Goal: Task Accomplishment & Management: Manage account settings

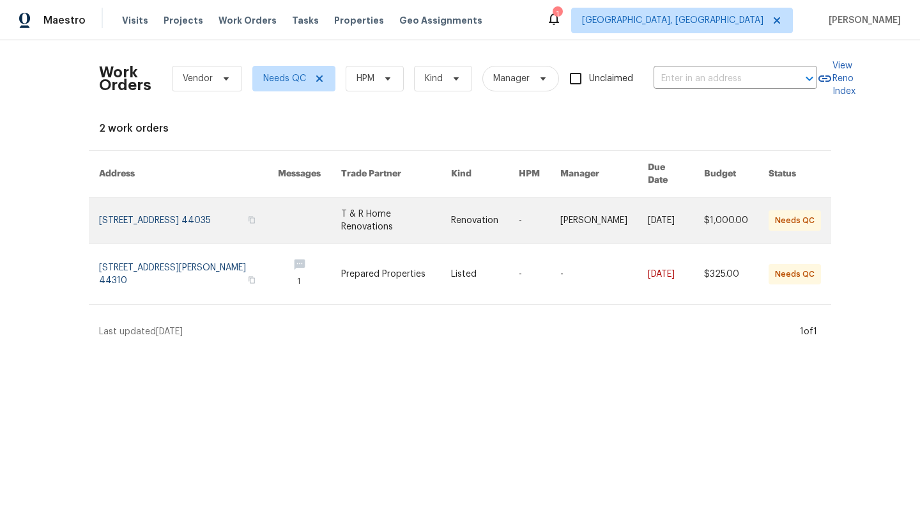
click at [161, 203] on link at bounding box center [188, 220] width 179 height 46
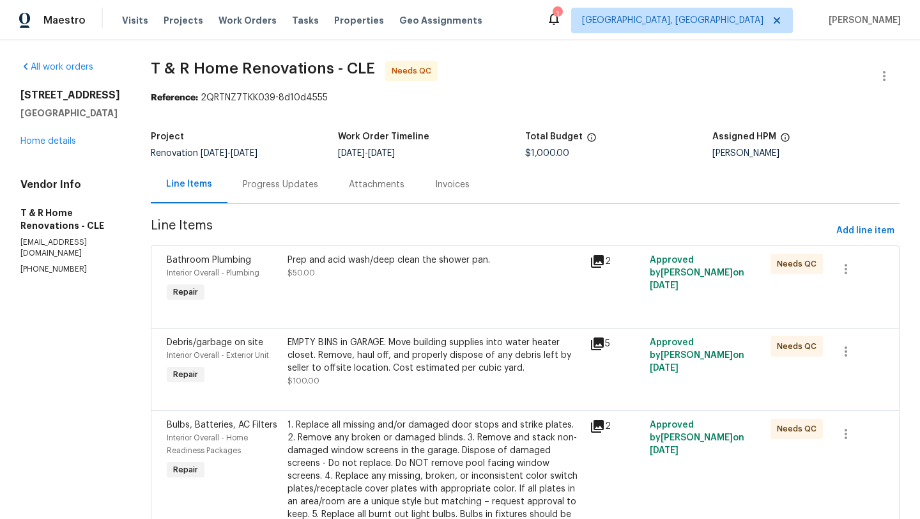
click at [395, 281] on div "Prep and acid wash/deep clean the shower pan. $50.00" at bounding box center [435, 279] width 302 height 59
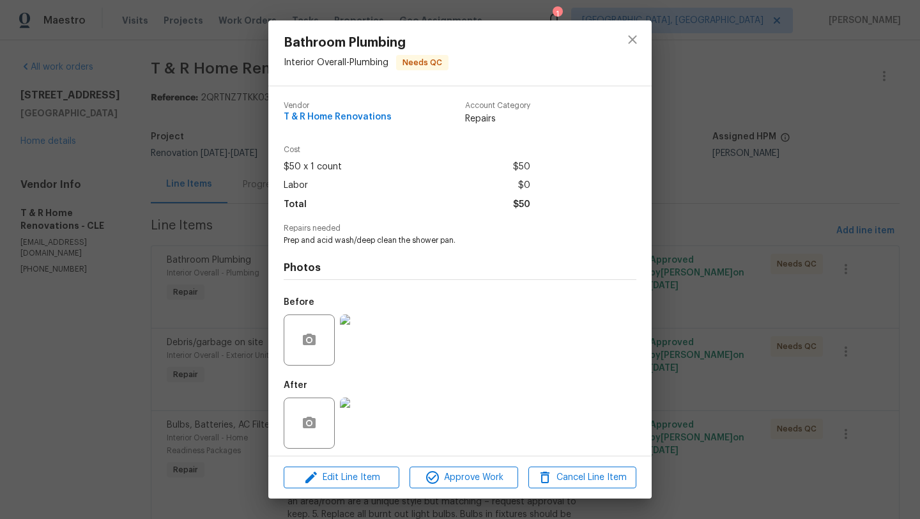
scroll to position [6, 0]
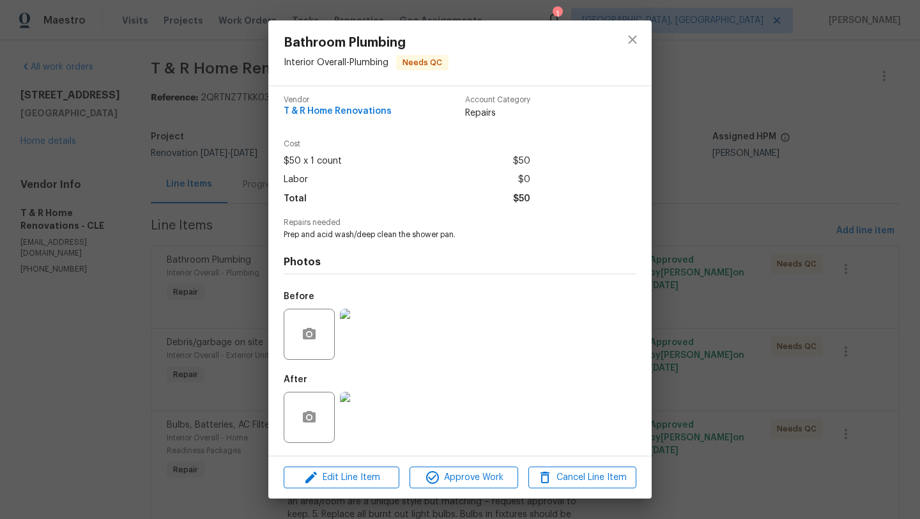
click at [366, 424] on img at bounding box center [365, 417] width 51 height 51
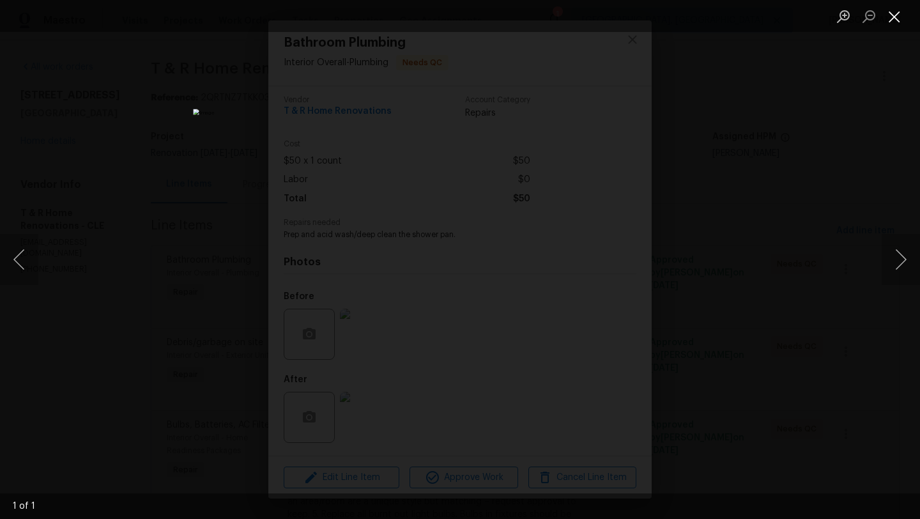
click at [900, 17] on button "Close lightbox" at bounding box center [894, 16] width 26 height 22
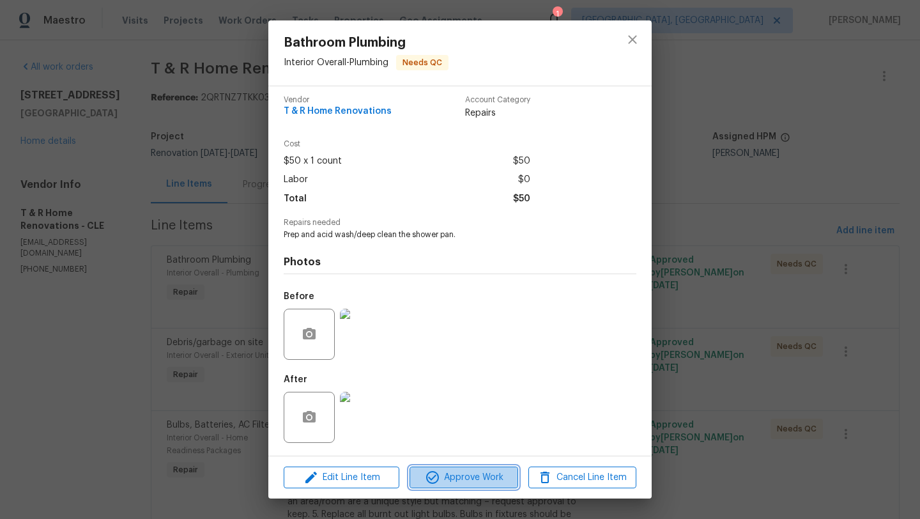
click at [473, 475] on span "Approve Work" at bounding box center [463, 477] width 100 height 16
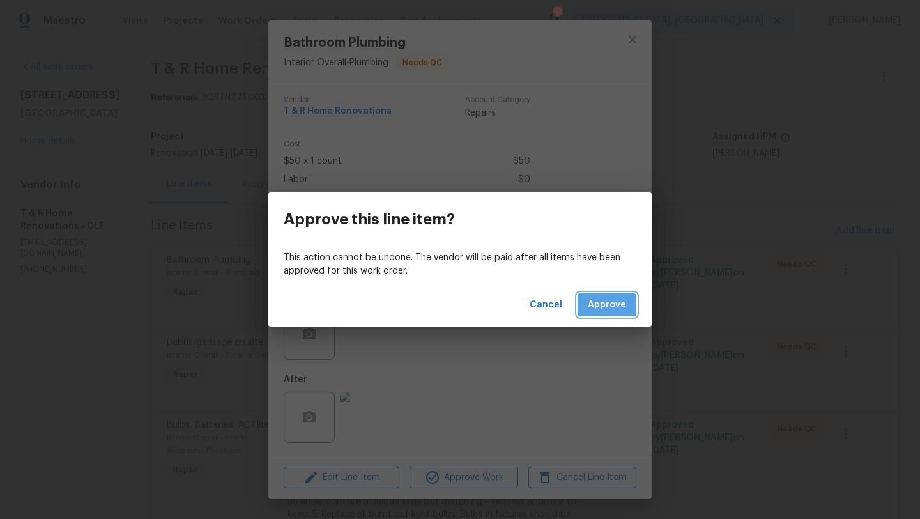
click at [614, 301] on span "Approve" at bounding box center [607, 305] width 38 height 16
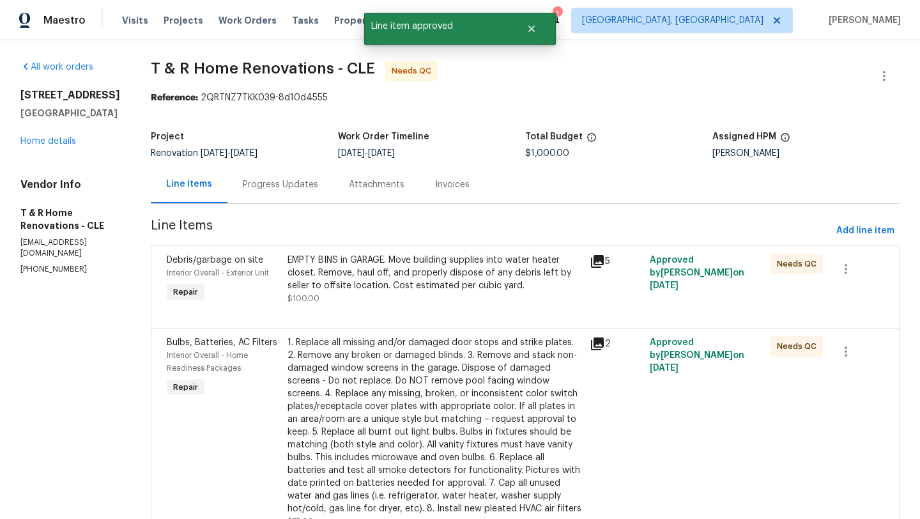
click at [399, 295] on div "EMPTY BINS in GARAGE. Move building supplies into water heater closet. Remove, …" at bounding box center [434, 279] width 294 height 51
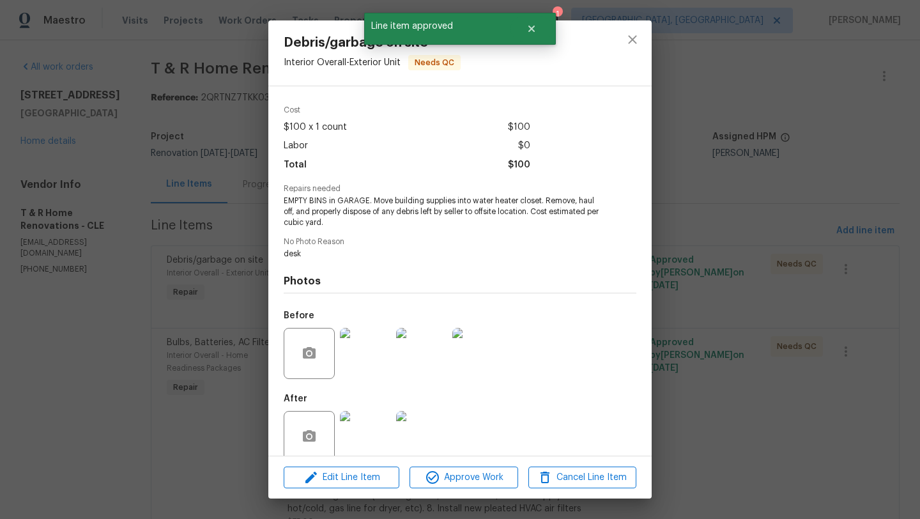
scroll to position [59, 0]
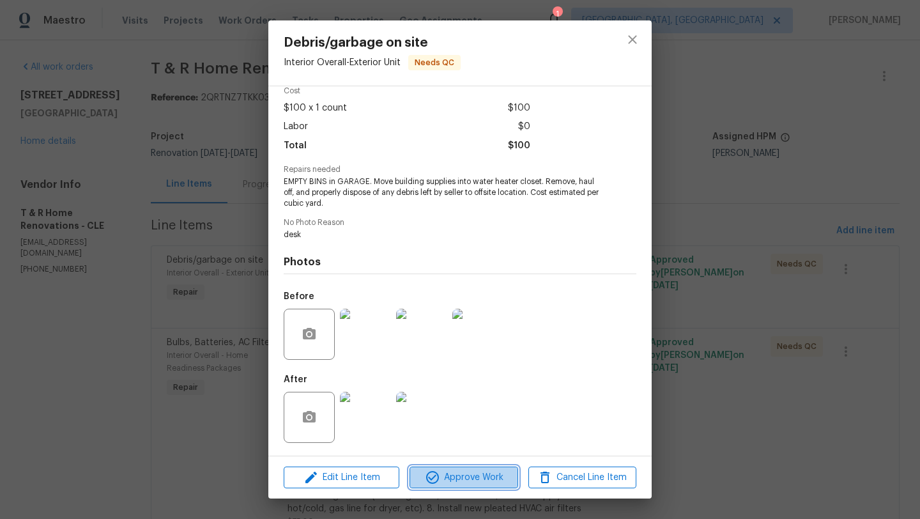
click at [446, 482] on span "Approve Work" at bounding box center [463, 477] width 100 height 16
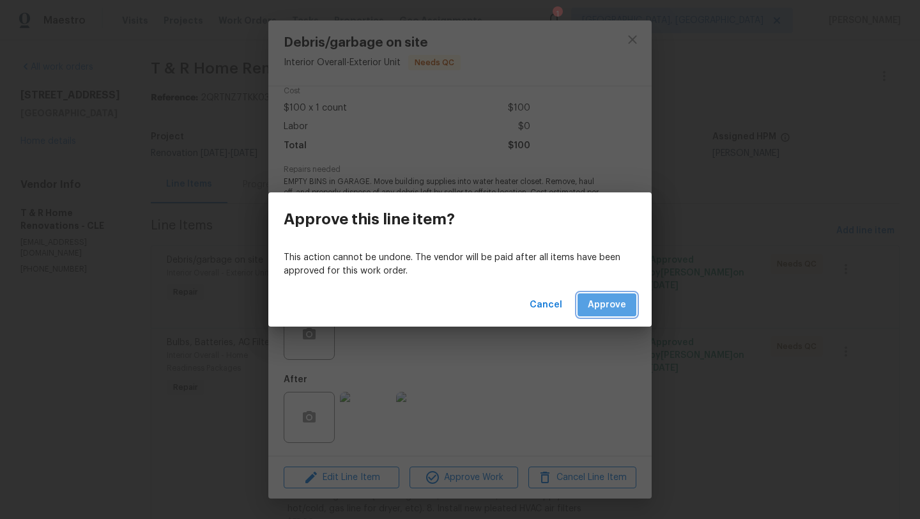
click at [604, 298] on span "Approve" at bounding box center [607, 305] width 38 height 16
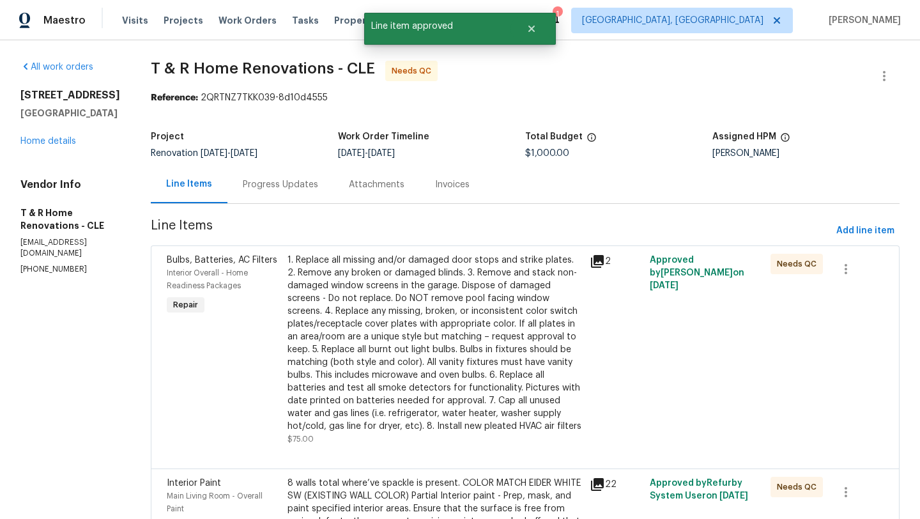
click at [408, 322] on div "1. Replace all missing and/or damaged door stops and strike plates. 2. Remove a…" at bounding box center [434, 343] width 294 height 179
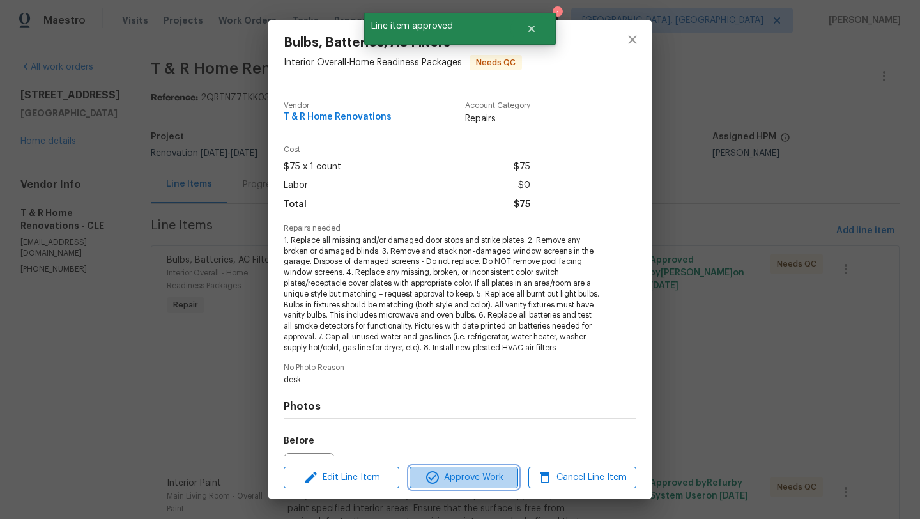
click at [449, 476] on span "Approve Work" at bounding box center [463, 477] width 100 height 16
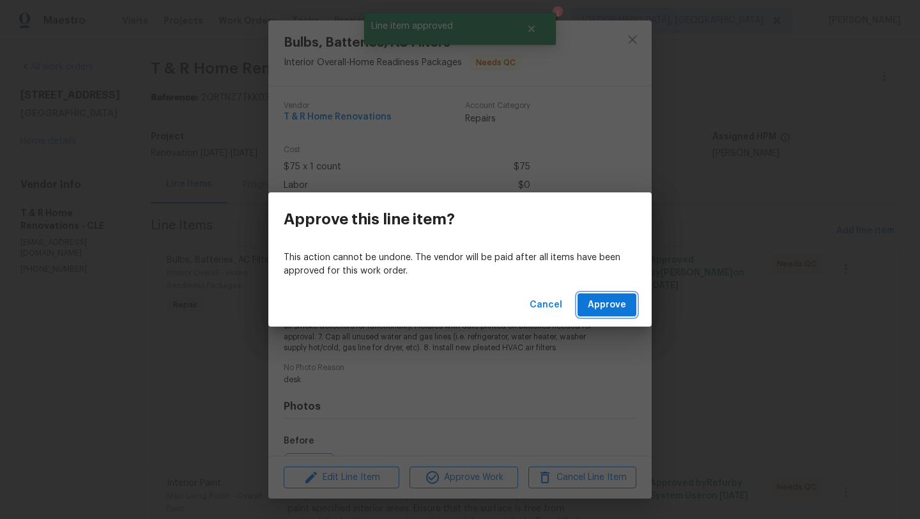
click at [616, 301] on span "Approve" at bounding box center [607, 305] width 38 height 16
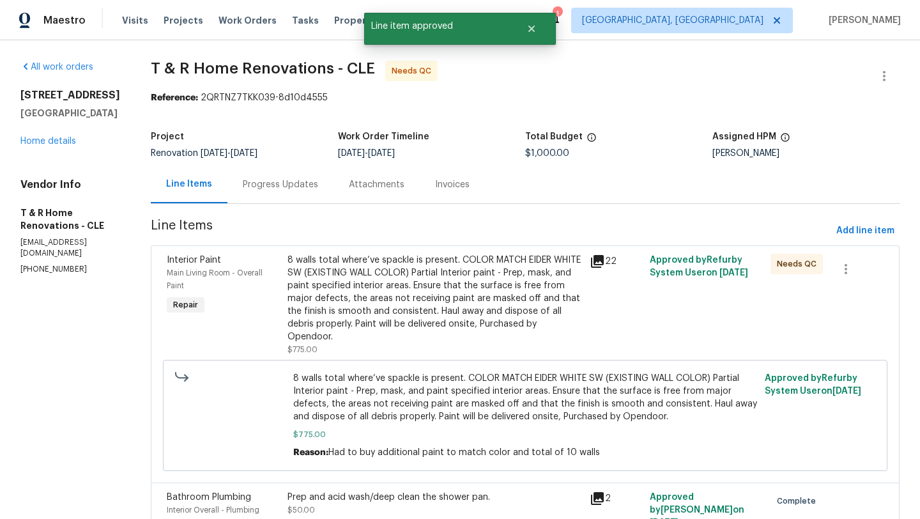
click at [413, 284] on div "8 walls total where’ve spackle is present. COLOR MATCH EIDER WHITE SW (EXISTING…" at bounding box center [434, 298] width 294 height 89
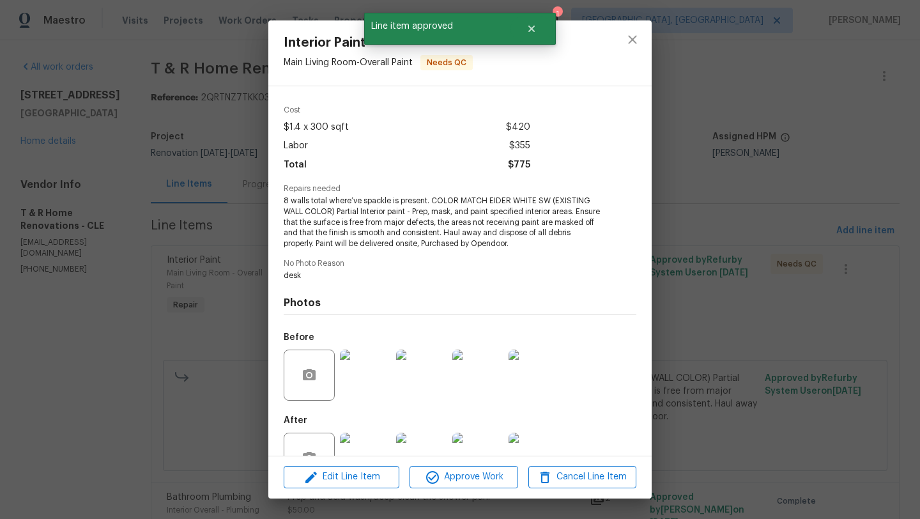
scroll to position [80, 0]
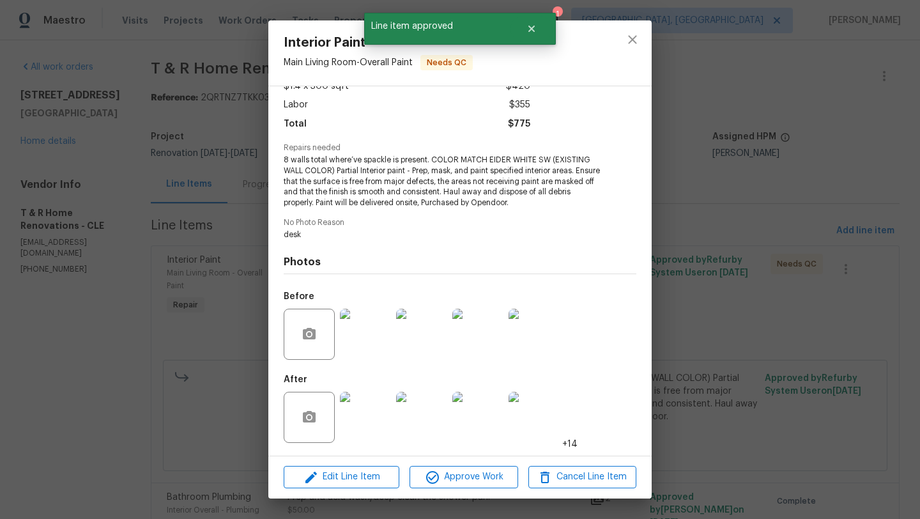
click at [370, 420] on img at bounding box center [365, 417] width 51 height 51
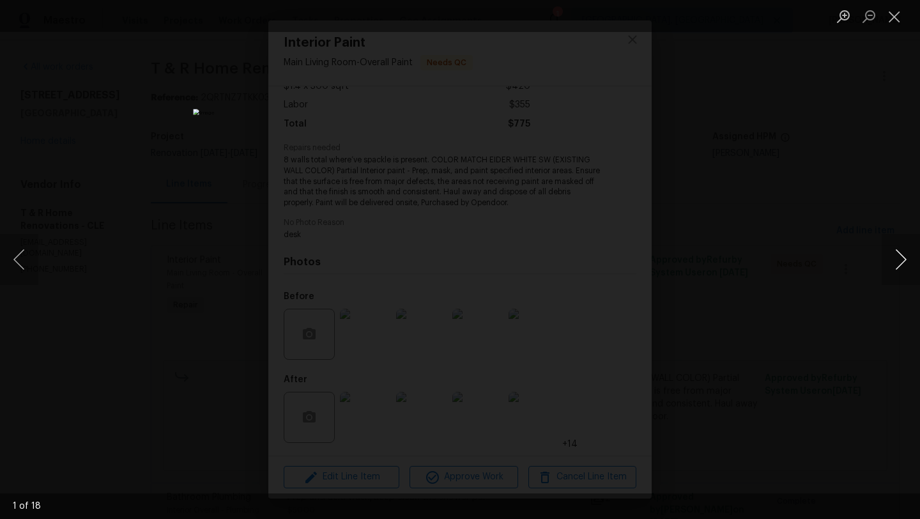
click at [906, 266] on button "Next image" at bounding box center [900, 259] width 38 height 51
click at [904, 265] on button "Next image" at bounding box center [900, 259] width 38 height 51
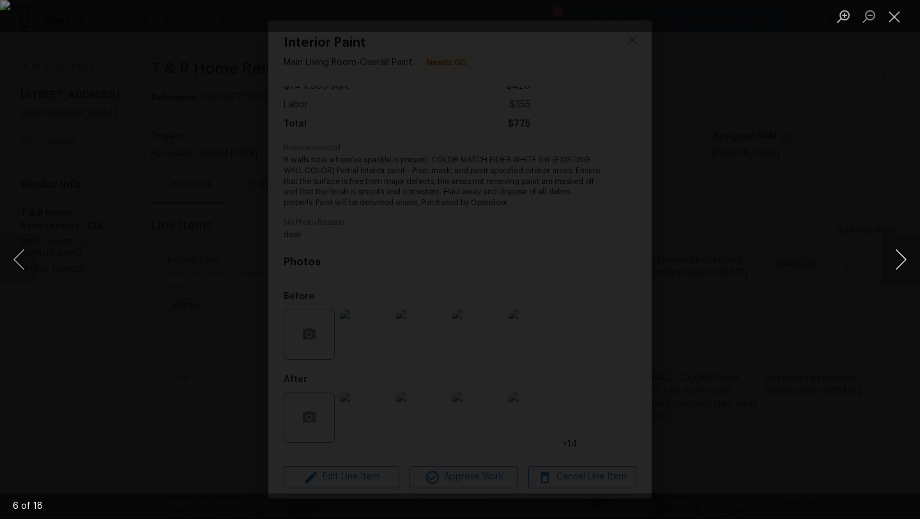
click at [904, 265] on button "Next image" at bounding box center [900, 259] width 38 height 51
click at [896, 14] on button "Close lightbox" at bounding box center [894, 16] width 26 height 22
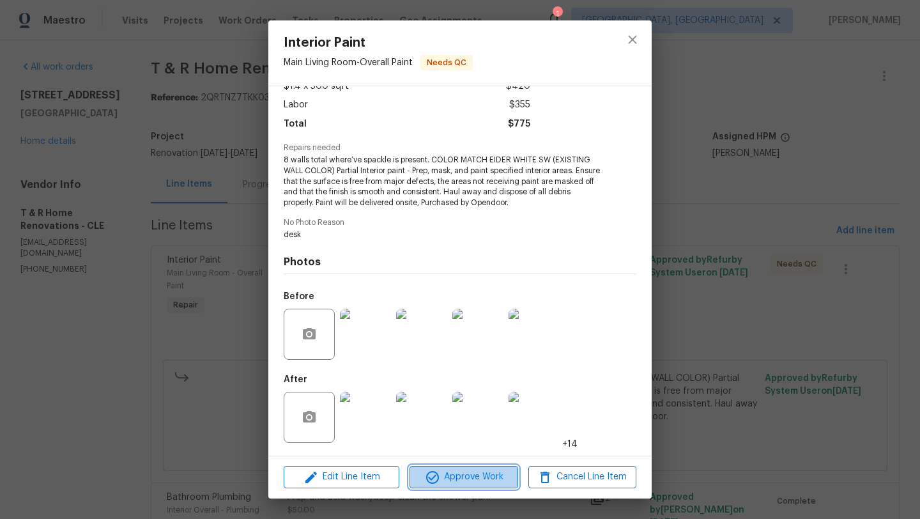
click at [461, 477] on span "Approve Work" at bounding box center [463, 477] width 100 height 16
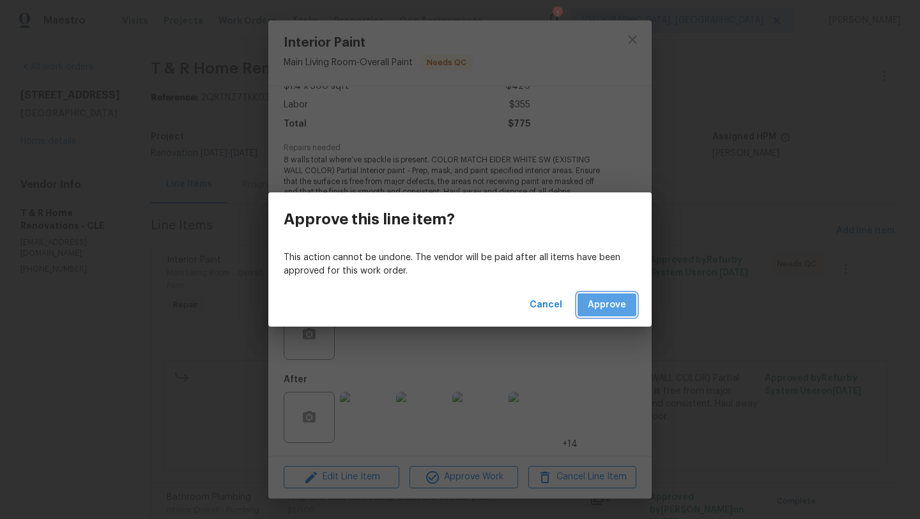
click at [602, 311] on span "Approve" at bounding box center [607, 305] width 38 height 16
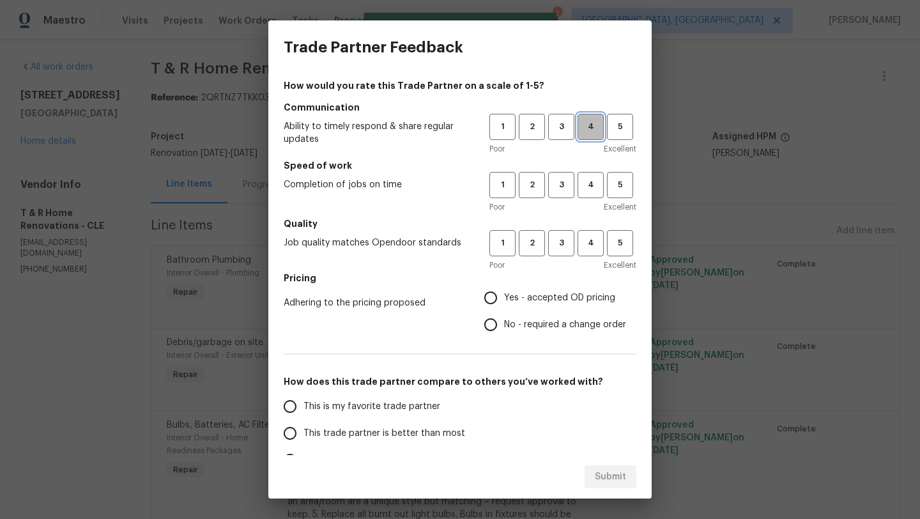
click at [588, 127] on span "4" at bounding box center [591, 126] width 24 height 15
click at [591, 190] on span "4" at bounding box center [591, 185] width 24 height 15
click at [583, 239] on span "4" at bounding box center [591, 243] width 24 height 15
click at [491, 298] on input "Yes - accepted OD pricing" at bounding box center [490, 297] width 27 height 27
radio input "true"
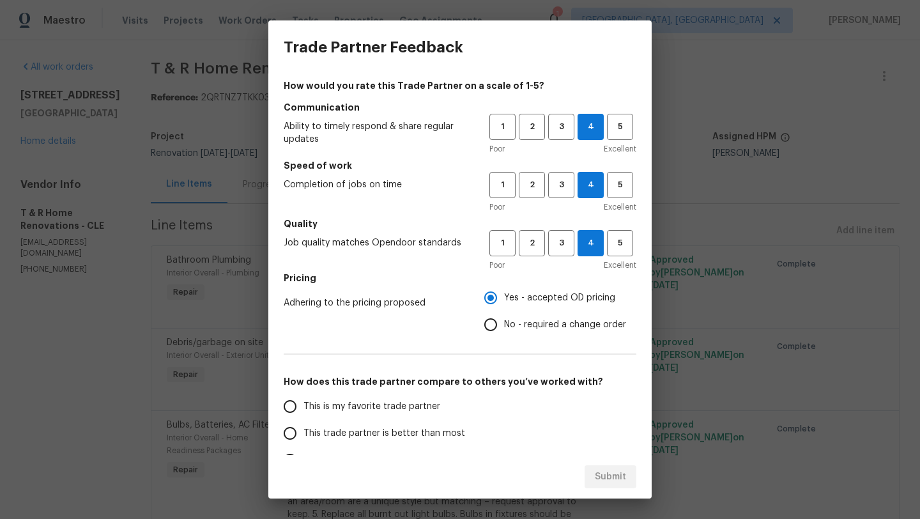
click at [386, 434] on span "This trade partner is better than most" at bounding box center [384, 433] width 162 height 13
click at [303, 434] on input "This trade partner is better than most" at bounding box center [290, 433] width 27 height 27
click at [615, 468] on button "Submit" at bounding box center [610, 477] width 52 height 24
radio input "true"
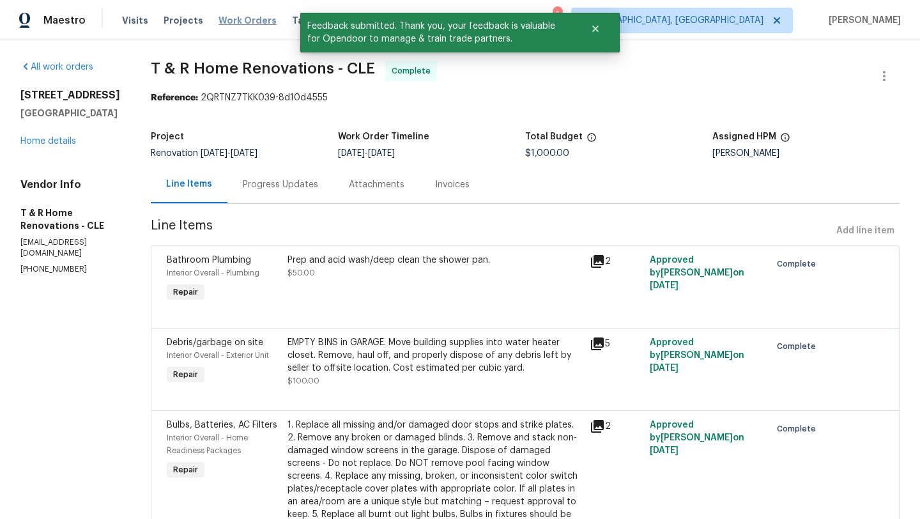
click at [258, 21] on span "Work Orders" at bounding box center [247, 20] width 58 height 13
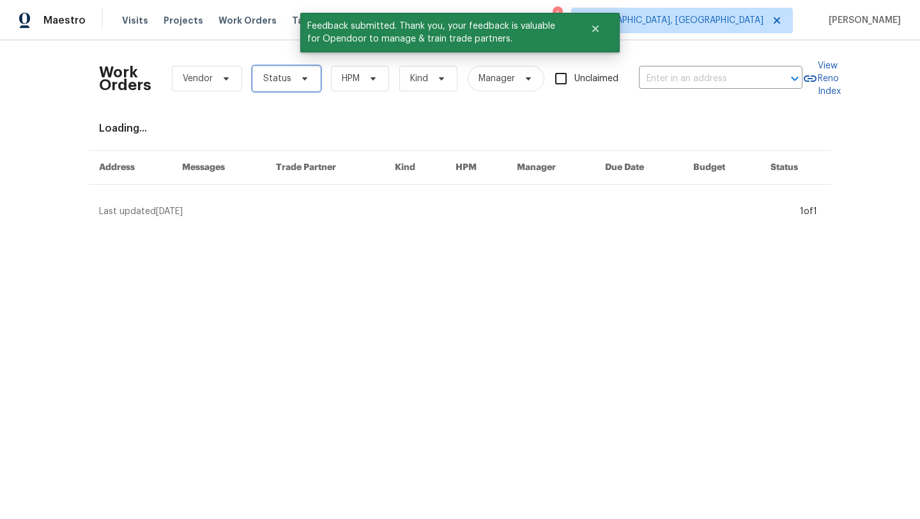
click at [288, 79] on span "Status" at bounding box center [277, 78] width 28 height 13
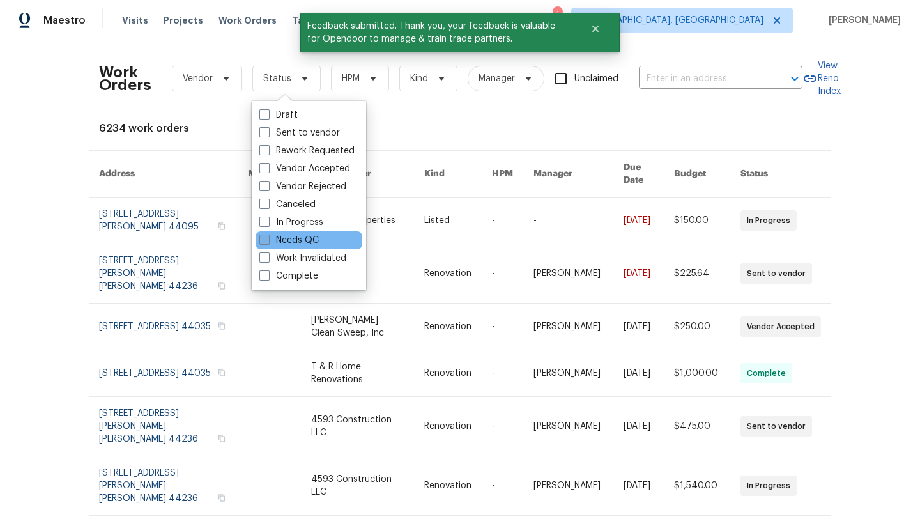
click at [278, 236] on label "Needs QC" at bounding box center [288, 240] width 59 height 13
click at [268, 236] on input "Needs QC" at bounding box center [263, 238] width 8 height 8
checkbox input "true"
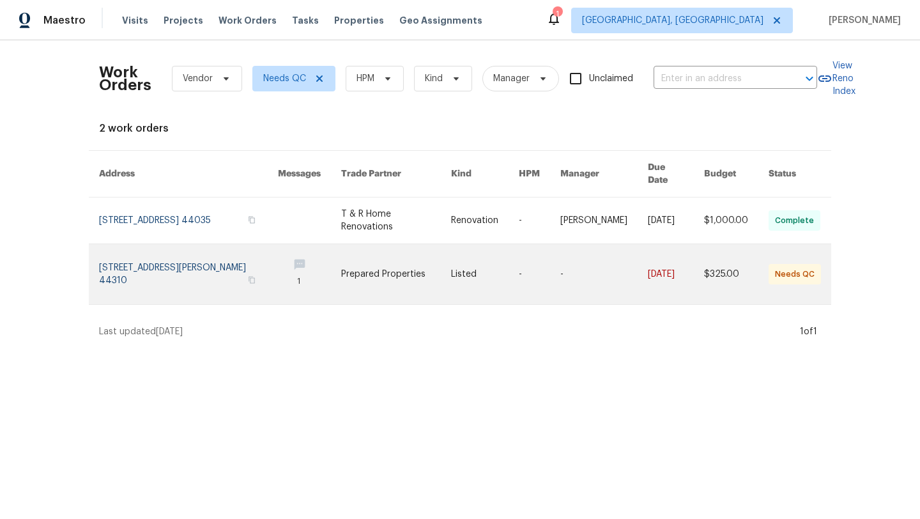
click at [159, 258] on link at bounding box center [188, 274] width 179 height 60
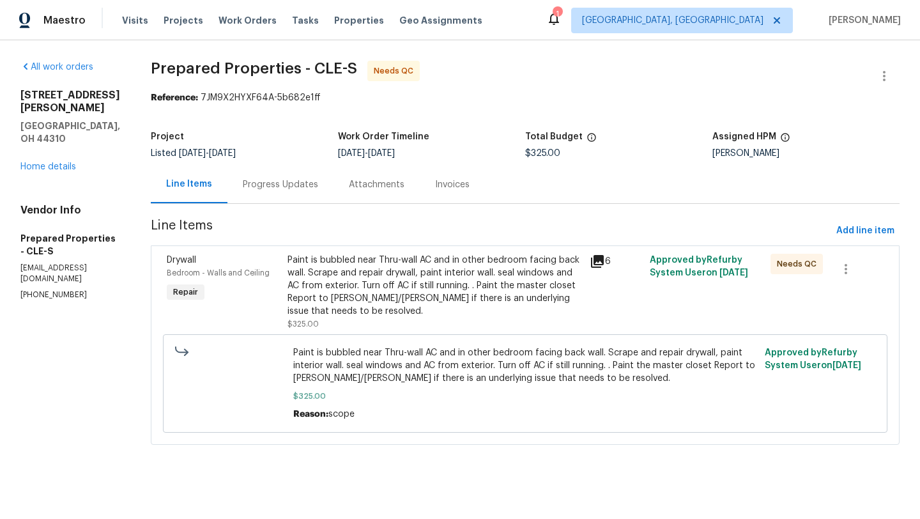
click at [351, 298] on div "Paint is bubbled near Thru-wall AC and in other bedroom facing back wall. Scrap…" at bounding box center [434, 286] width 294 height 64
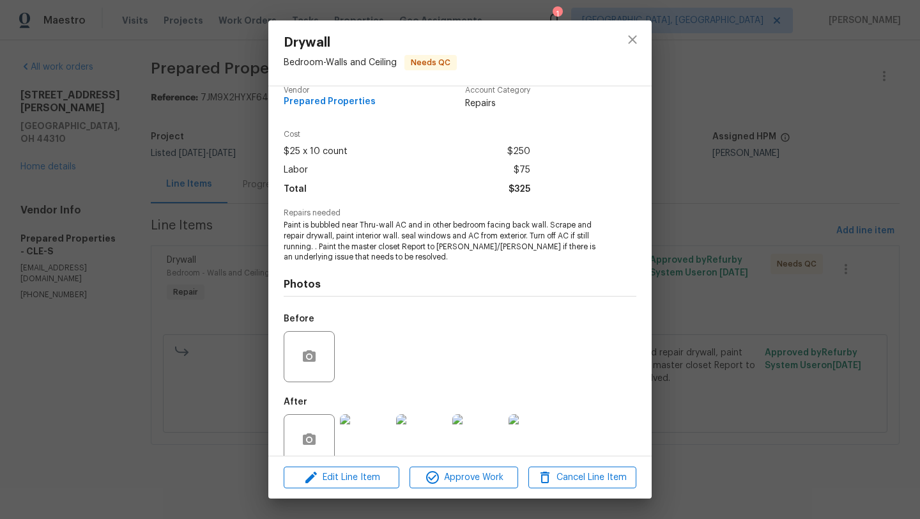
scroll to position [38, 0]
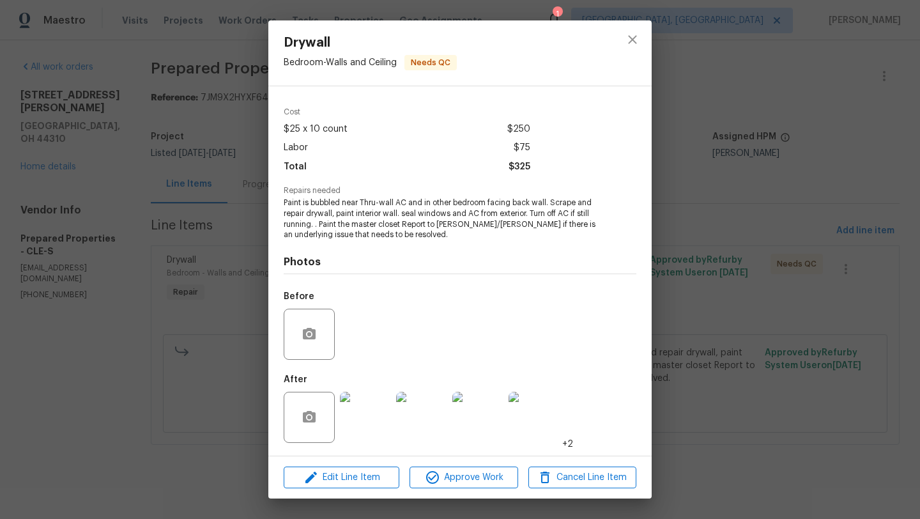
click at [354, 406] on img at bounding box center [365, 417] width 51 height 51
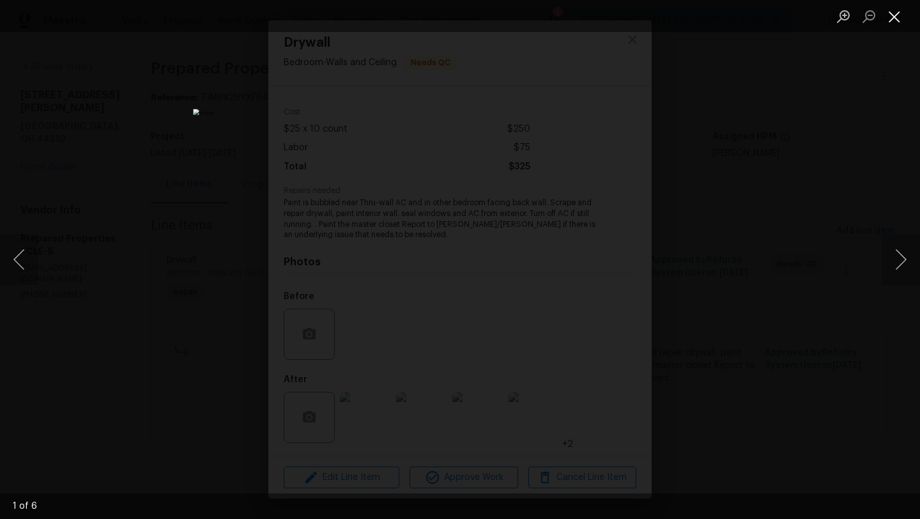
click at [901, 15] on button "Close lightbox" at bounding box center [894, 16] width 26 height 22
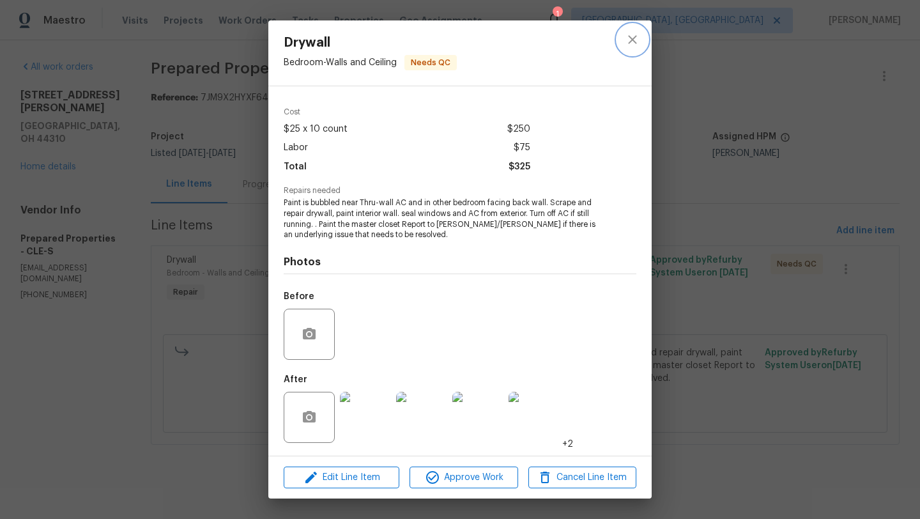
click at [636, 42] on icon "close" at bounding box center [632, 39] width 15 height 15
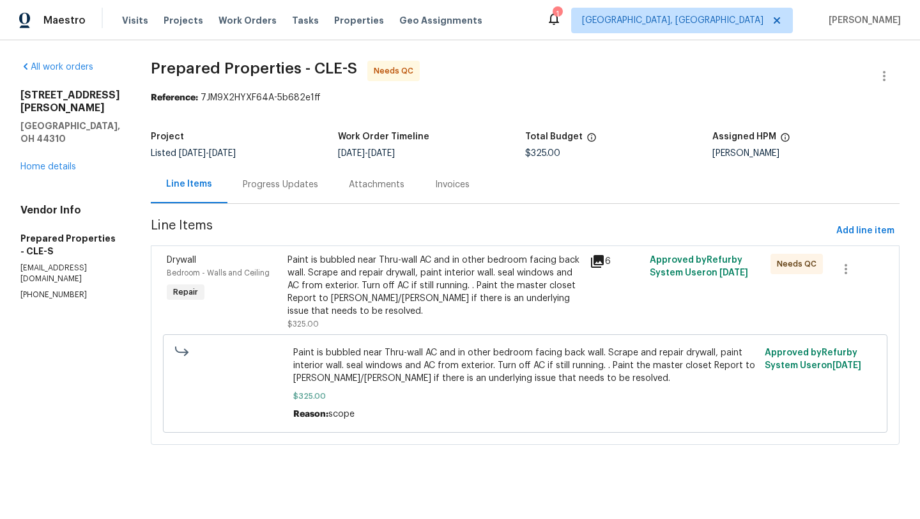
click at [285, 192] on div "Progress Updates" at bounding box center [280, 184] width 106 height 38
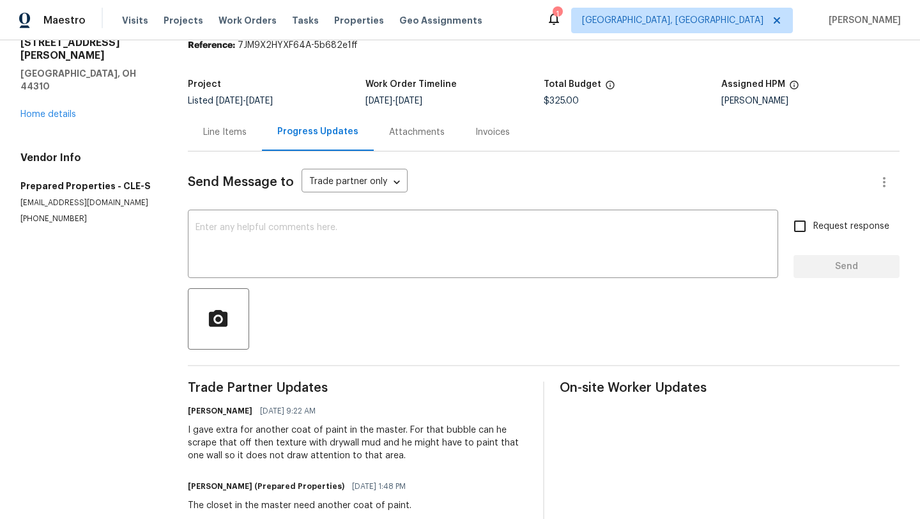
scroll to position [54, 0]
click at [228, 19] on span "Work Orders" at bounding box center [247, 20] width 58 height 13
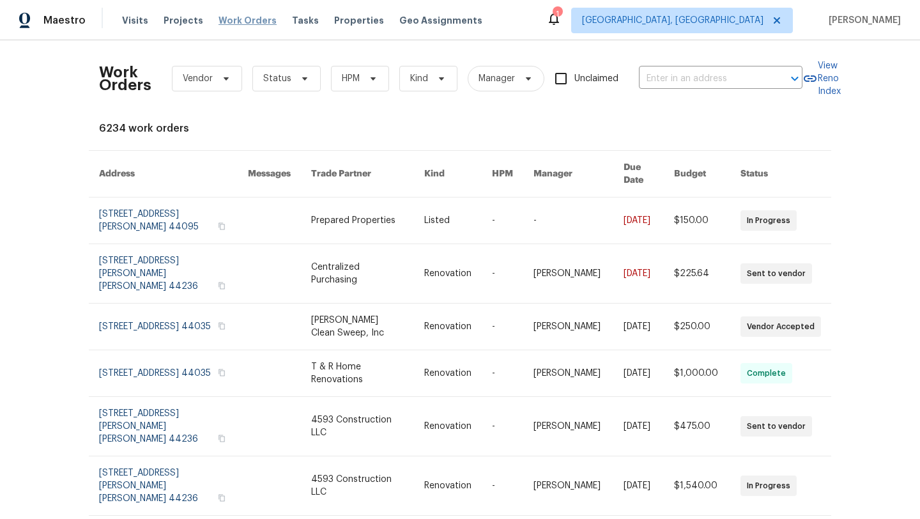
click at [222, 17] on span "Work Orders" at bounding box center [247, 20] width 58 height 13
click at [304, 78] on icon at bounding box center [305, 78] width 10 height 10
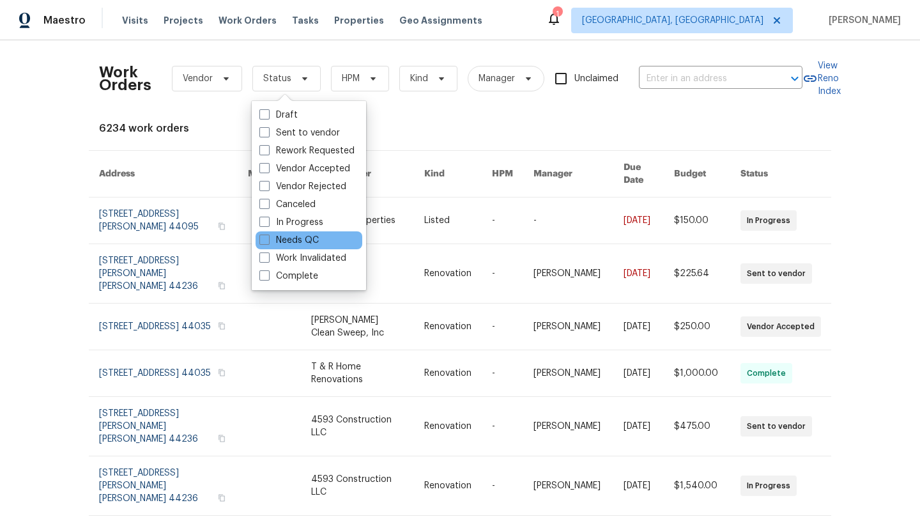
click at [331, 243] on div "Needs QC" at bounding box center [308, 240] width 107 height 18
click at [271, 242] on label "Needs QC" at bounding box center [288, 240] width 59 height 13
click at [268, 242] on input "Needs QC" at bounding box center [263, 238] width 8 height 8
checkbox input "true"
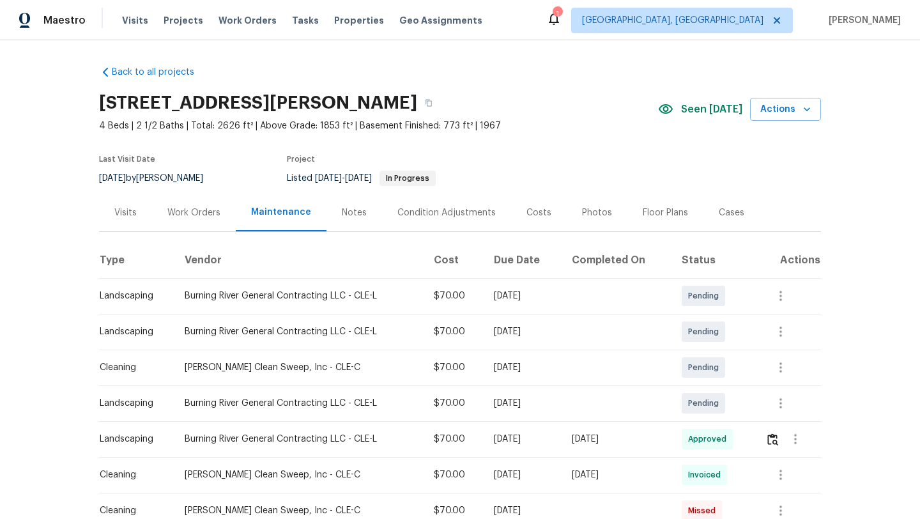
click at [187, 211] on div "Work Orders" at bounding box center [193, 212] width 53 height 13
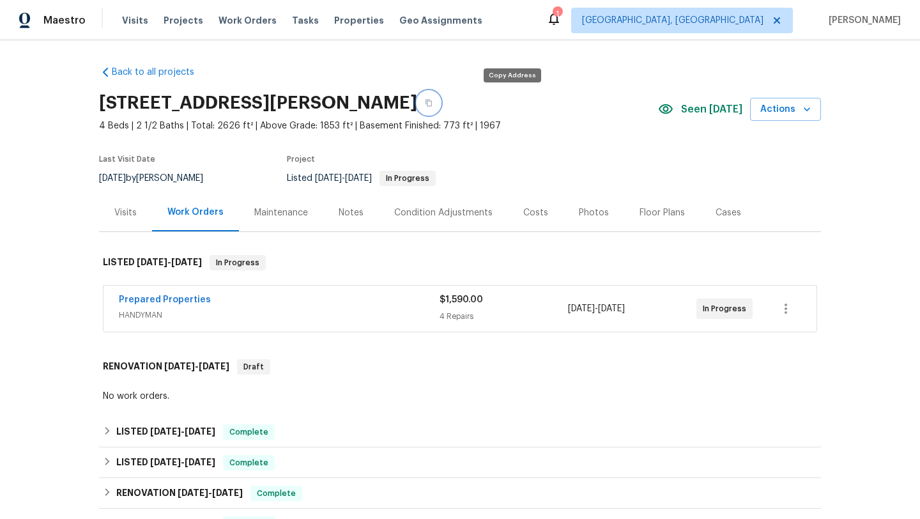
click at [432, 103] on icon "button" at bounding box center [429, 103] width 8 height 8
click at [783, 310] on icon "button" at bounding box center [785, 308] width 15 height 15
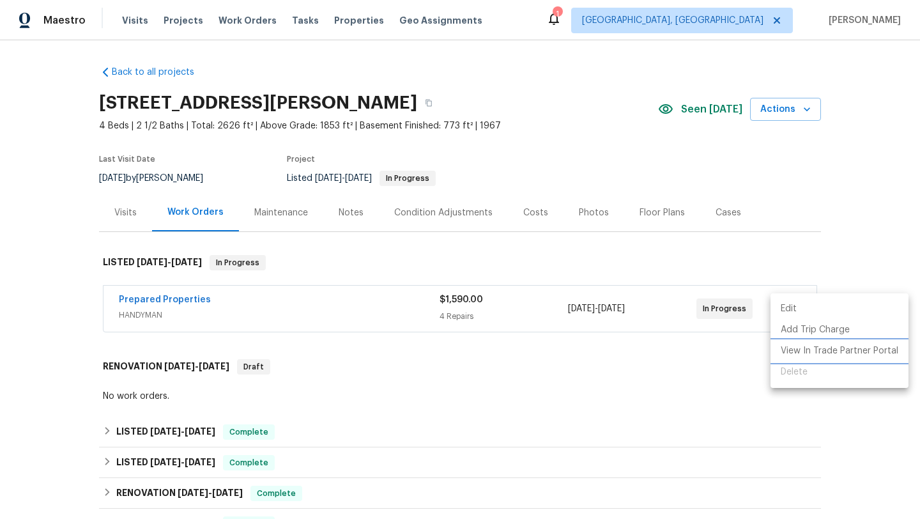
click at [798, 351] on li "View In Trade Partner Portal" at bounding box center [839, 350] width 138 height 21
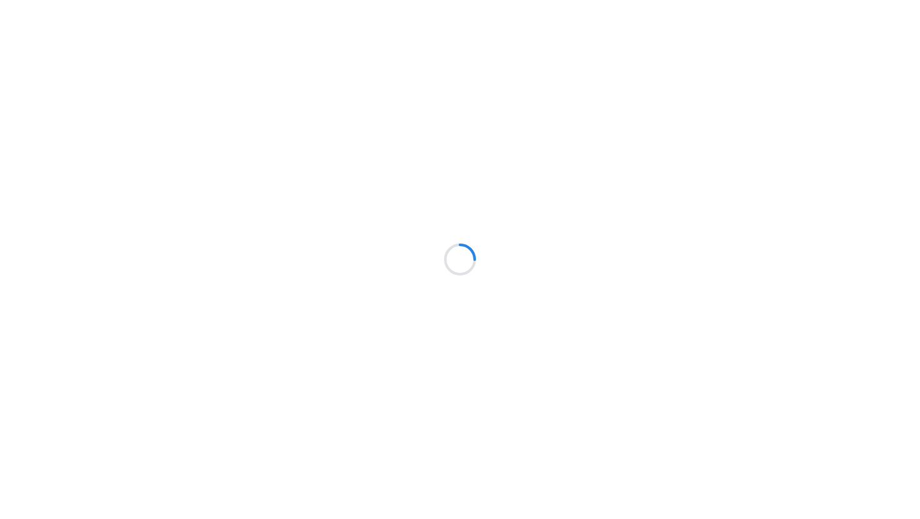
click at [143, 257] on div at bounding box center [460, 259] width 920 height 519
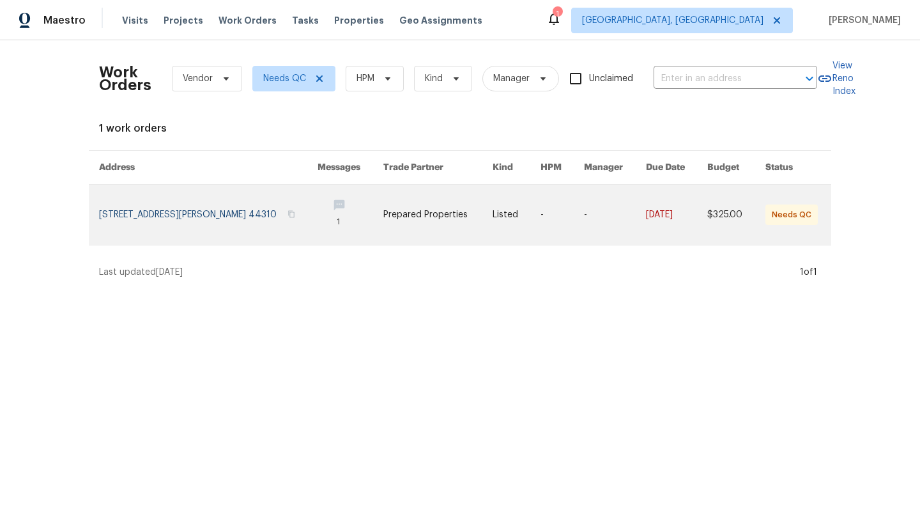
click at [174, 213] on link at bounding box center [208, 215] width 218 height 60
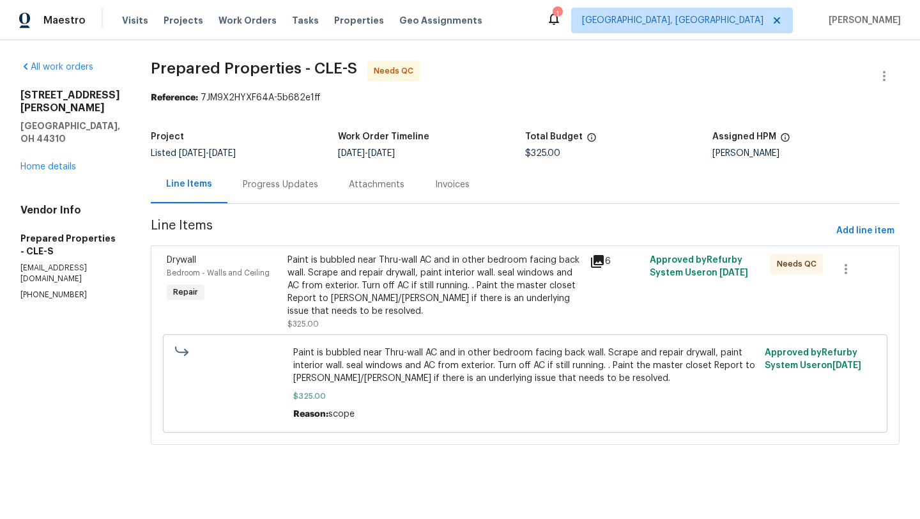
click at [409, 293] on div "Paint is bubbled near Thru-wall AC and in other bedroom facing back wall. Scrap…" at bounding box center [434, 286] width 294 height 64
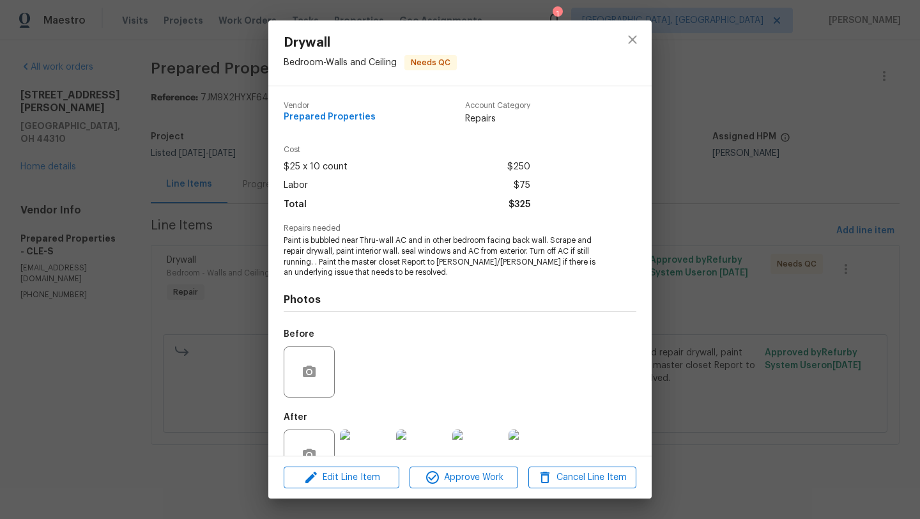
scroll to position [38, 0]
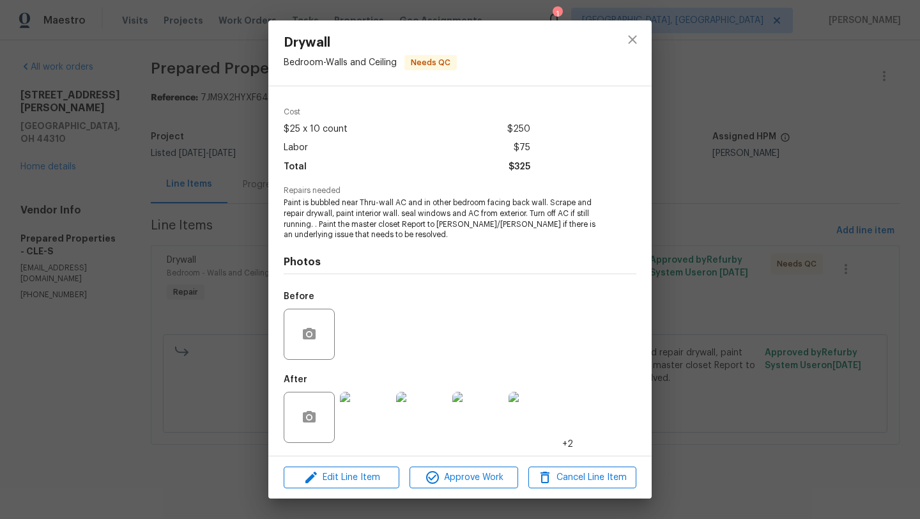
click at [370, 399] on img at bounding box center [365, 417] width 51 height 51
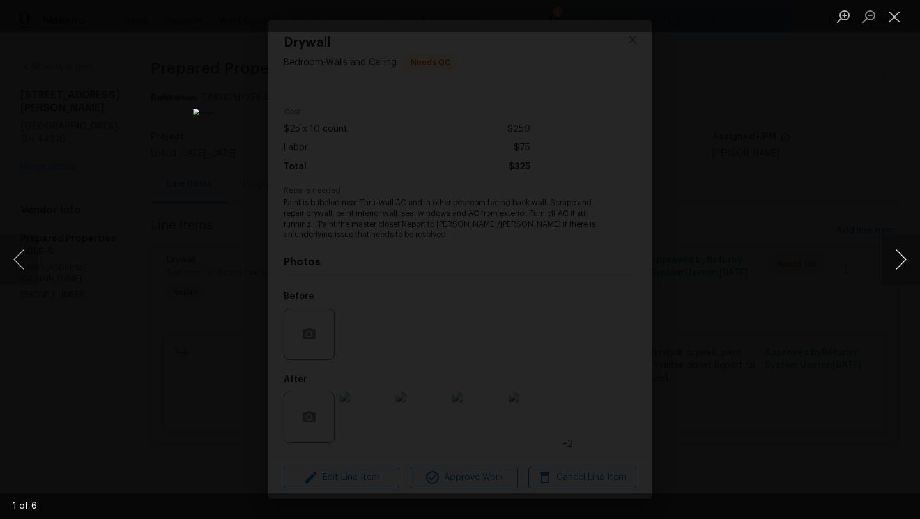
click at [903, 263] on button "Next image" at bounding box center [900, 259] width 38 height 51
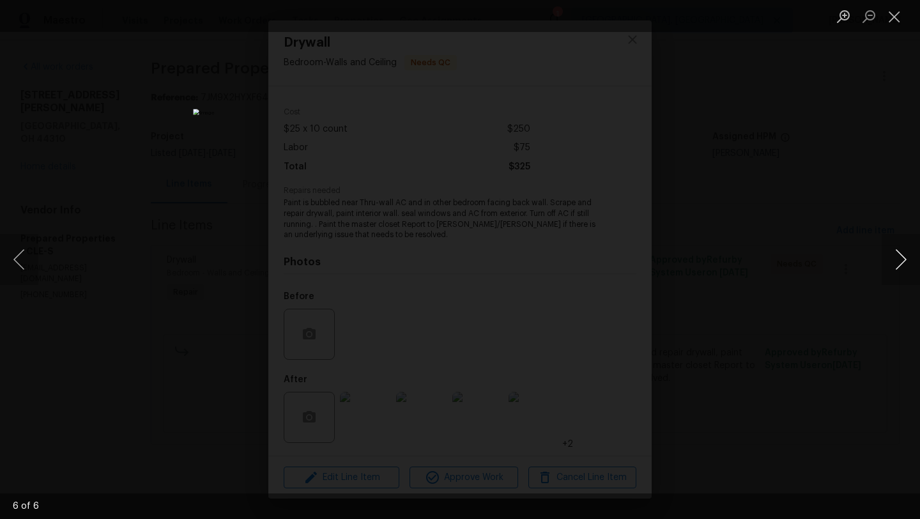
click at [903, 263] on button "Next image" at bounding box center [900, 259] width 38 height 51
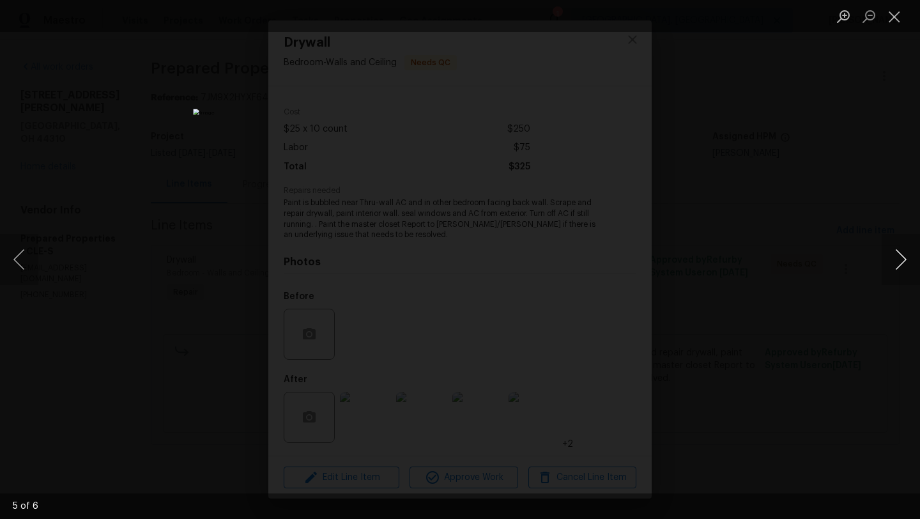
click at [904, 257] on button "Next image" at bounding box center [900, 259] width 38 height 51
click at [902, 19] on button "Close lightbox" at bounding box center [894, 16] width 26 height 22
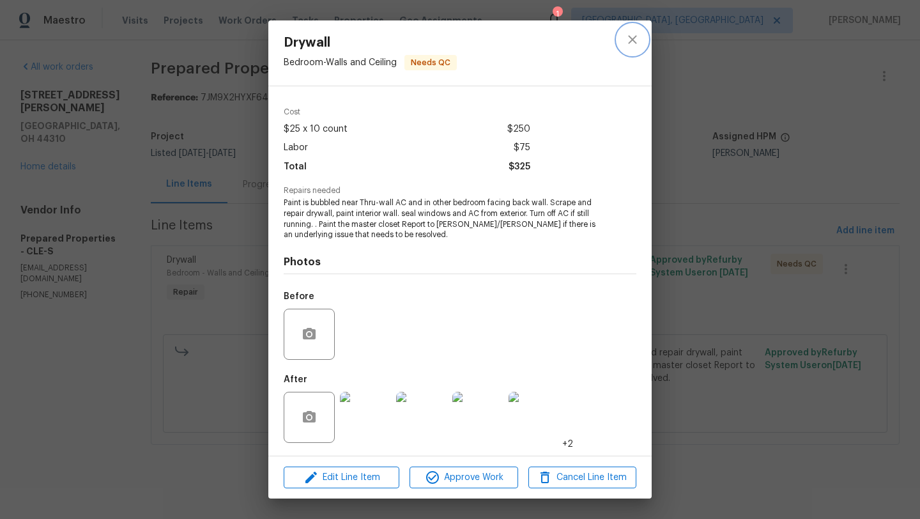
click at [634, 41] on icon "close" at bounding box center [632, 39] width 8 height 8
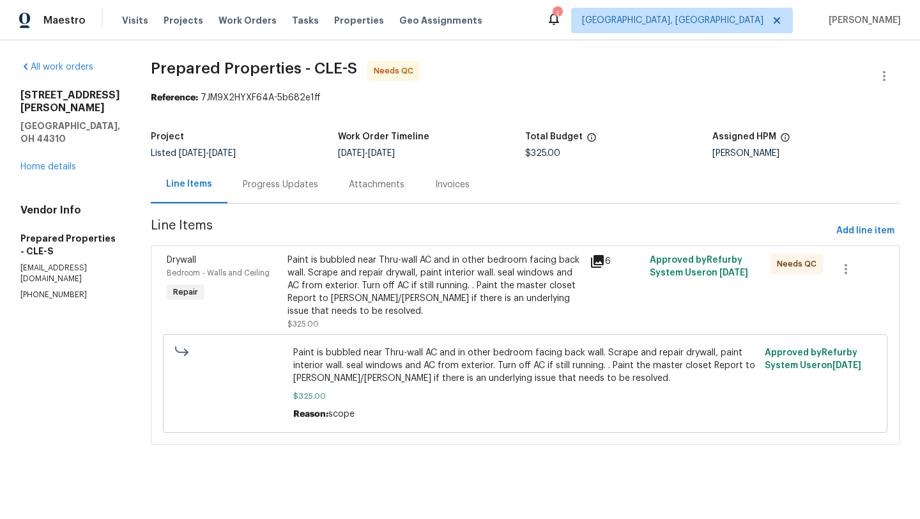
click at [287, 190] on div "Progress Updates" at bounding box center [280, 184] width 75 height 13
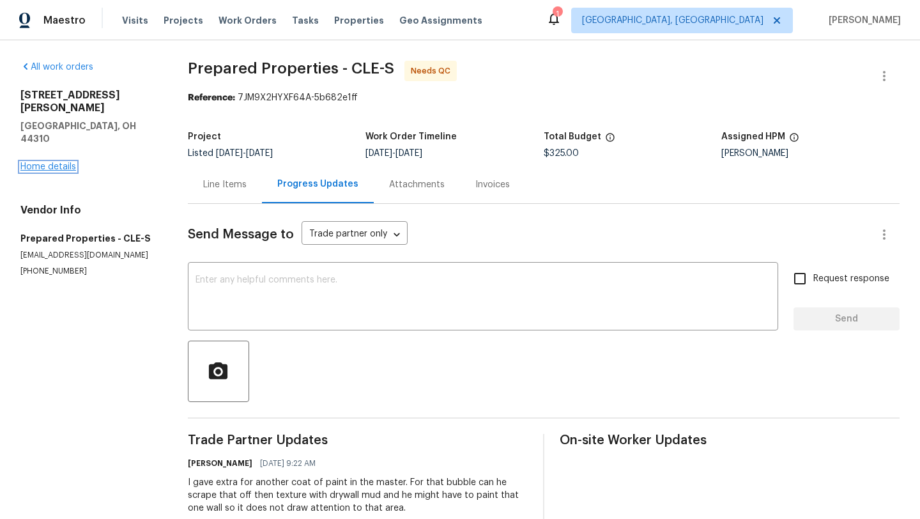
click at [57, 162] on link "Home details" at bounding box center [48, 166] width 56 height 9
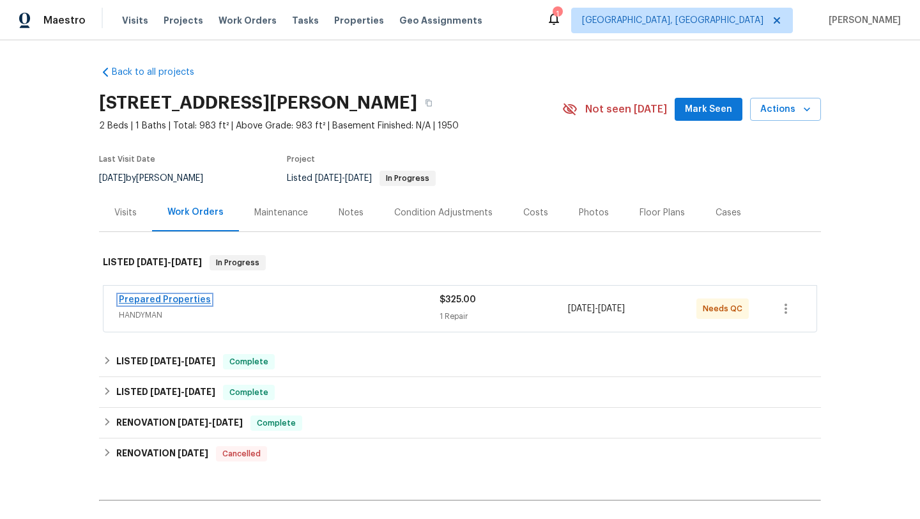
click at [174, 301] on link "Prepared Properties" at bounding box center [165, 299] width 92 height 9
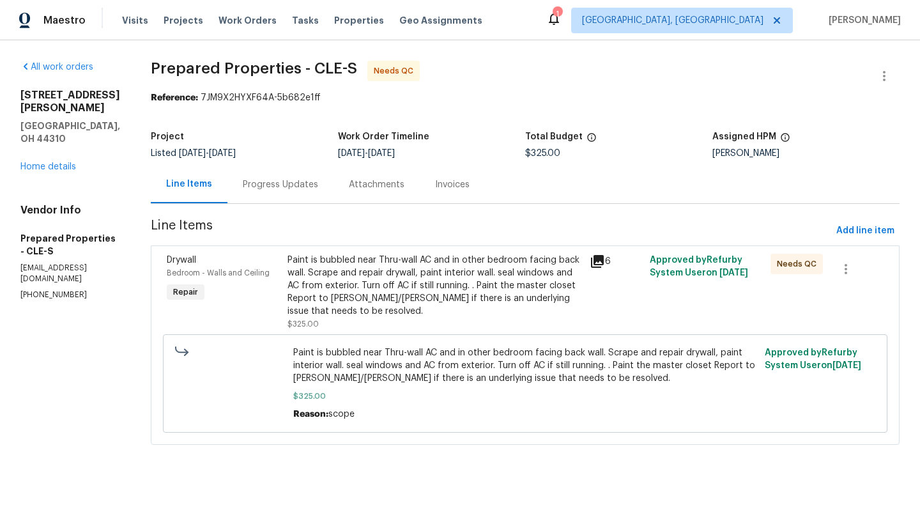
click at [289, 182] on div "Progress Updates" at bounding box center [280, 184] width 75 height 13
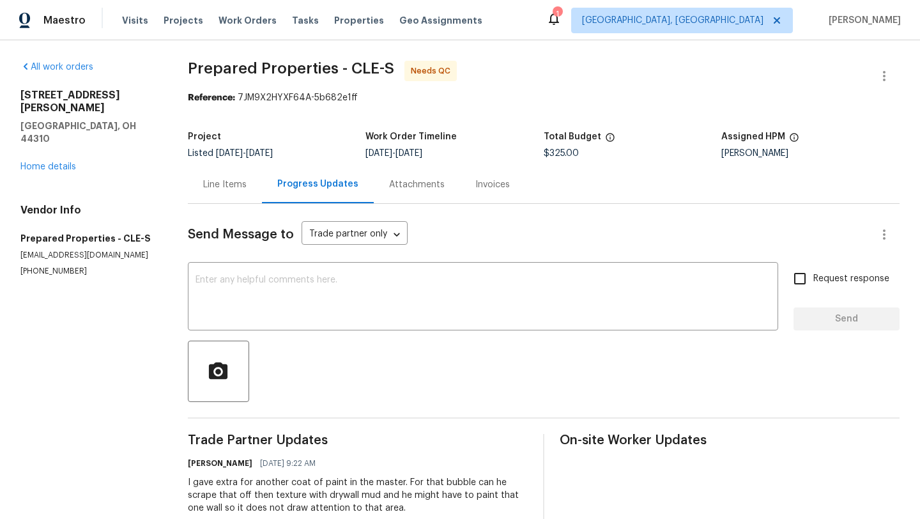
click at [227, 183] on div "Line Items" at bounding box center [224, 184] width 43 height 13
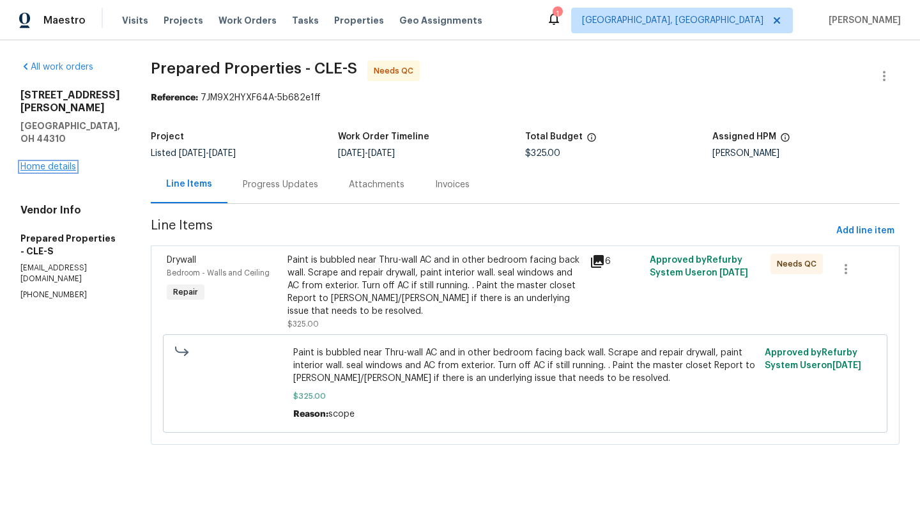
click at [63, 162] on link "Home details" at bounding box center [48, 166] width 56 height 9
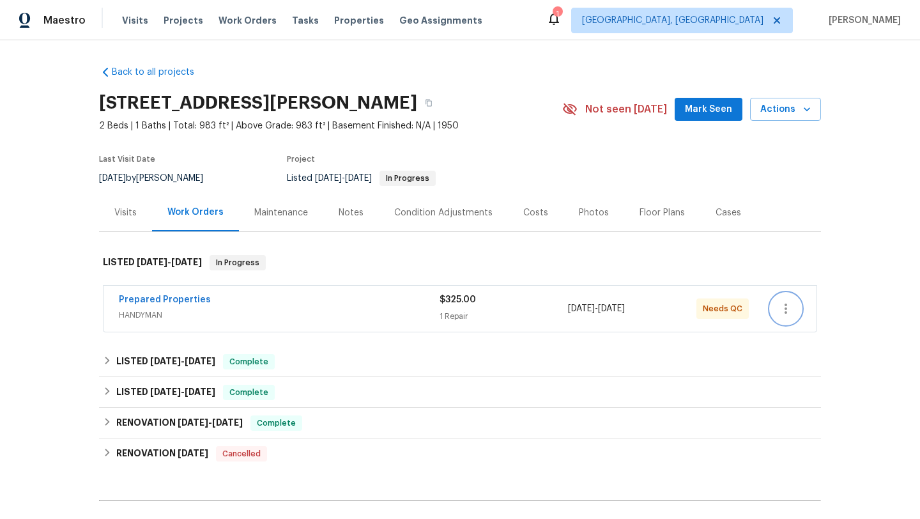
click at [789, 314] on icon "button" at bounding box center [785, 308] width 15 height 15
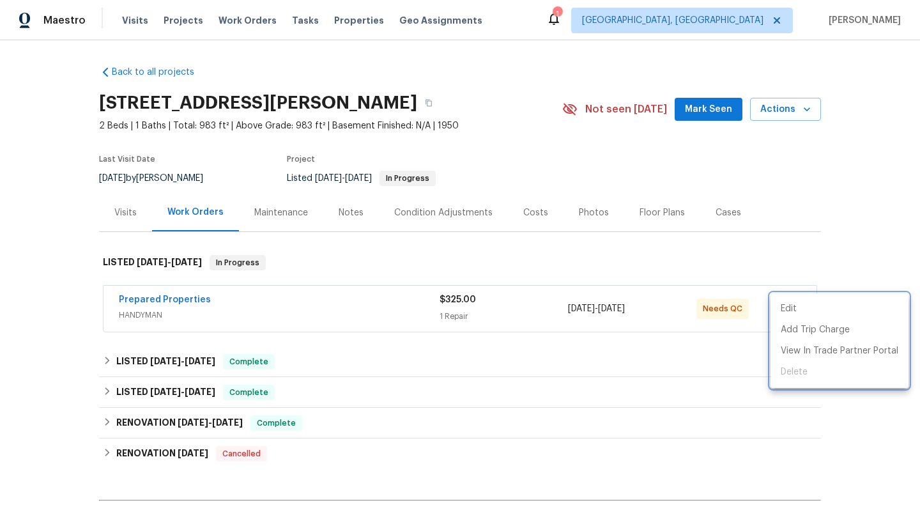
click at [736, 243] on div at bounding box center [460, 259] width 920 height 519
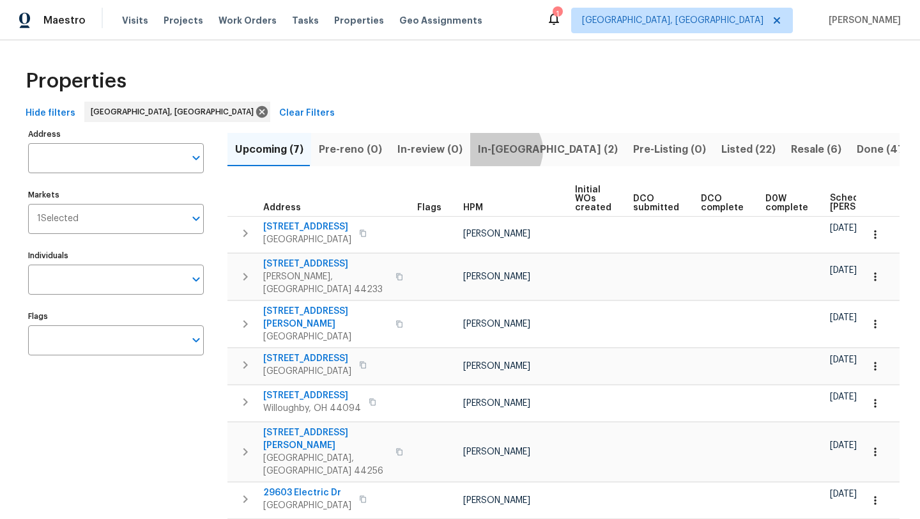
click at [496, 150] on span "In-reno (2)" at bounding box center [548, 150] width 140 height 18
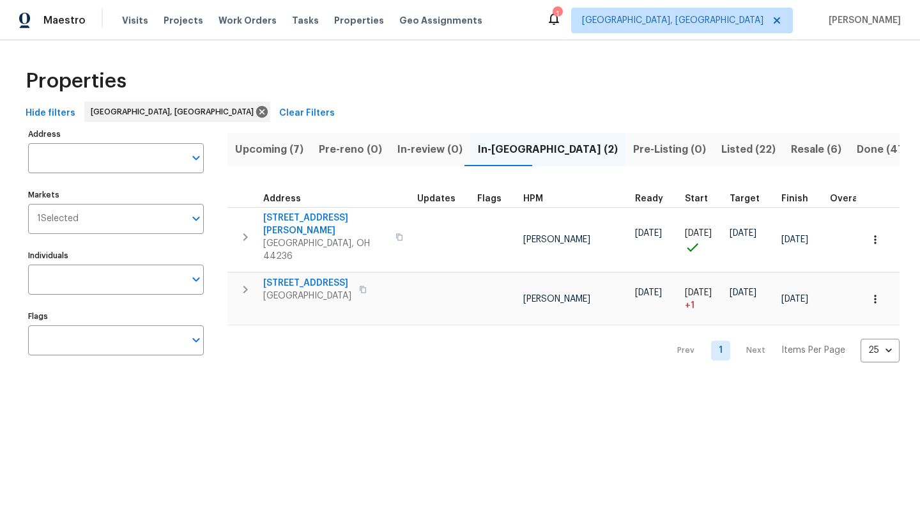
click at [272, 152] on span "Upcoming (7)" at bounding box center [269, 150] width 68 height 18
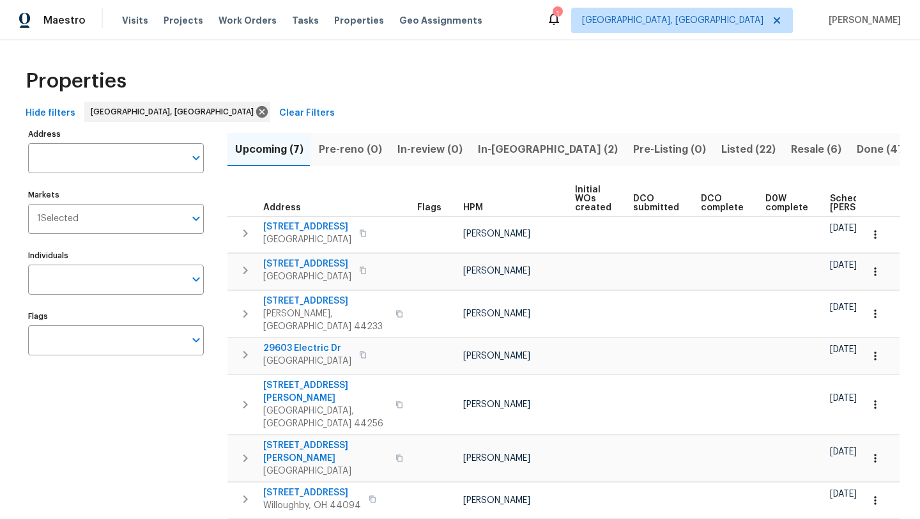
click at [830, 204] on span "Scheduled COE" at bounding box center [866, 203] width 72 height 18
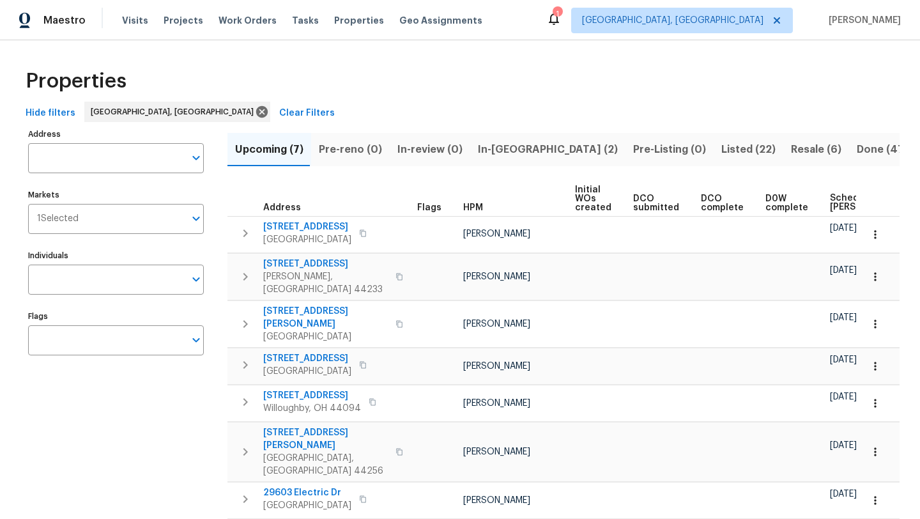
click at [512, 149] on span "In-reno (2)" at bounding box center [548, 150] width 140 height 18
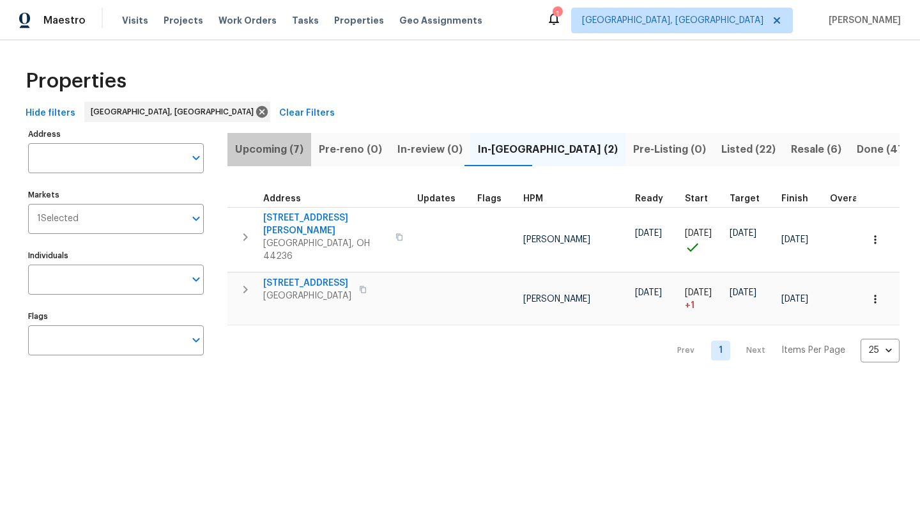
click at [270, 149] on span "Upcoming (7)" at bounding box center [269, 150] width 68 height 18
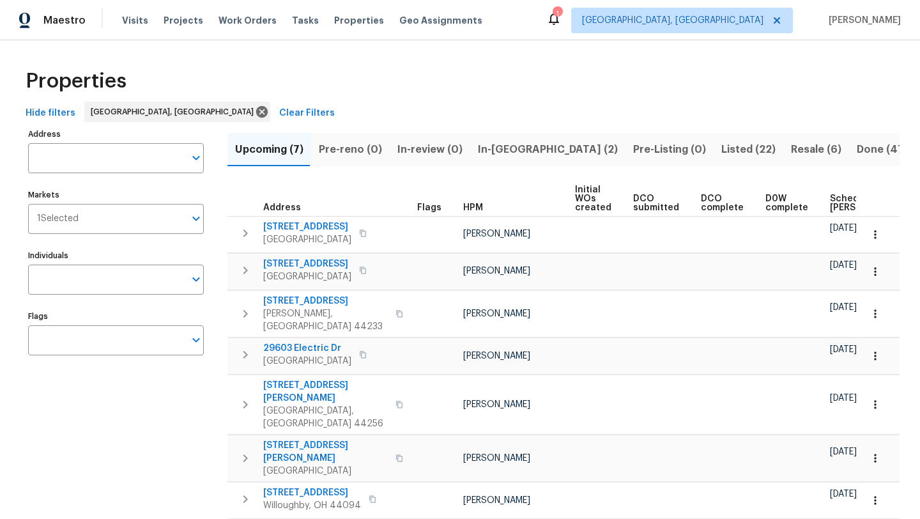
click at [834, 201] on span "Scheduled COE" at bounding box center [866, 203] width 72 height 18
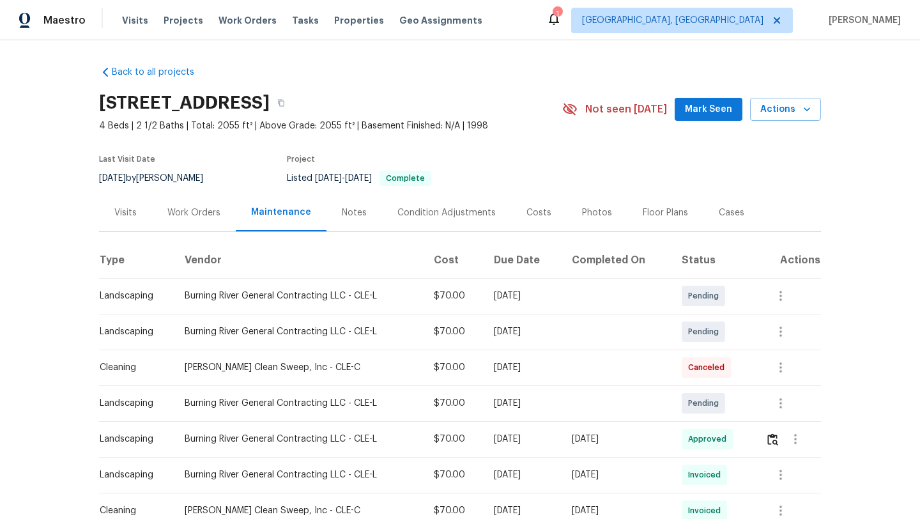
click at [713, 113] on span "Mark Seen" at bounding box center [708, 110] width 47 height 16
click at [192, 215] on div "Work Orders" at bounding box center [193, 212] width 53 height 13
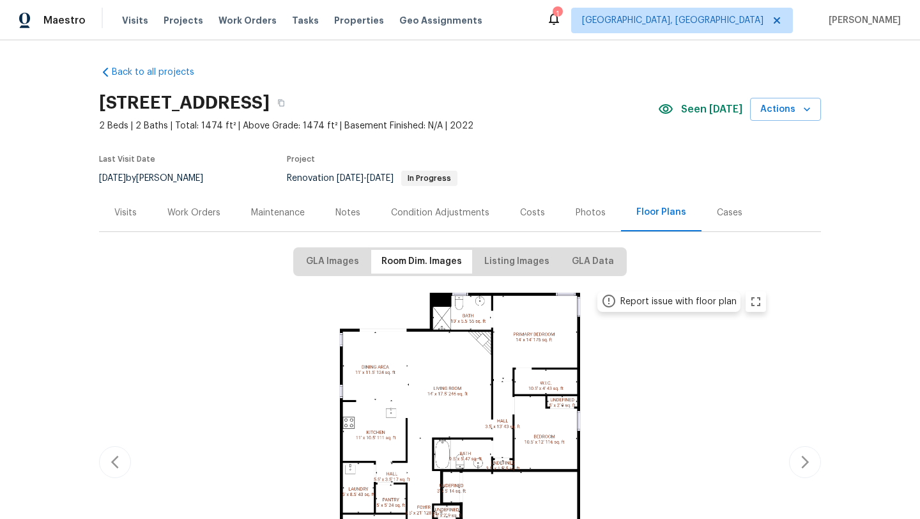
click at [177, 214] on div "Work Orders" at bounding box center [193, 212] width 53 height 13
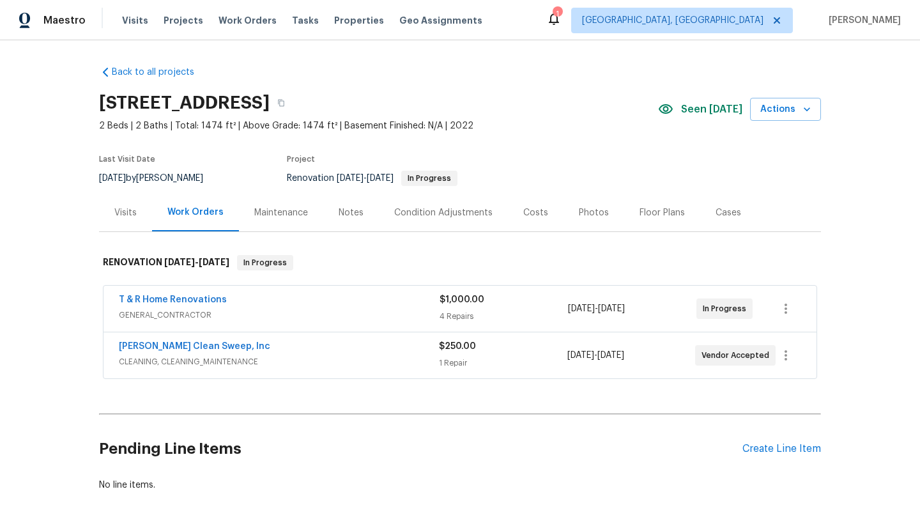
click at [120, 213] on div "Visits" at bounding box center [125, 212] width 22 height 13
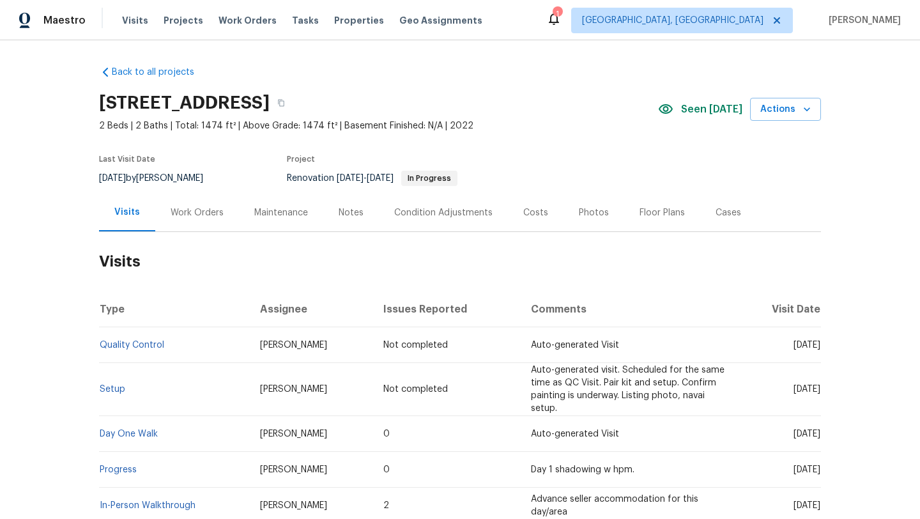
click at [206, 215] on div "Work Orders" at bounding box center [197, 212] width 53 height 13
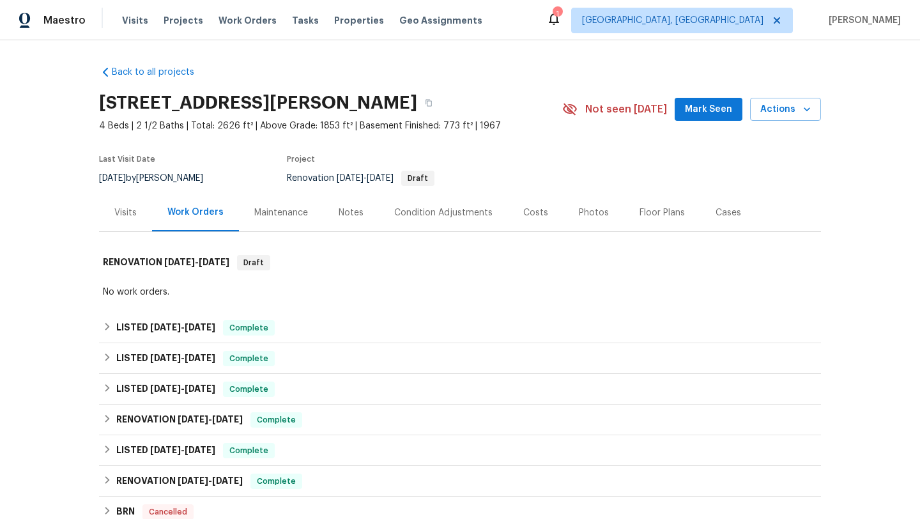
click at [706, 111] on span "Mark Seen" at bounding box center [708, 110] width 47 height 16
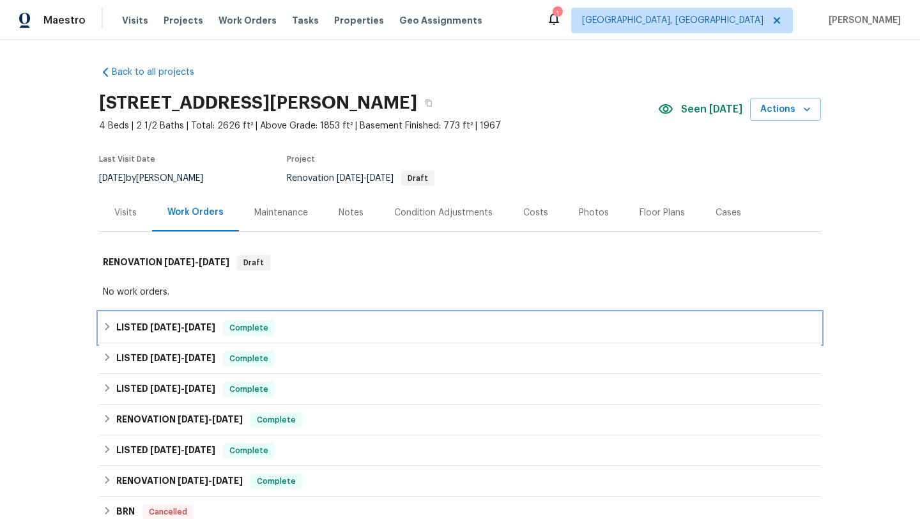
click at [109, 326] on icon at bounding box center [107, 327] width 4 height 8
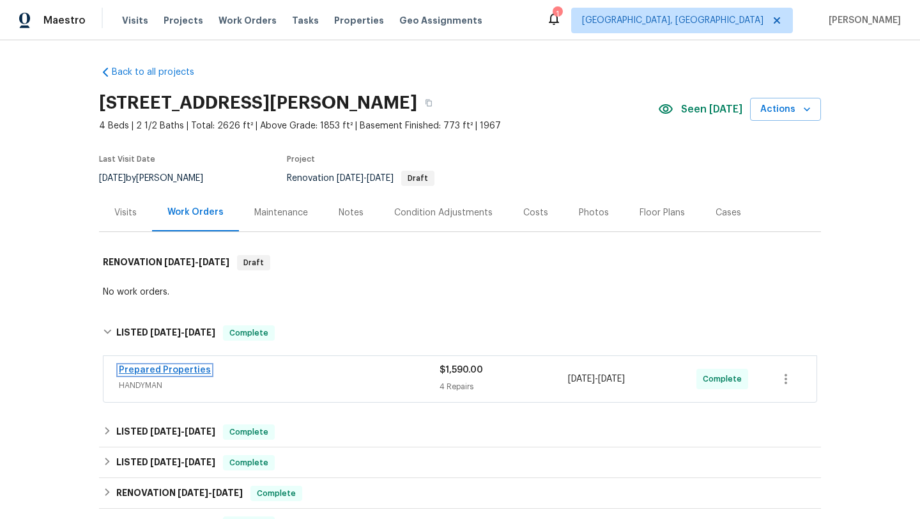
click at [146, 367] on link "Prepared Properties" at bounding box center [165, 369] width 92 height 9
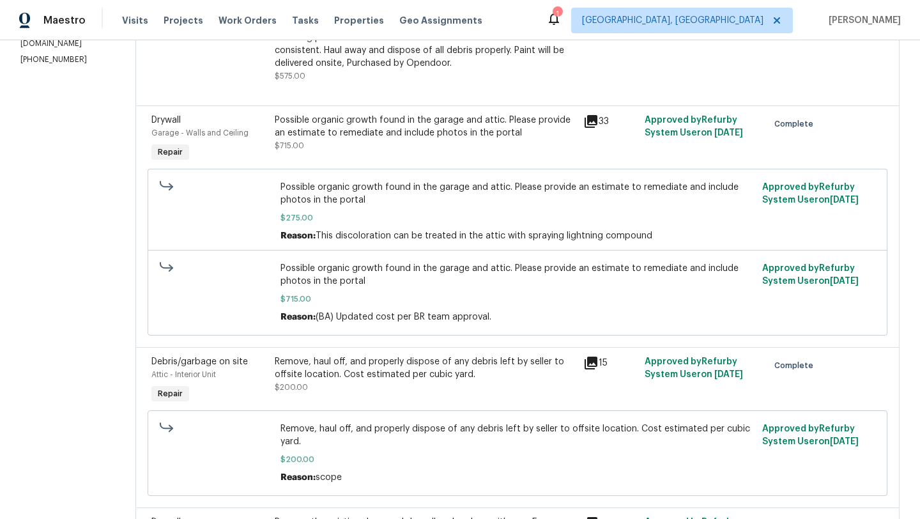
scroll to position [268, 0]
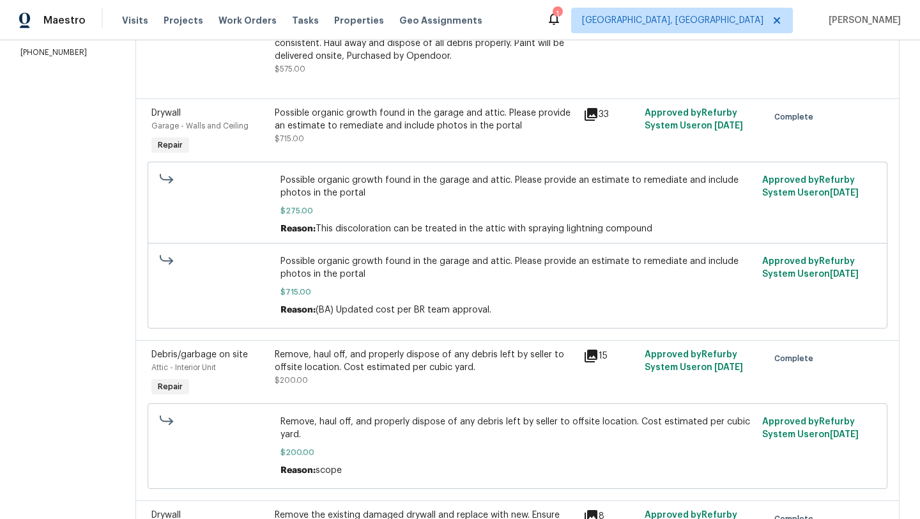
click at [597, 118] on icon at bounding box center [590, 114] width 13 height 13
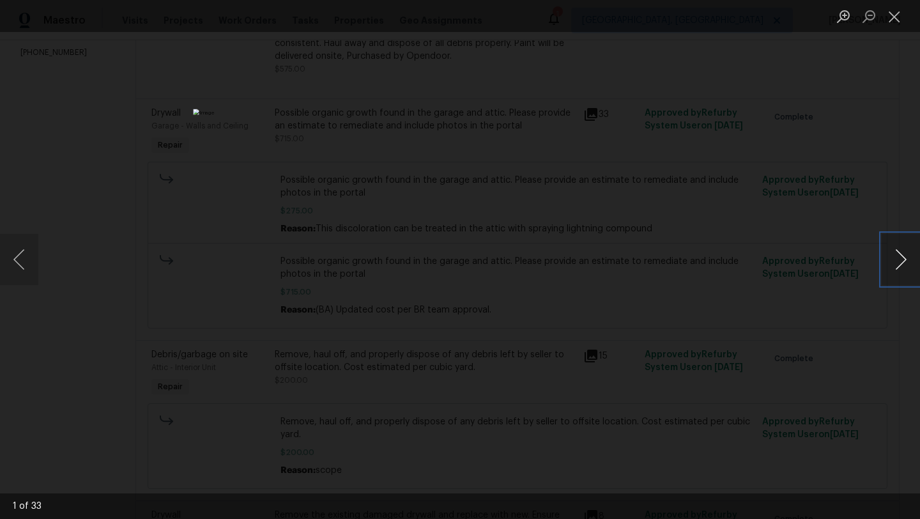
click at [902, 263] on button "Next image" at bounding box center [900, 259] width 38 height 51
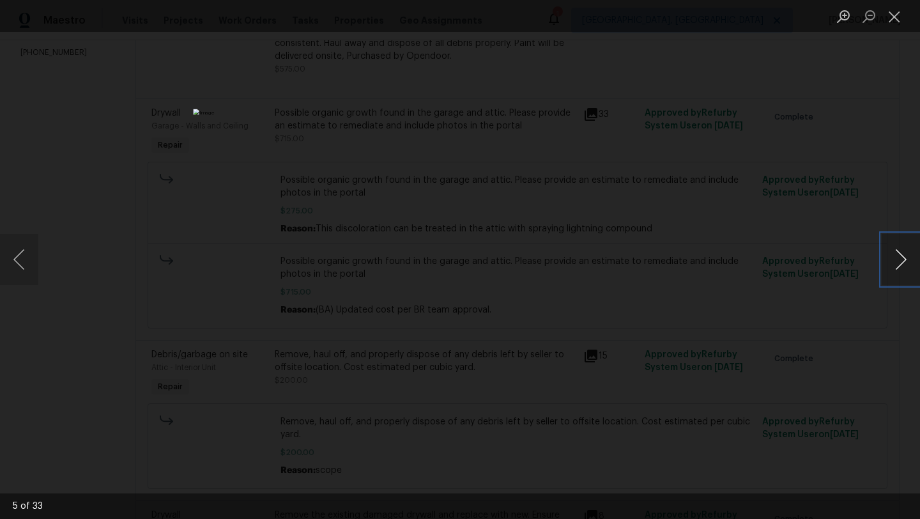
click at [902, 263] on button "Next image" at bounding box center [900, 259] width 38 height 51
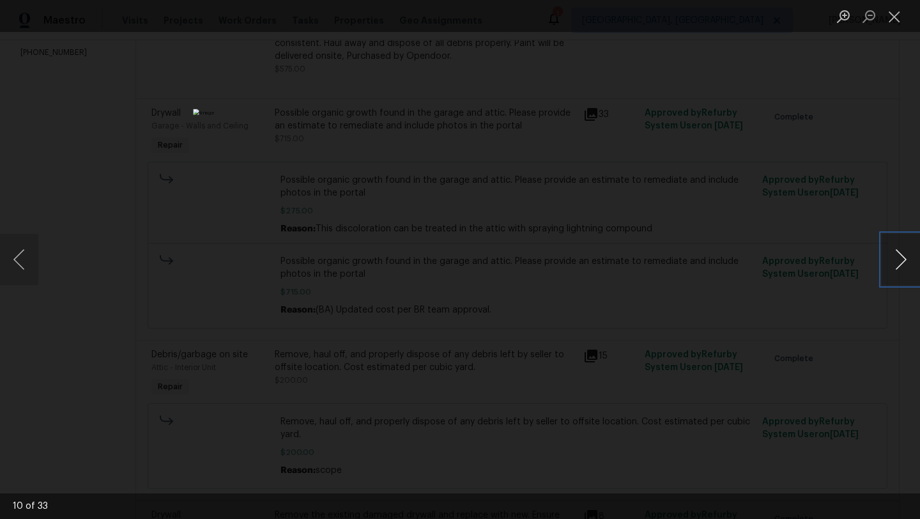
click at [902, 264] on button "Next image" at bounding box center [900, 259] width 38 height 51
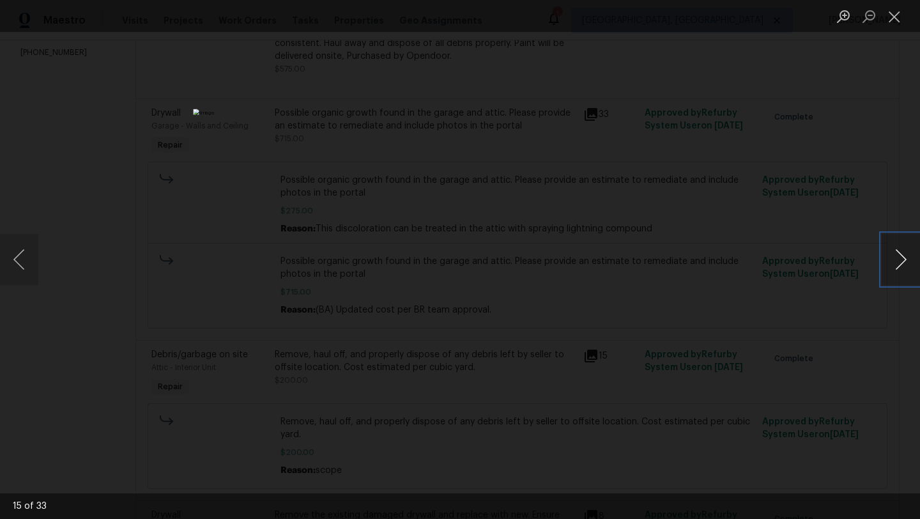
click at [902, 264] on button "Next image" at bounding box center [900, 259] width 38 height 51
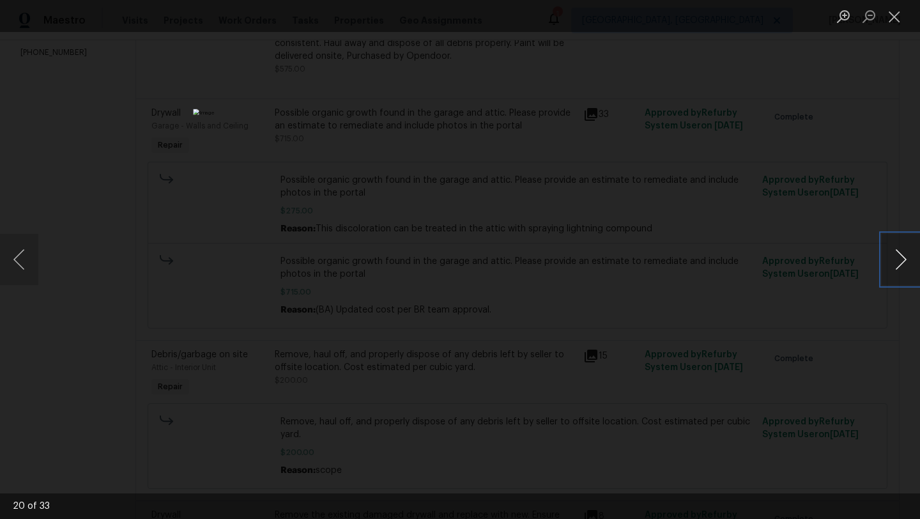
click at [901, 264] on button "Next image" at bounding box center [900, 259] width 38 height 51
click at [893, 22] on button "Close lightbox" at bounding box center [894, 16] width 26 height 22
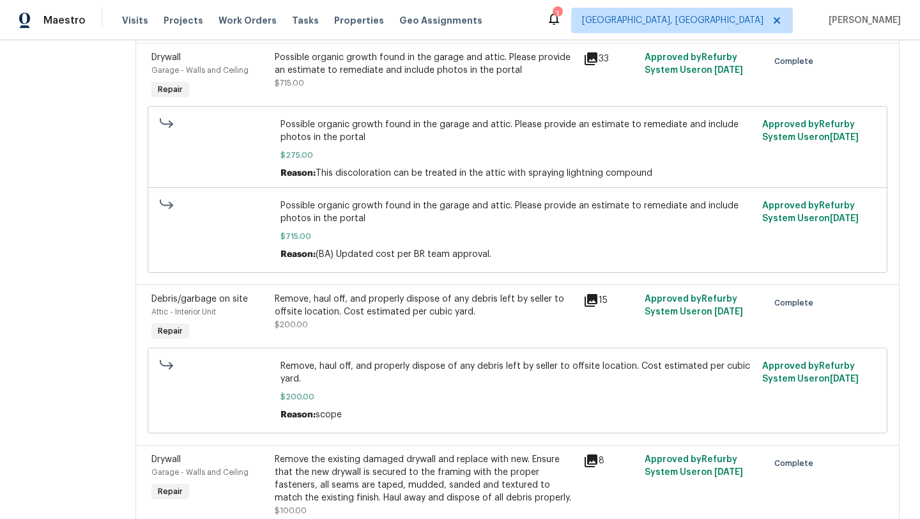
scroll to position [395, 0]
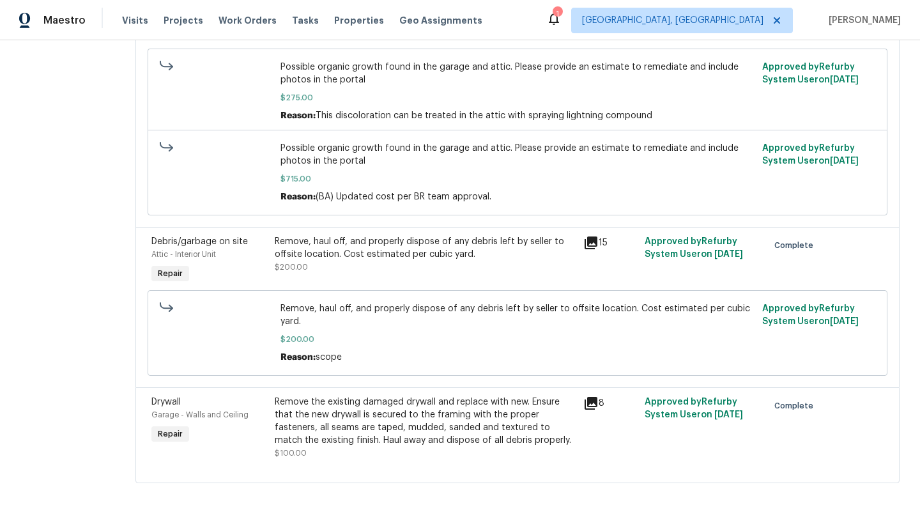
click at [597, 397] on icon at bounding box center [590, 403] width 13 height 13
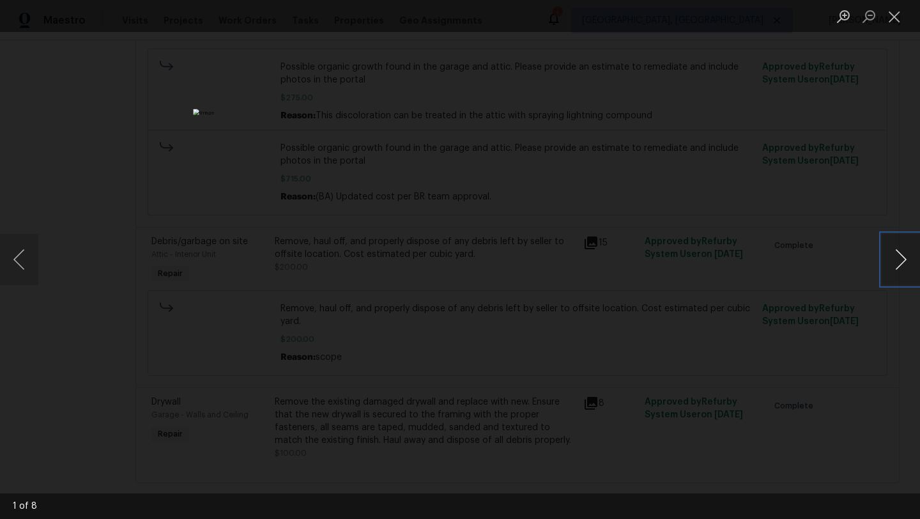
click at [907, 261] on button "Next image" at bounding box center [900, 259] width 38 height 51
click at [904, 264] on button "Next image" at bounding box center [900, 259] width 38 height 51
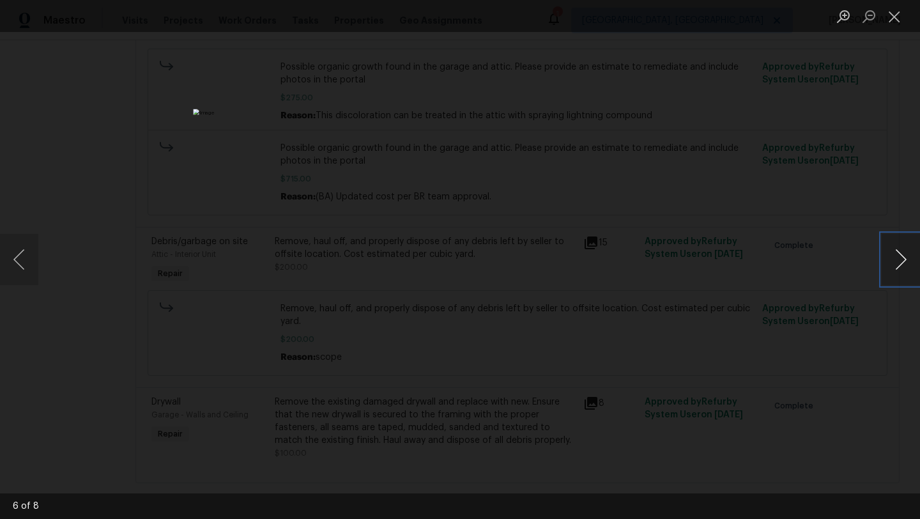
click at [904, 264] on button "Next image" at bounding box center [900, 259] width 38 height 51
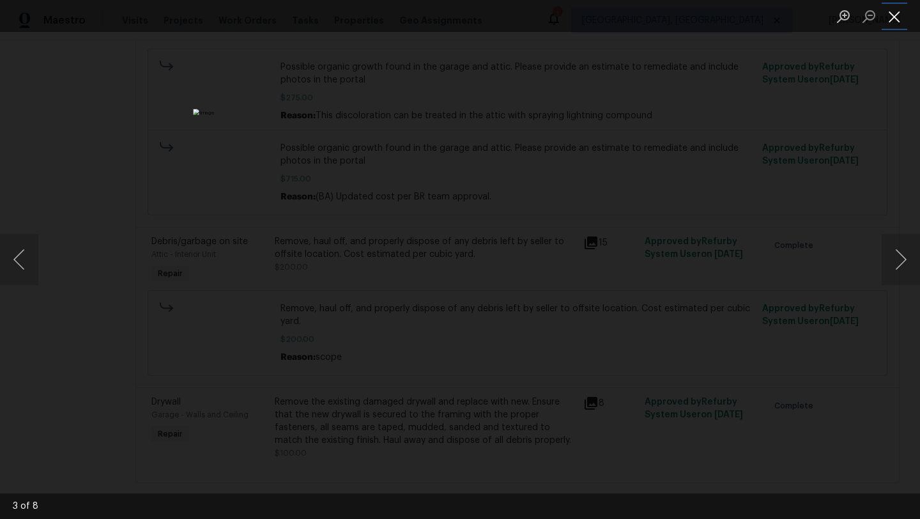
click at [897, 15] on button "Close lightbox" at bounding box center [894, 16] width 26 height 22
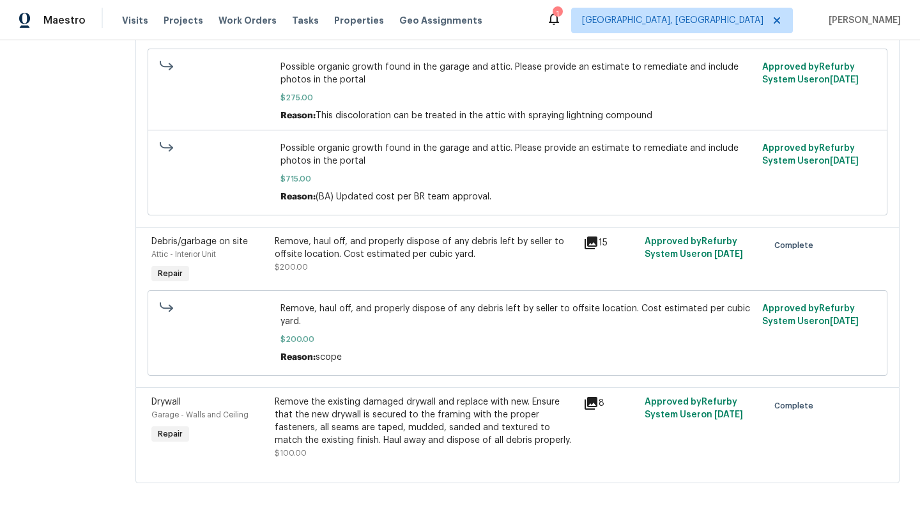
click at [597, 236] on icon at bounding box center [590, 242] width 13 height 13
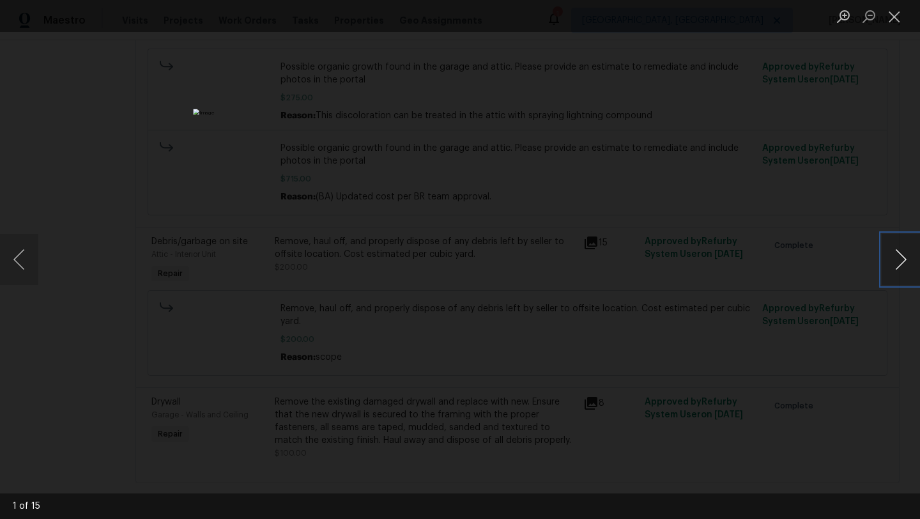
click at [908, 262] on button "Next image" at bounding box center [900, 259] width 38 height 51
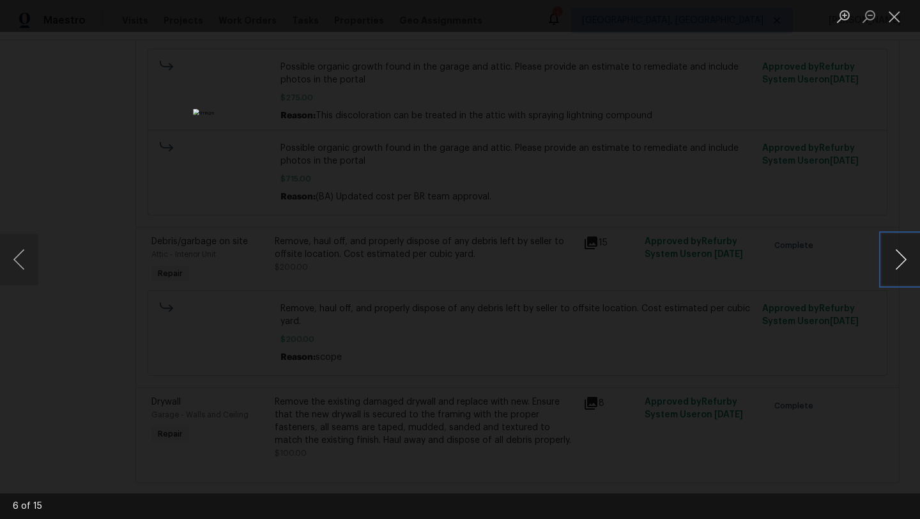
click at [908, 262] on button "Next image" at bounding box center [900, 259] width 38 height 51
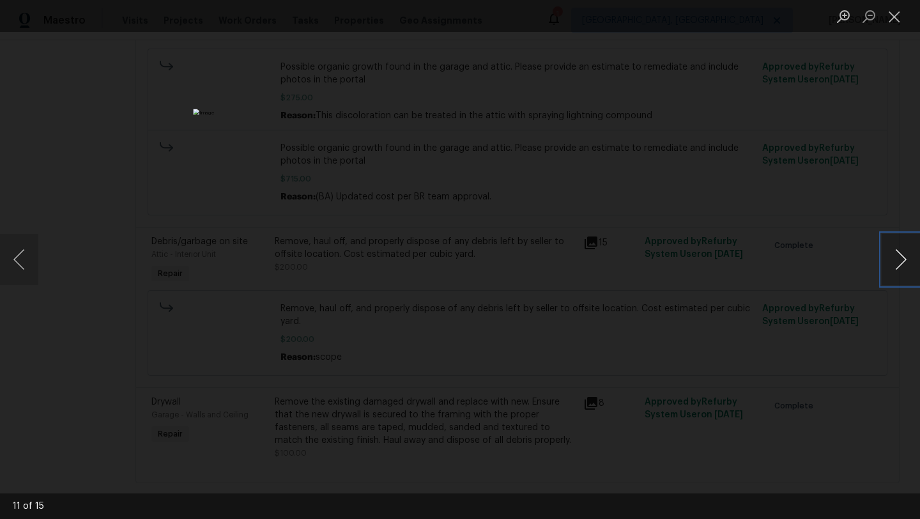
click at [908, 262] on button "Next image" at bounding box center [900, 259] width 38 height 51
click at [901, 17] on button "Close lightbox" at bounding box center [894, 16] width 26 height 22
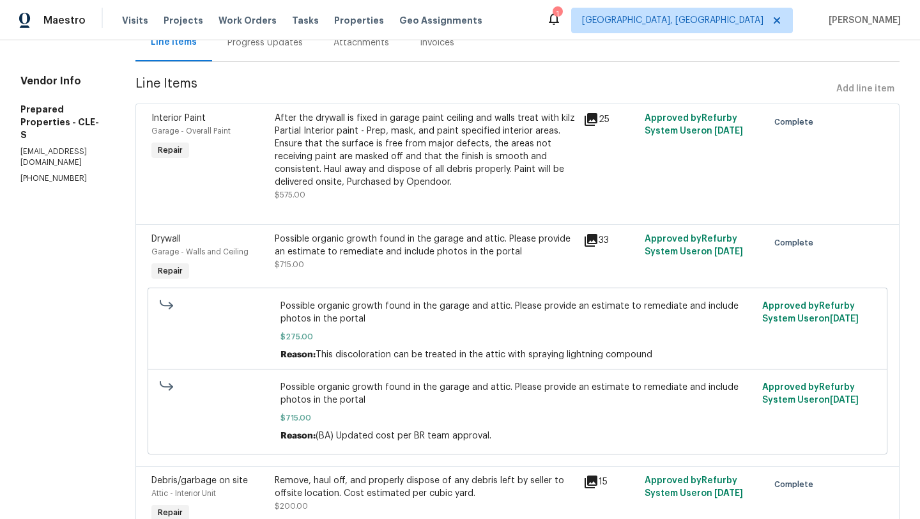
scroll to position [137, 0]
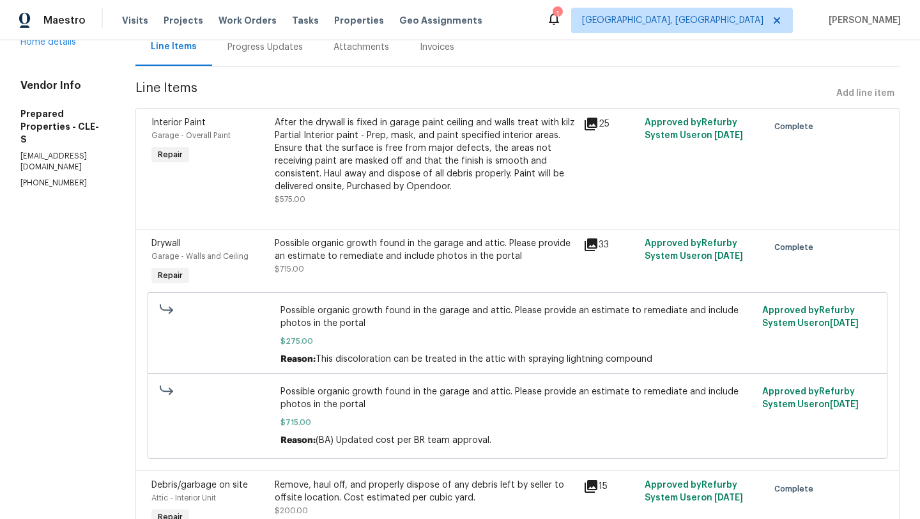
click at [598, 244] on icon at bounding box center [590, 244] width 15 height 15
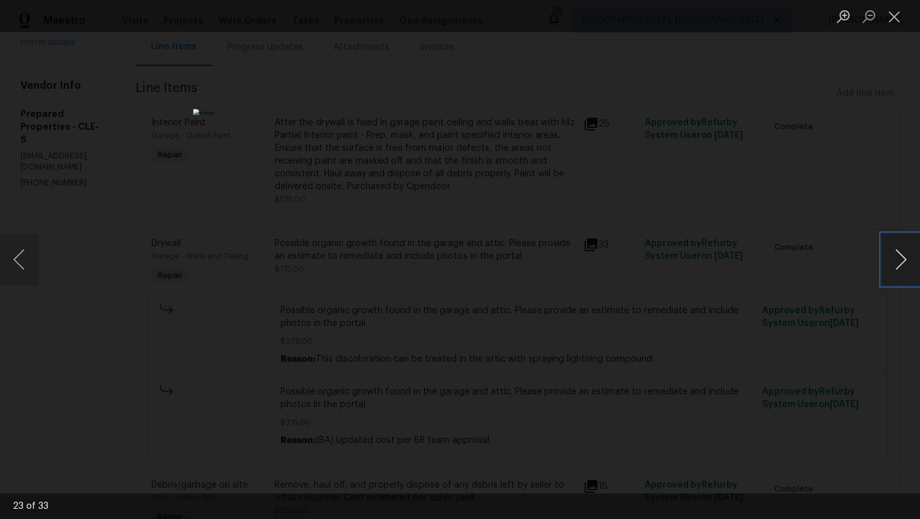
click at [897, 263] on button "Next image" at bounding box center [900, 259] width 38 height 51
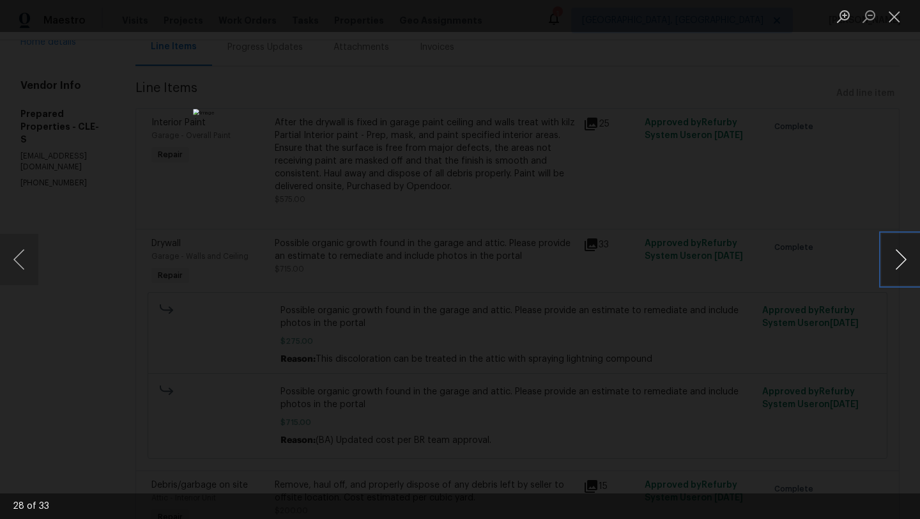
click at [897, 263] on button "Next image" at bounding box center [900, 259] width 38 height 51
click at [898, 14] on button "Close lightbox" at bounding box center [894, 16] width 26 height 22
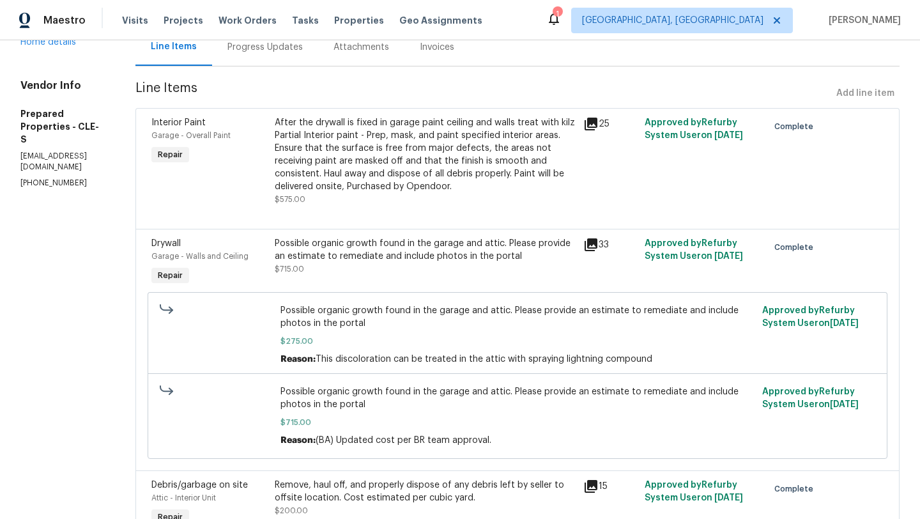
scroll to position [0, 0]
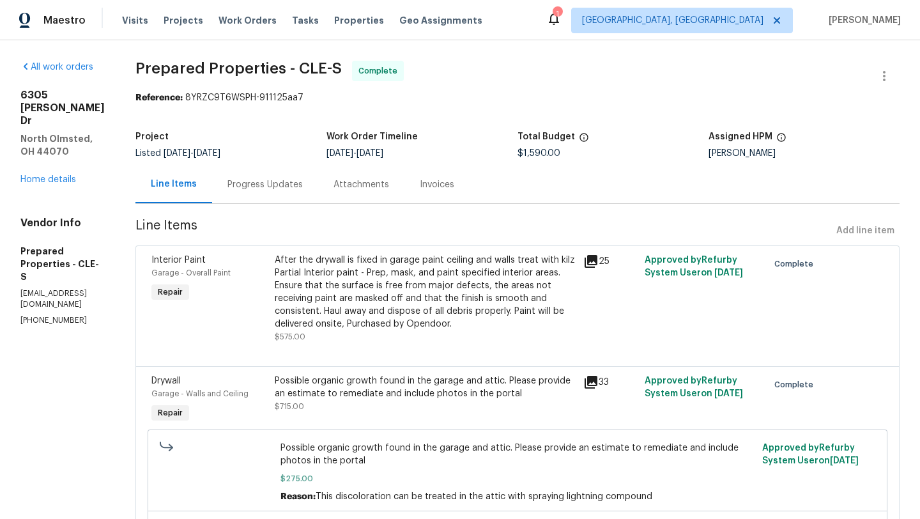
click at [597, 255] on icon at bounding box center [590, 261] width 13 height 13
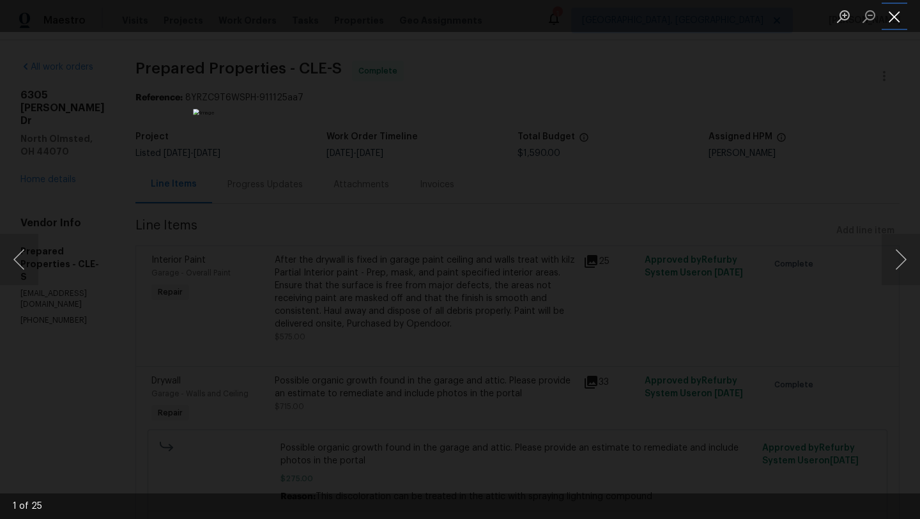
click at [898, 13] on button "Close lightbox" at bounding box center [894, 16] width 26 height 22
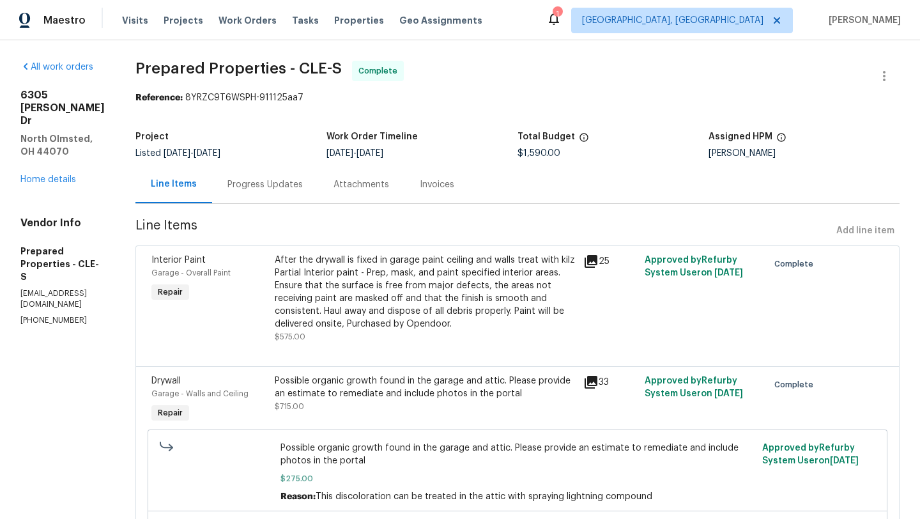
click at [597, 259] on icon at bounding box center [590, 261] width 13 height 13
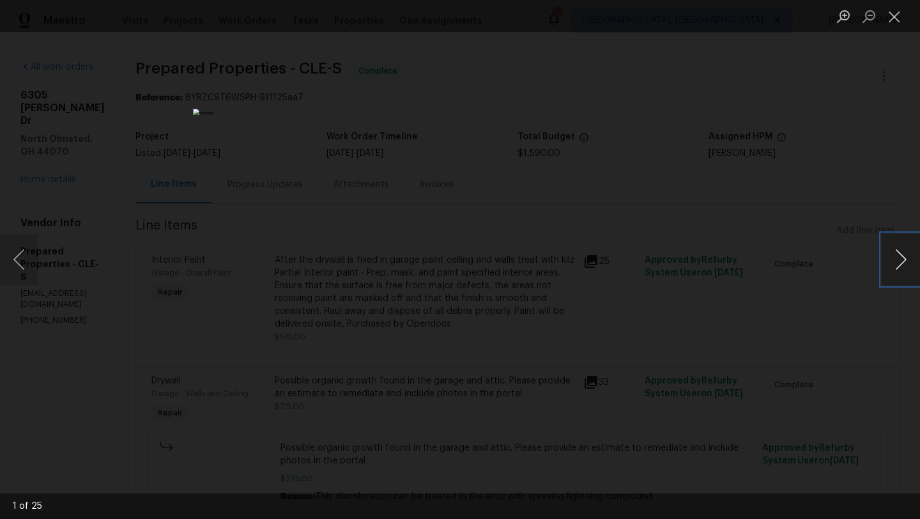
click at [893, 263] on button "Next image" at bounding box center [900, 259] width 38 height 51
click at [890, 262] on button "Next image" at bounding box center [900, 259] width 38 height 51
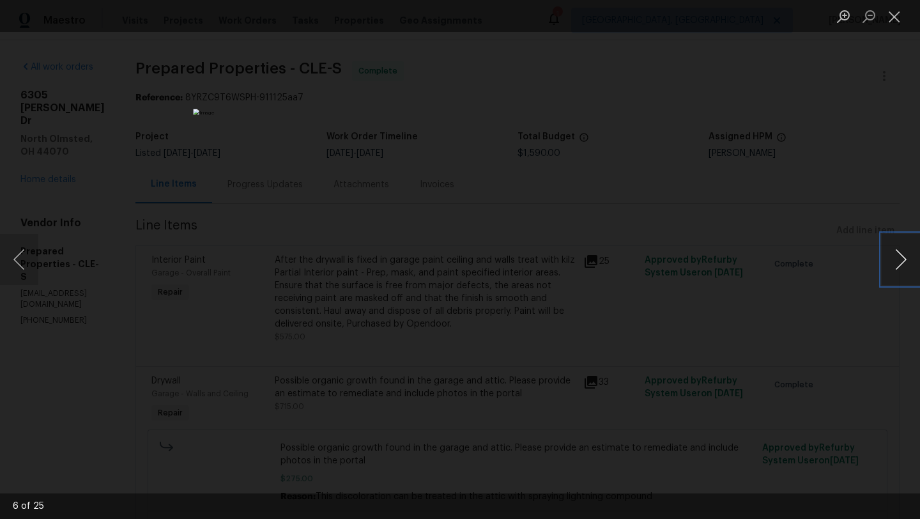
click at [890, 262] on button "Next image" at bounding box center [900, 259] width 38 height 51
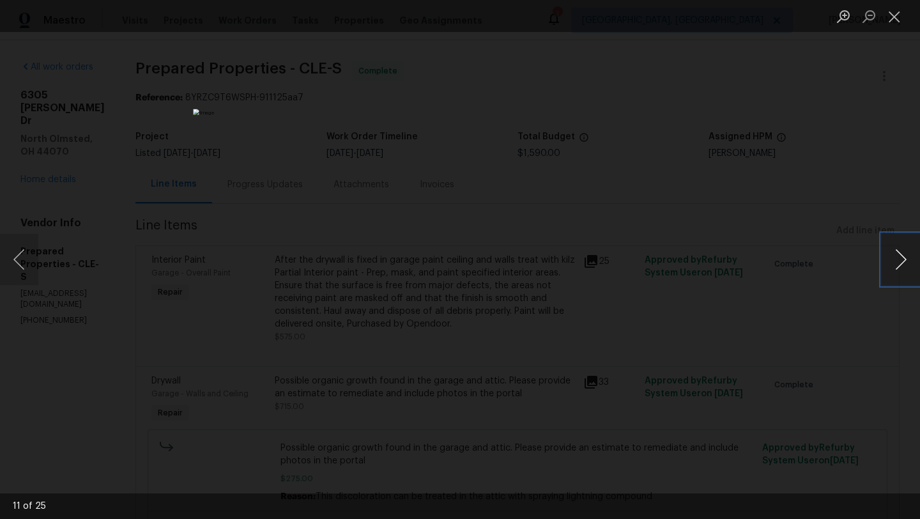
click at [890, 262] on button "Next image" at bounding box center [900, 259] width 38 height 51
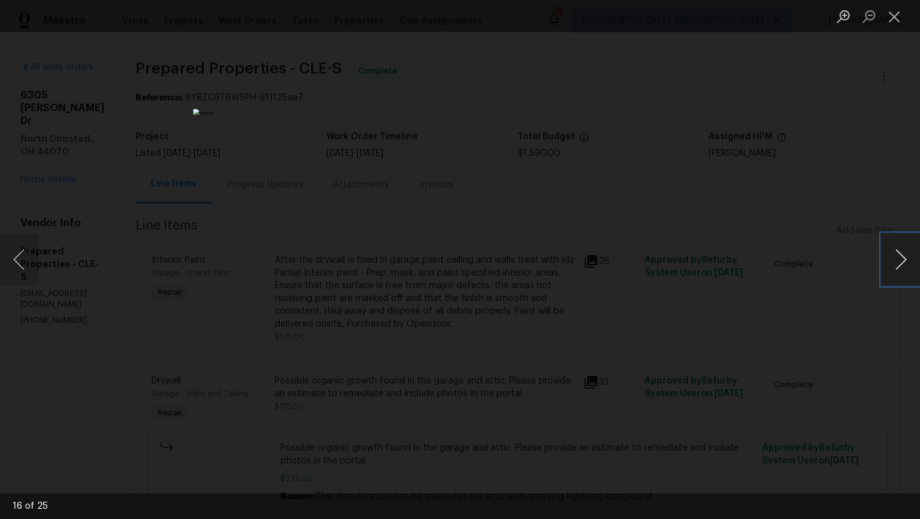
click at [890, 262] on button "Next image" at bounding box center [900, 259] width 38 height 51
click at [24, 258] on button "Previous image" at bounding box center [19, 259] width 38 height 51
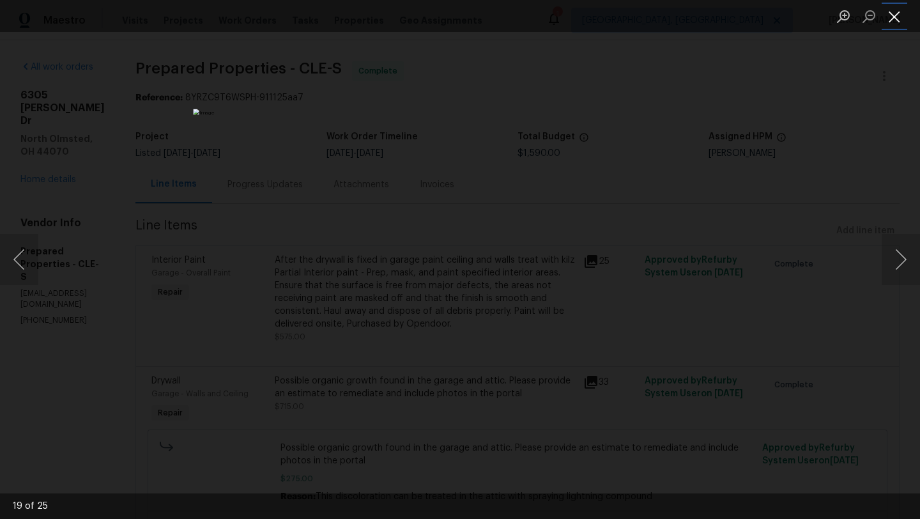
click at [892, 21] on button "Close lightbox" at bounding box center [894, 16] width 26 height 22
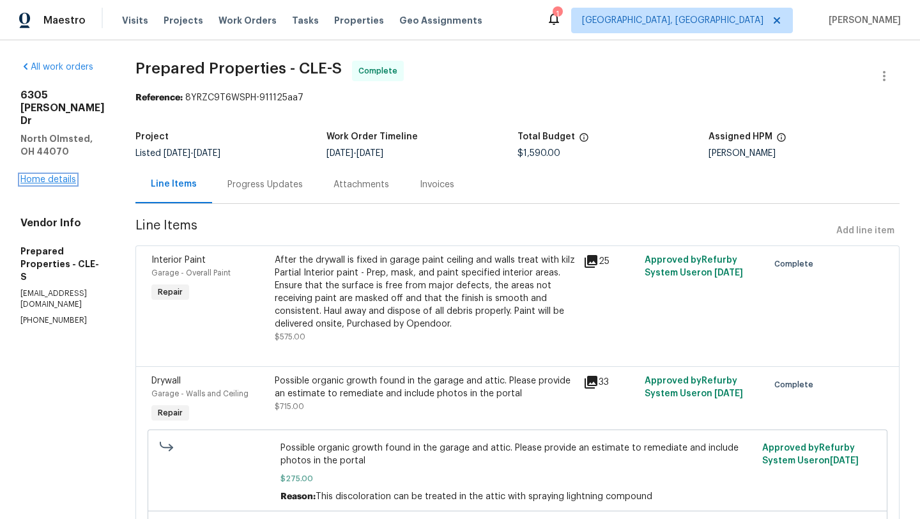
click at [63, 175] on link "Home details" at bounding box center [48, 179] width 56 height 9
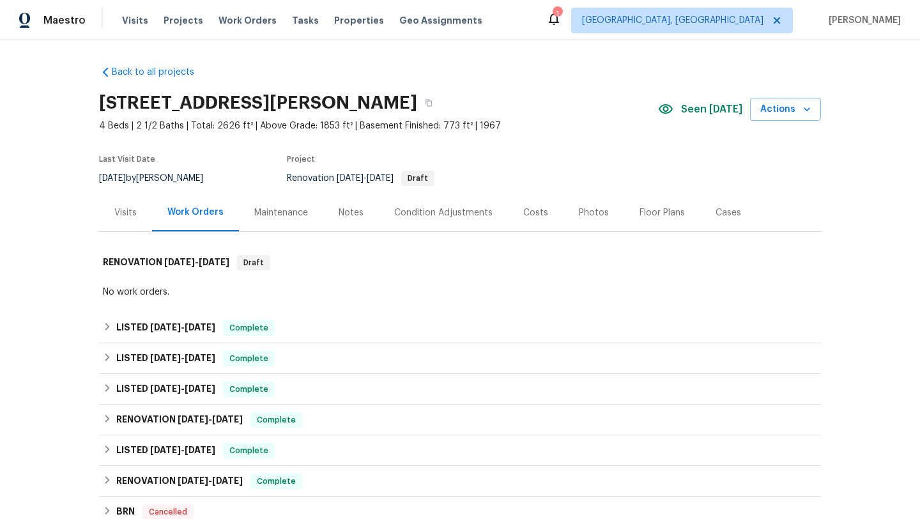
click at [124, 208] on div "Visits" at bounding box center [125, 212] width 22 height 13
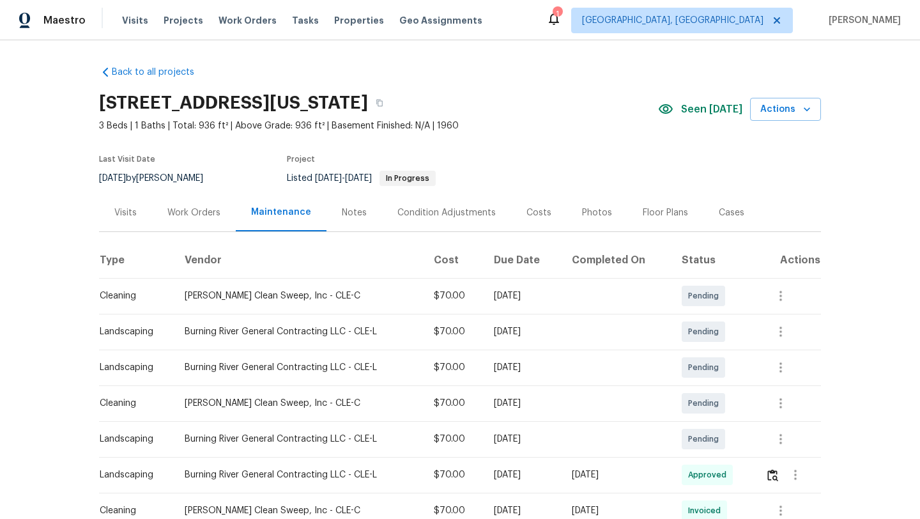
click at [127, 211] on div "Visits" at bounding box center [125, 212] width 22 height 13
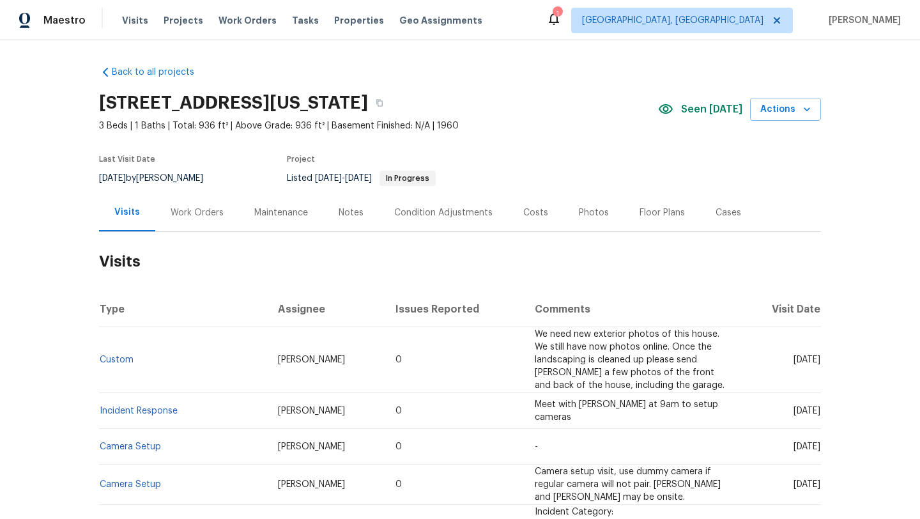
click at [202, 213] on div "Work Orders" at bounding box center [197, 212] width 53 height 13
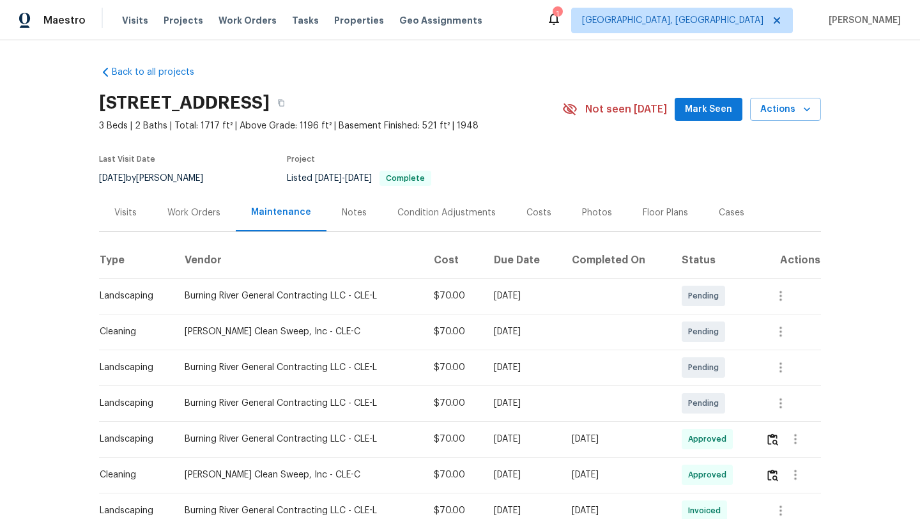
scroll to position [93, 0]
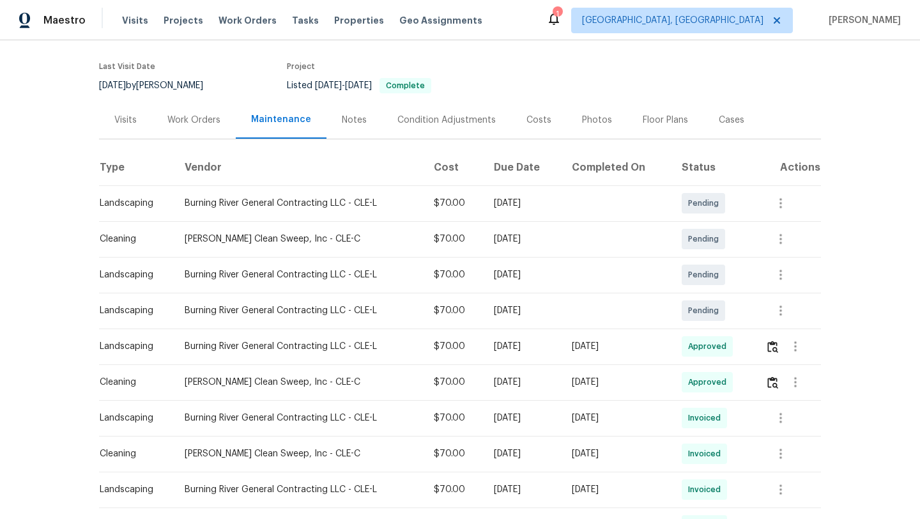
click at [123, 122] on div "Visits" at bounding box center [125, 120] width 22 height 13
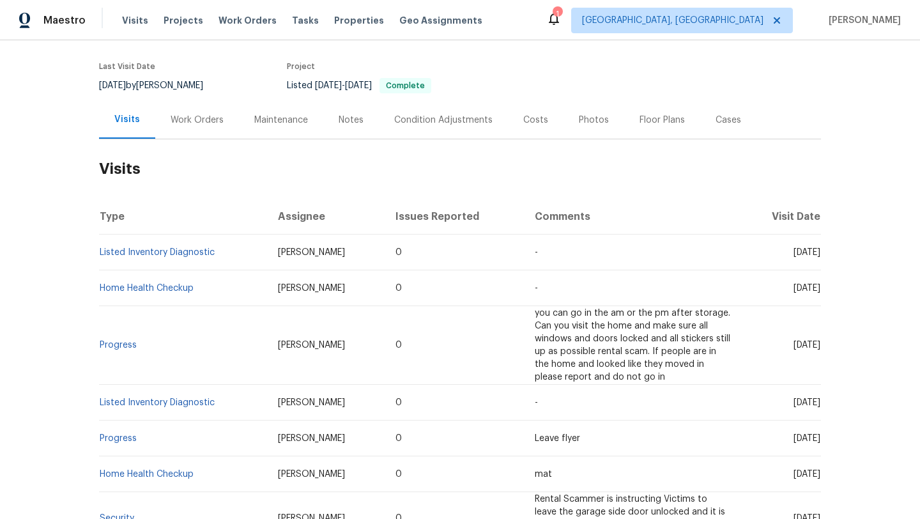
click at [183, 120] on div "Work Orders" at bounding box center [197, 120] width 53 height 13
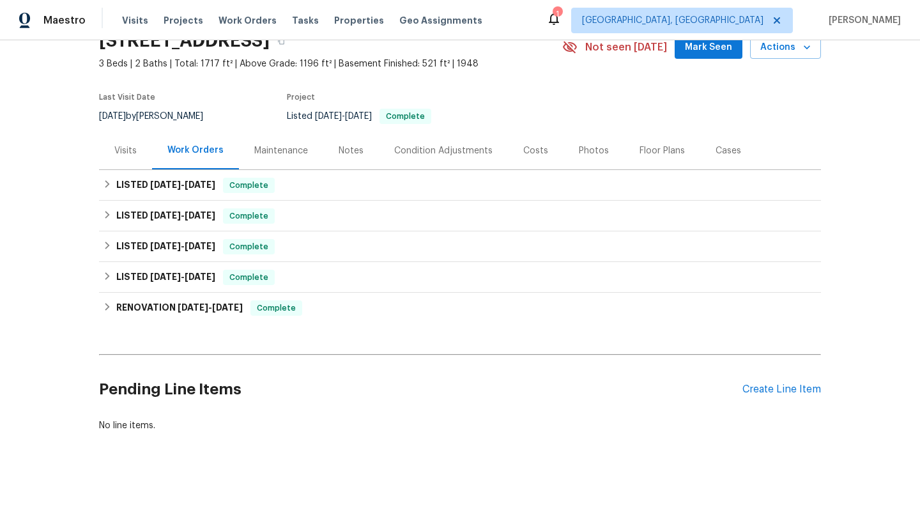
scroll to position [62, 0]
click at [720, 50] on span "Mark Seen" at bounding box center [708, 48] width 47 height 16
click at [121, 148] on div "Visits" at bounding box center [125, 150] width 22 height 13
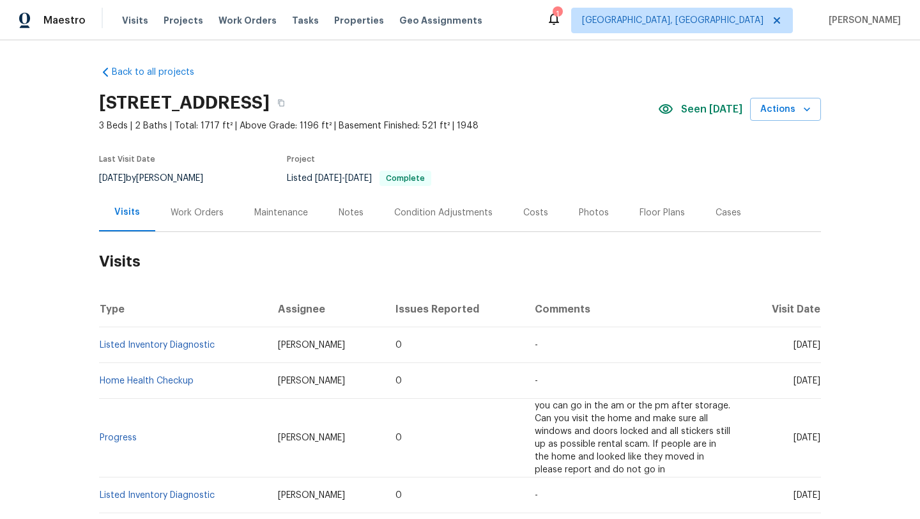
click at [191, 213] on div "Work Orders" at bounding box center [197, 212] width 53 height 13
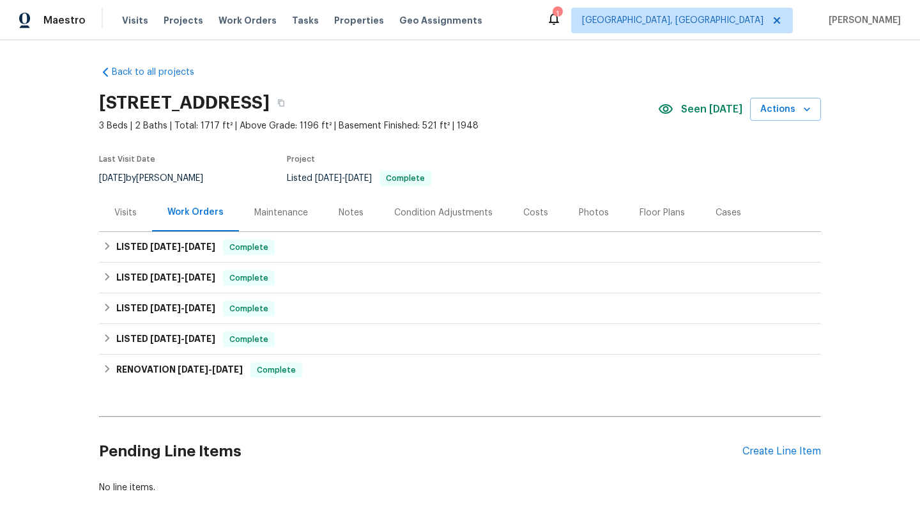
click at [132, 208] on div "Visits" at bounding box center [125, 212] width 22 height 13
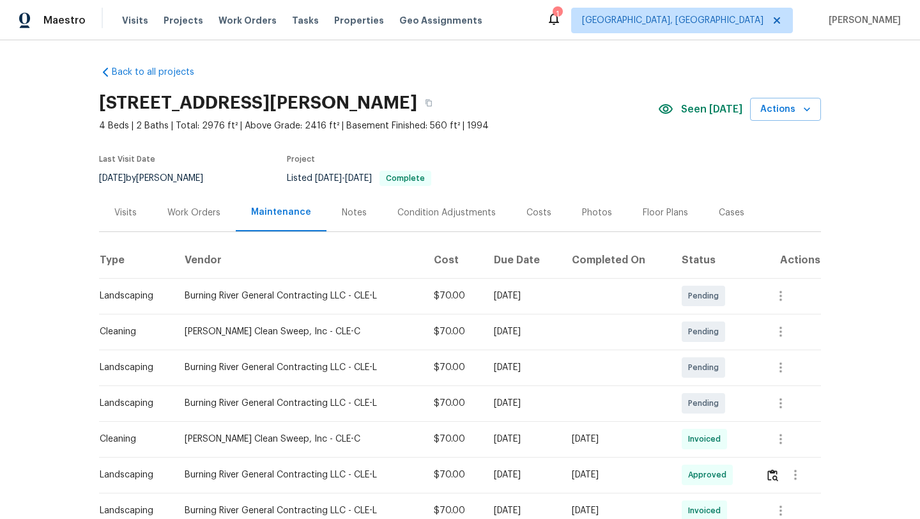
click at [116, 211] on div "Visits" at bounding box center [125, 212] width 22 height 13
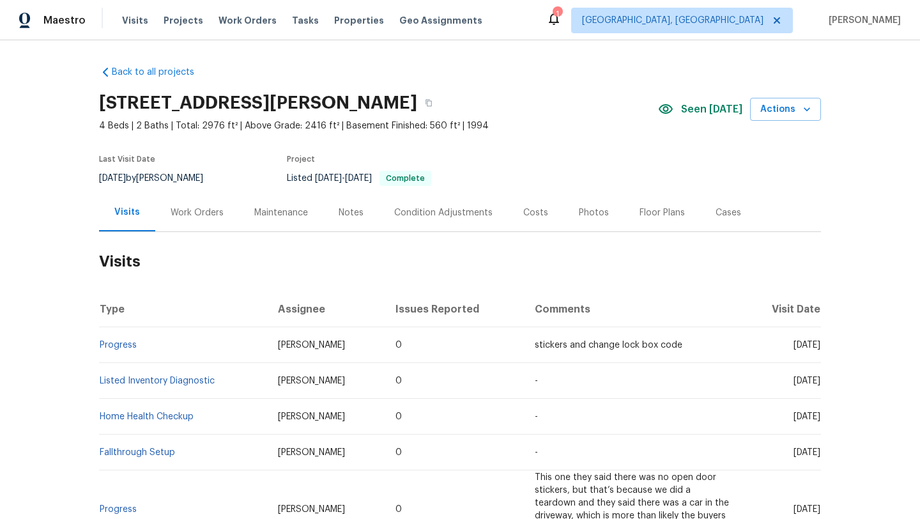
click at [120, 213] on div "Visits" at bounding box center [127, 212] width 26 height 13
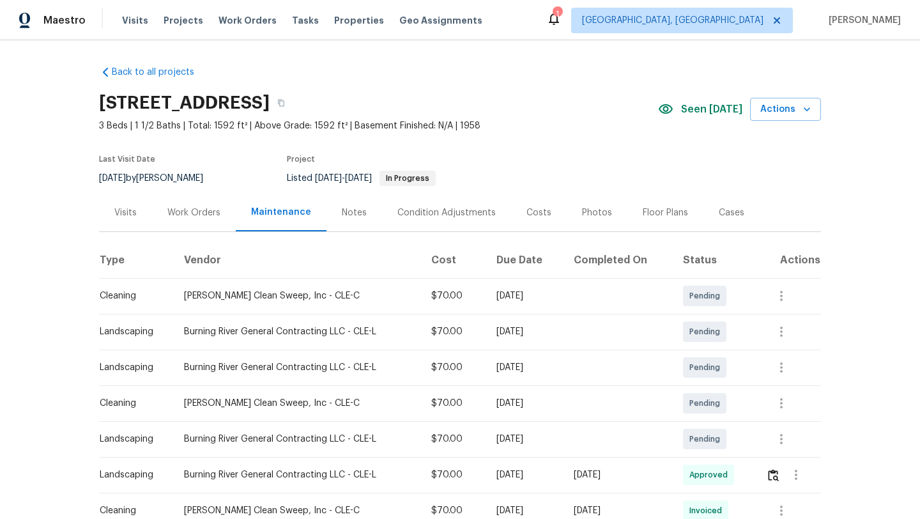
click at [122, 213] on div "Visits" at bounding box center [125, 212] width 22 height 13
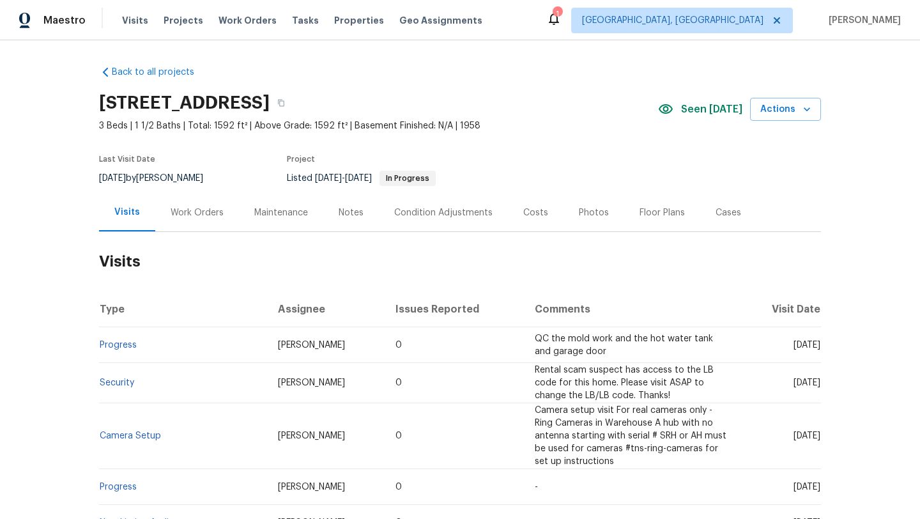
click at [202, 210] on div "Work Orders" at bounding box center [197, 212] width 53 height 13
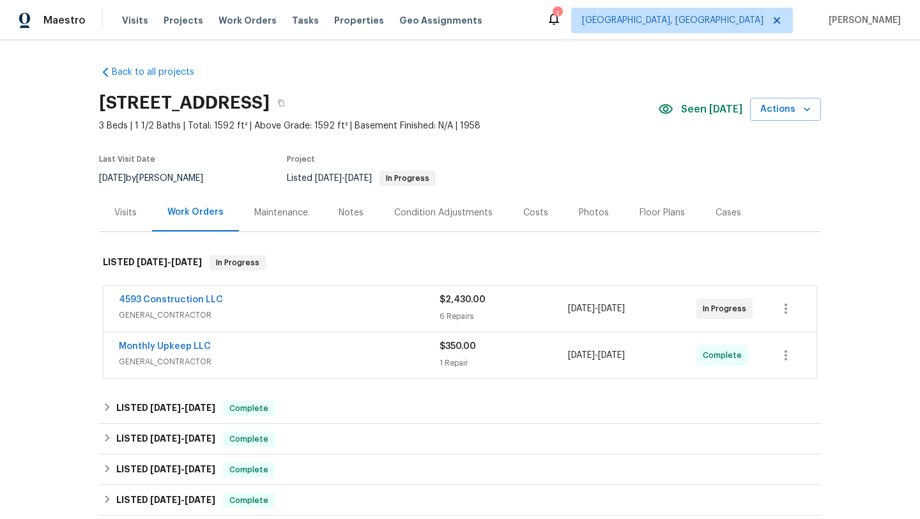
click at [130, 211] on div "Visits" at bounding box center [125, 212] width 22 height 13
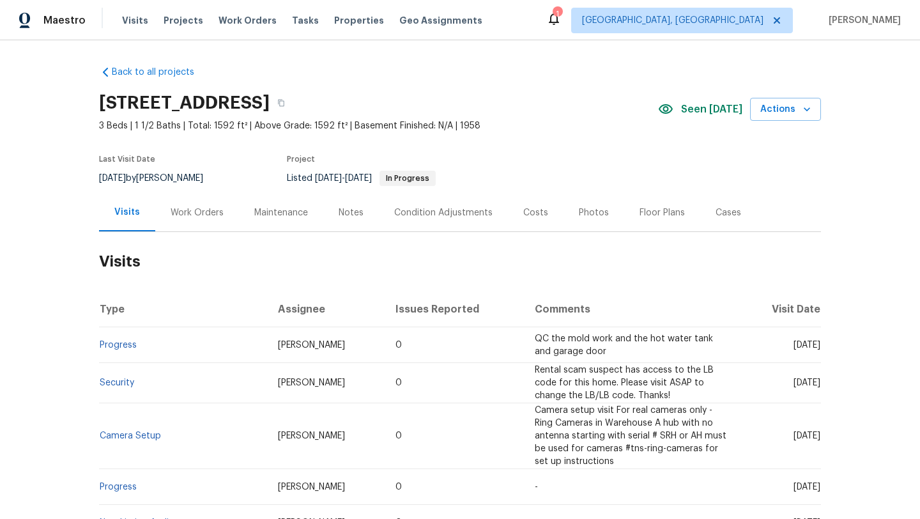
click at [194, 212] on div "Work Orders" at bounding box center [197, 212] width 53 height 13
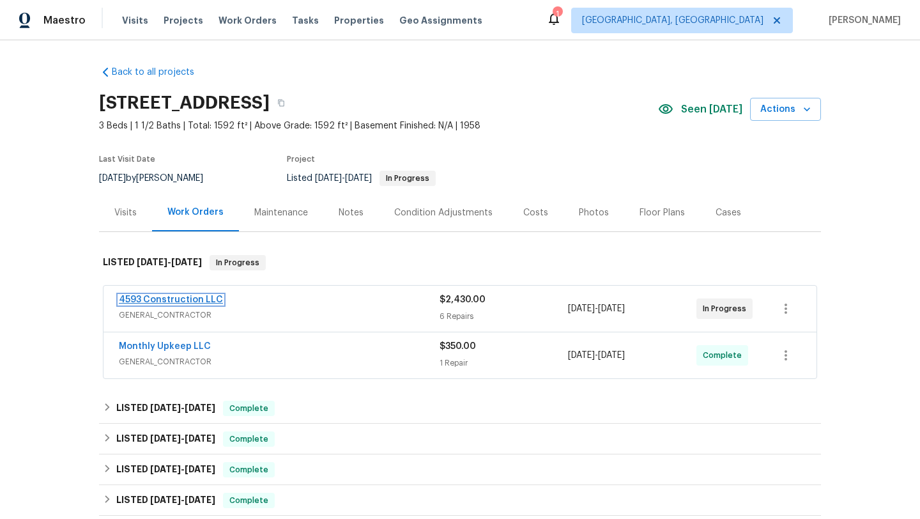
click at [172, 300] on link "4593 Construction LLC" at bounding box center [171, 299] width 104 height 9
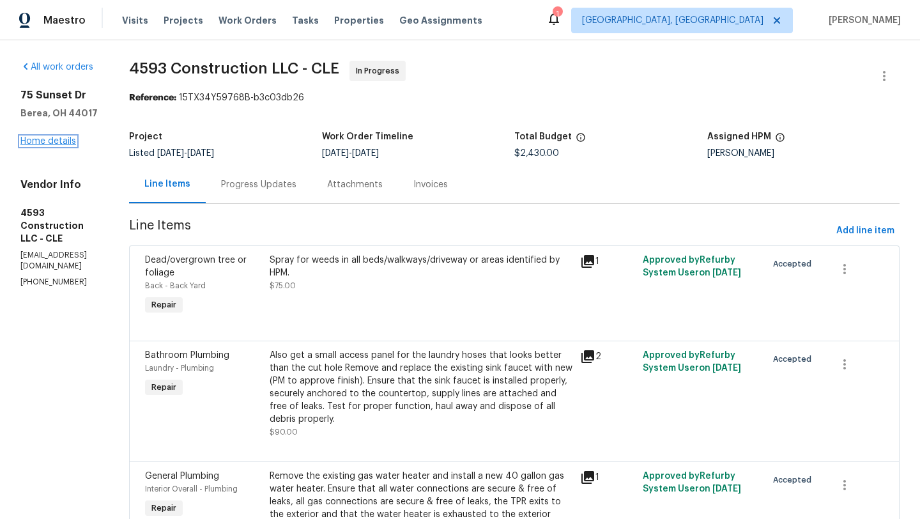
click at [46, 143] on link "Home details" at bounding box center [48, 141] width 56 height 9
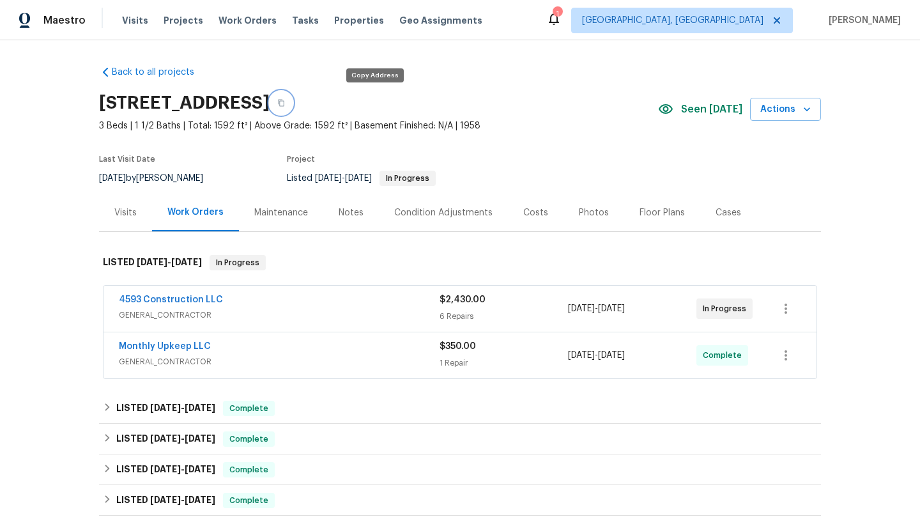
click at [285, 104] on icon "button" at bounding box center [281, 103] width 8 height 8
click at [347, 208] on div "Notes" at bounding box center [351, 212] width 25 height 13
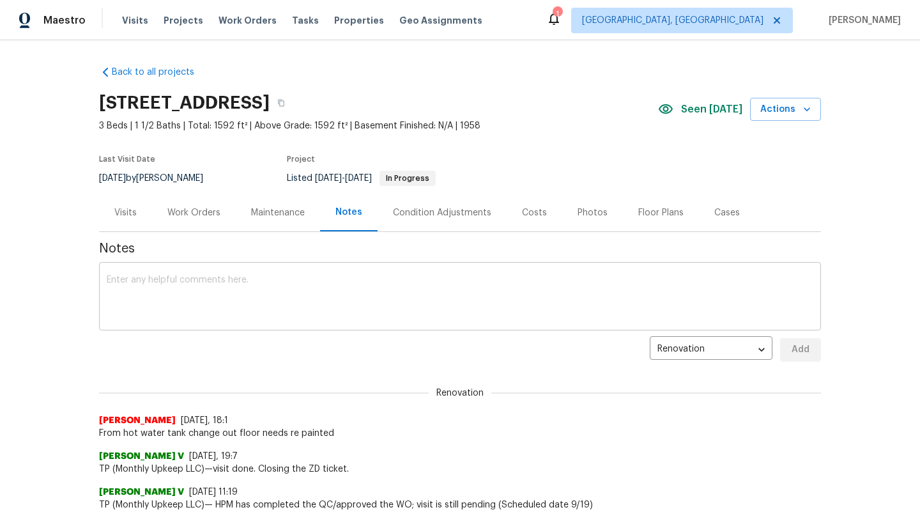
click at [234, 280] on textarea at bounding box center [460, 297] width 706 height 45
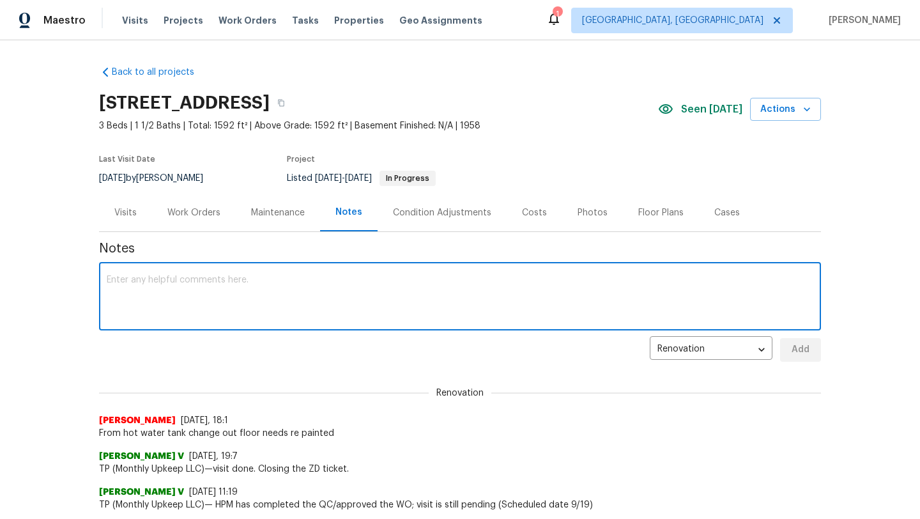
paste textarea "HSR-711135"
type textarea "HSR-711135 taken off market to paint garage floor after the water heater was ch…"
click at [795, 347] on span "Add" at bounding box center [800, 350] width 20 height 16
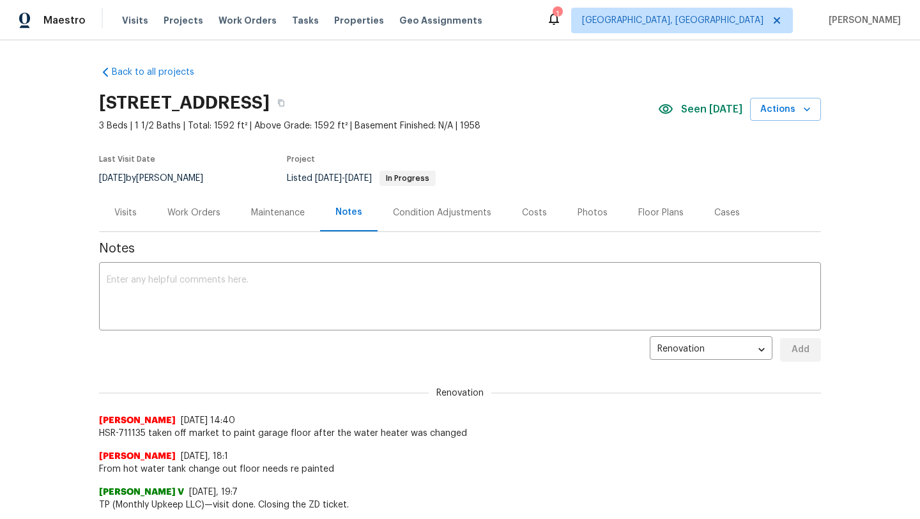
click at [194, 220] on div "Work Orders" at bounding box center [194, 213] width 84 height 38
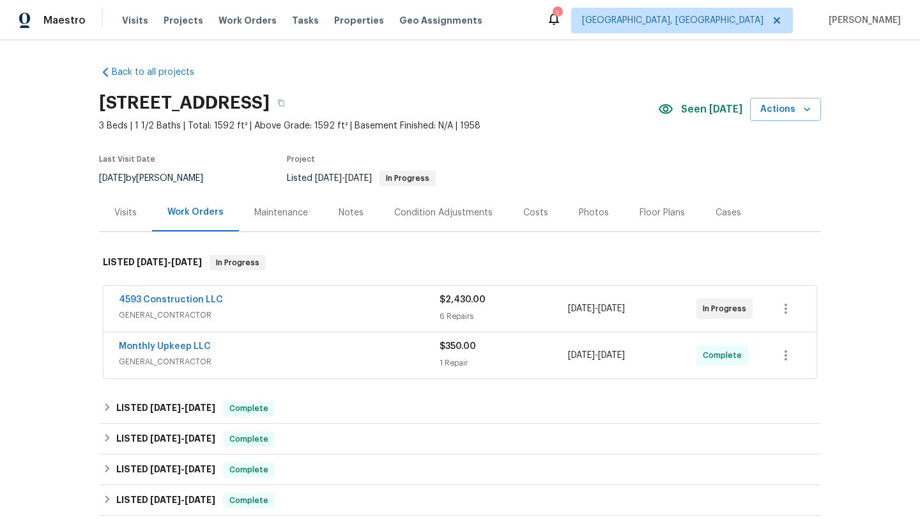
click at [115, 214] on div "Visits" at bounding box center [125, 212] width 22 height 13
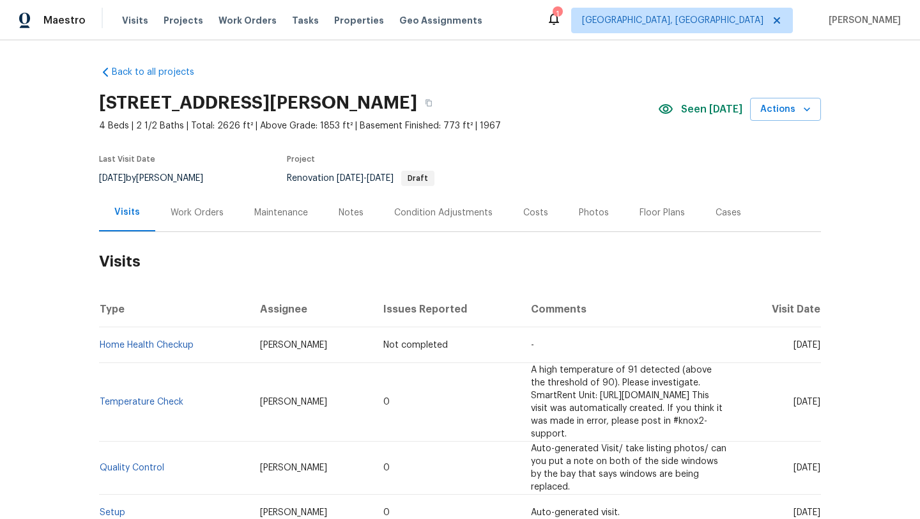
click at [174, 211] on div "Work Orders" at bounding box center [197, 212] width 53 height 13
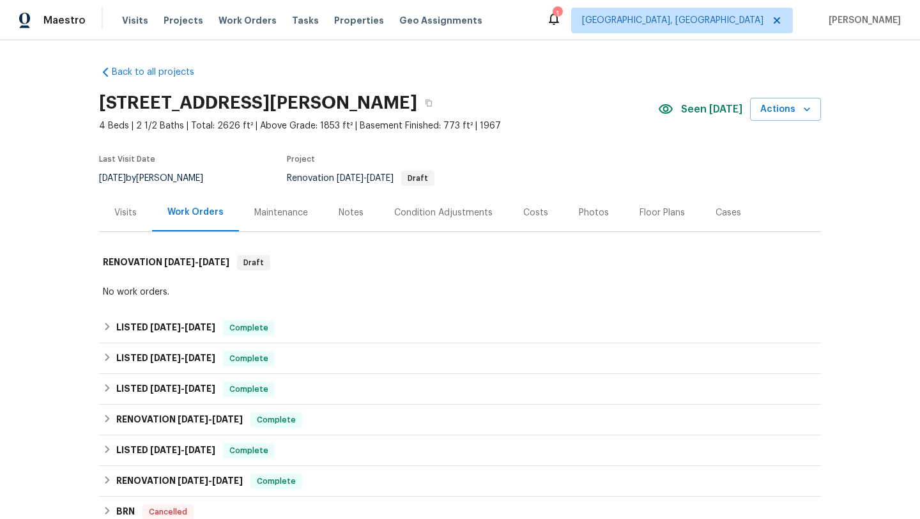
click at [125, 210] on div "Visits" at bounding box center [125, 212] width 22 height 13
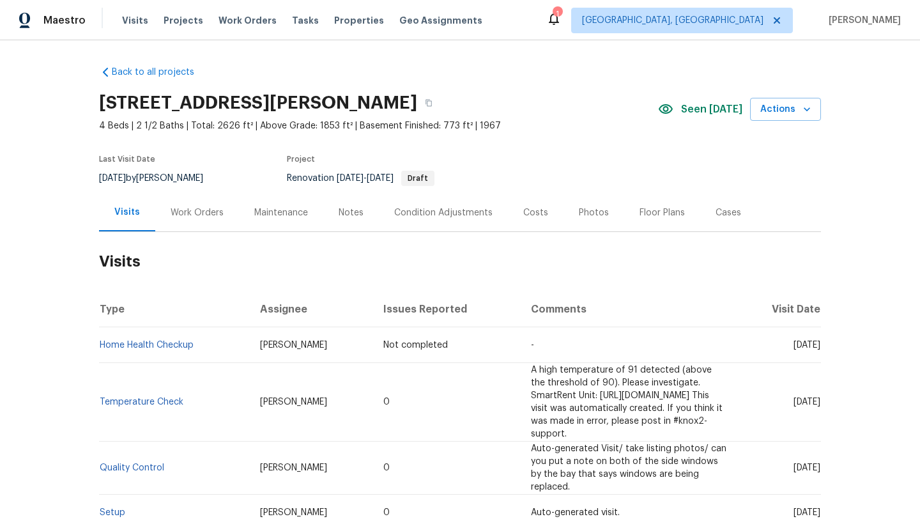
click at [204, 211] on div "Work Orders" at bounding box center [197, 212] width 53 height 13
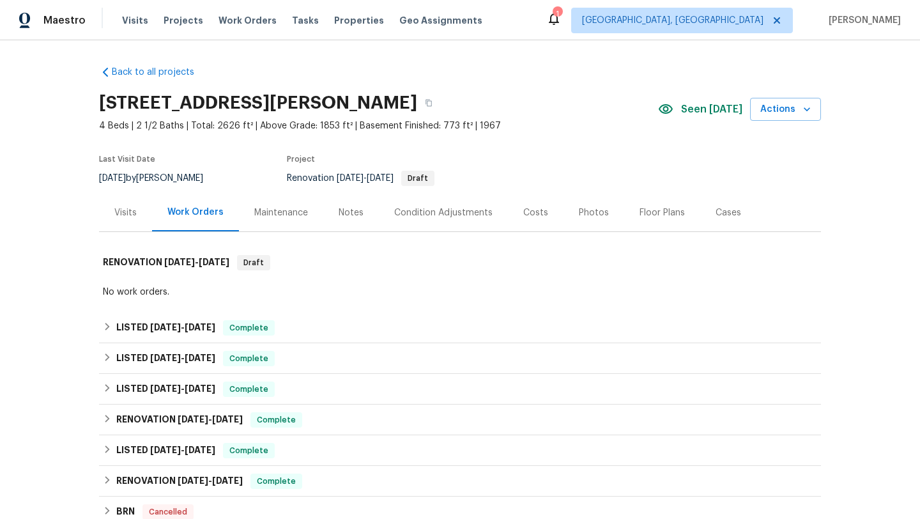
click at [127, 213] on div "Visits" at bounding box center [125, 212] width 22 height 13
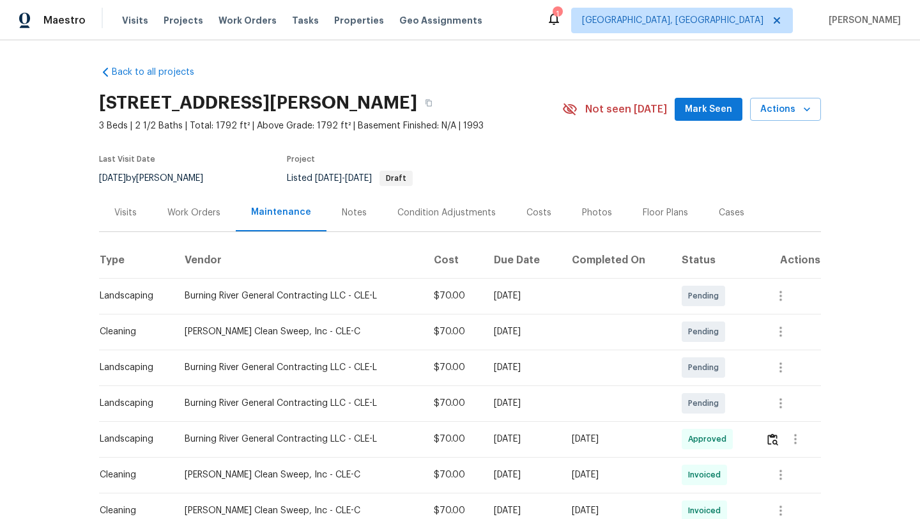
scroll to position [22, 0]
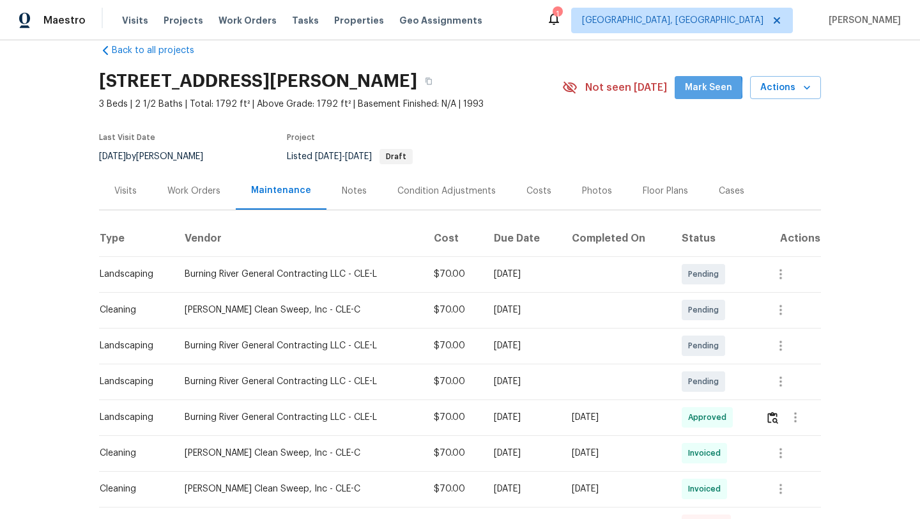
click at [692, 89] on span "Mark Seen" at bounding box center [708, 88] width 47 height 16
click at [127, 192] on div "Visits" at bounding box center [125, 191] width 22 height 13
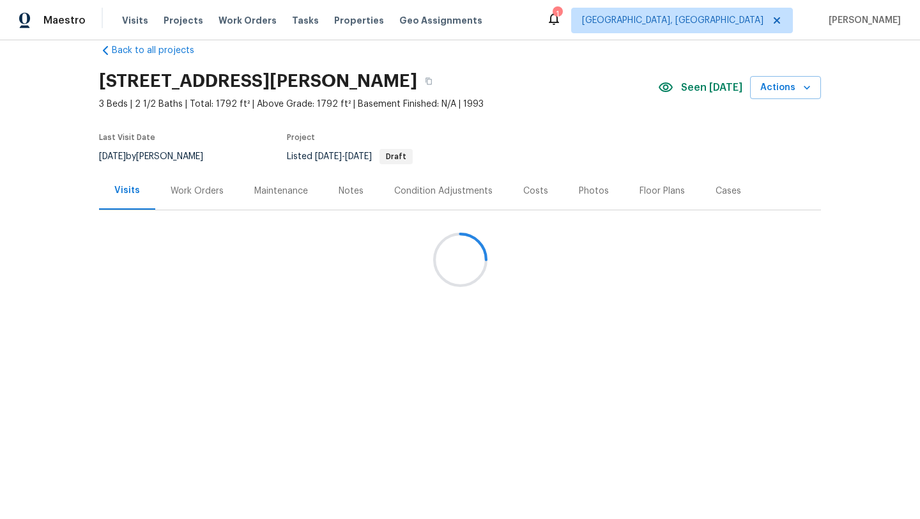
click at [197, 187] on div at bounding box center [460, 259] width 920 height 519
click at [196, 191] on div at bounding box center [460, 259] width 920 height 519
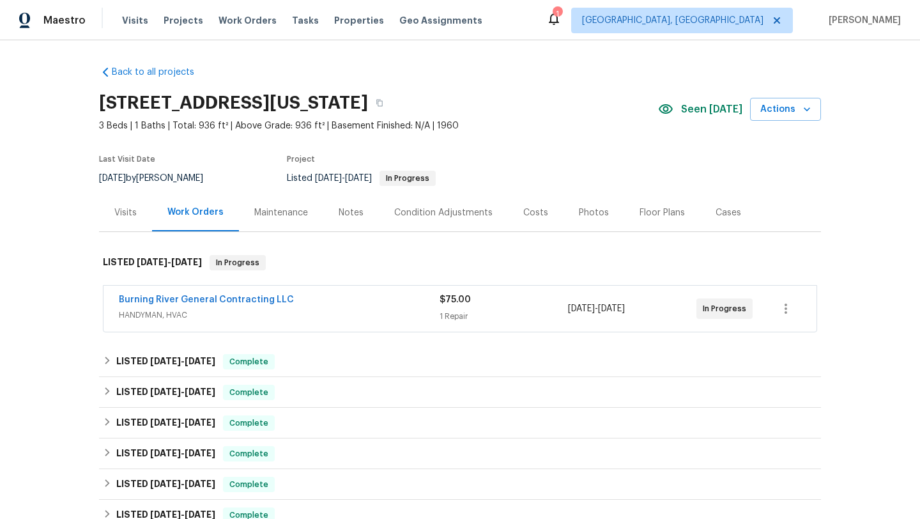
click at [128, 213] on div "Visits" at bounding box center [125, 212] width 22 height 13
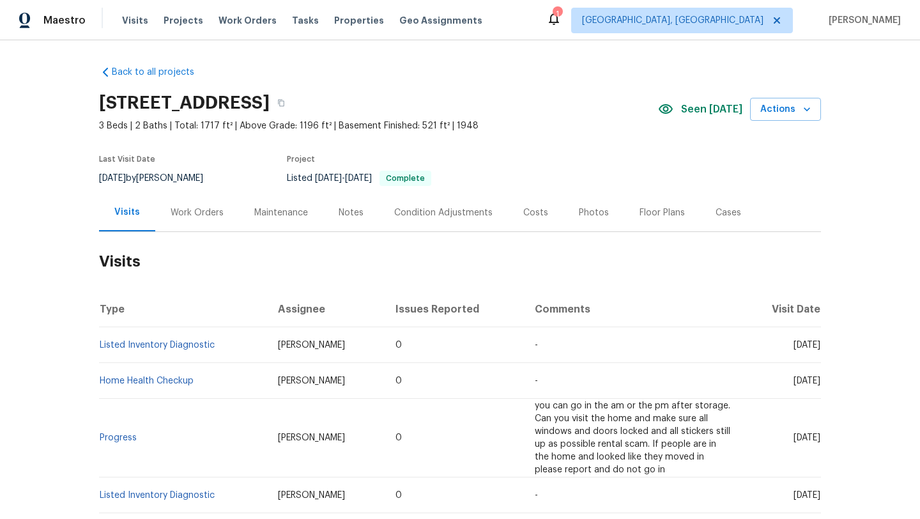
click at [202, 208] on div "Work Orders" at bounding box center [197, 212] width 53 height 13
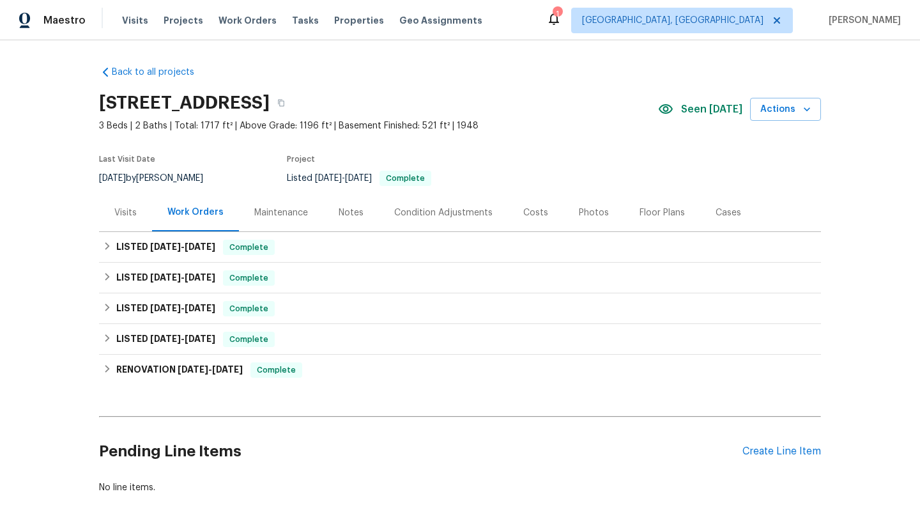
click at [126, 208] on div "Visits" at bounding box center [125, 212] width 22 height 13
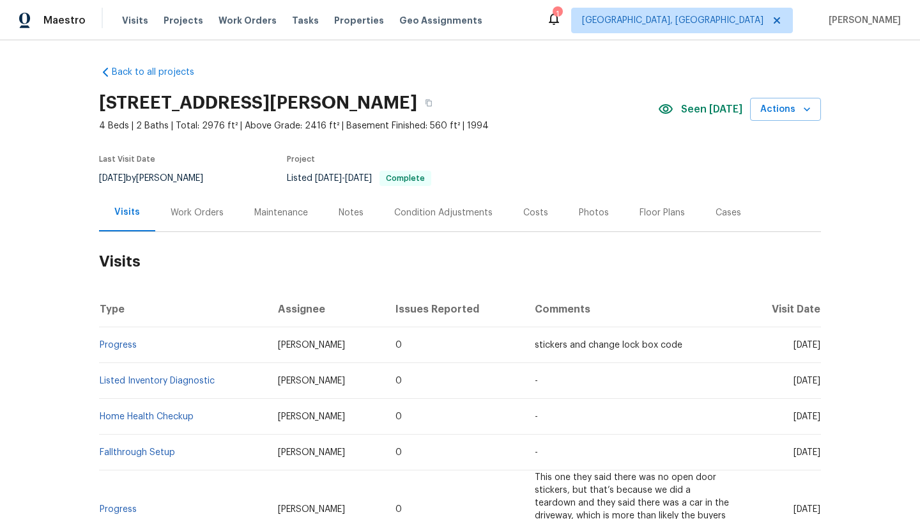
click at [191, 218] on div "Work Orders" at bounding box center [197, 212] width 53 height 13
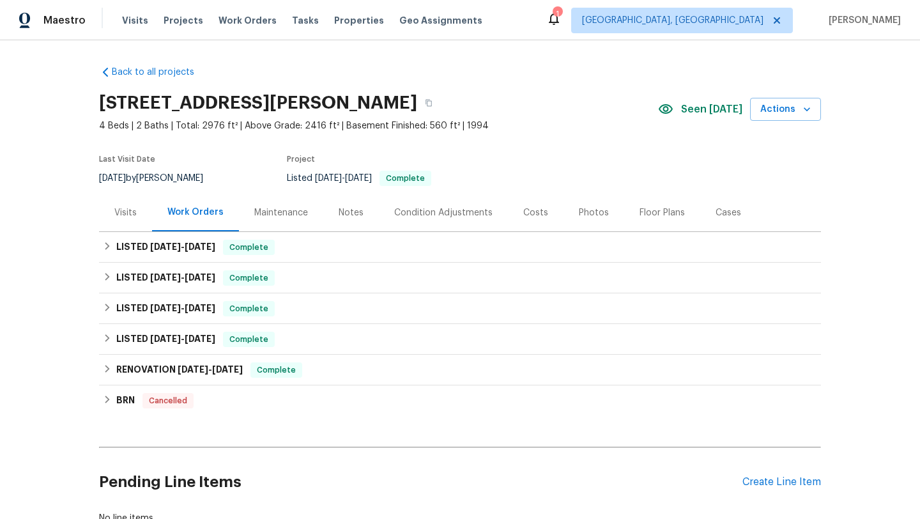
click at [119, 210] on div "Visits" at bounding box center [125, 212] width 22 height 13
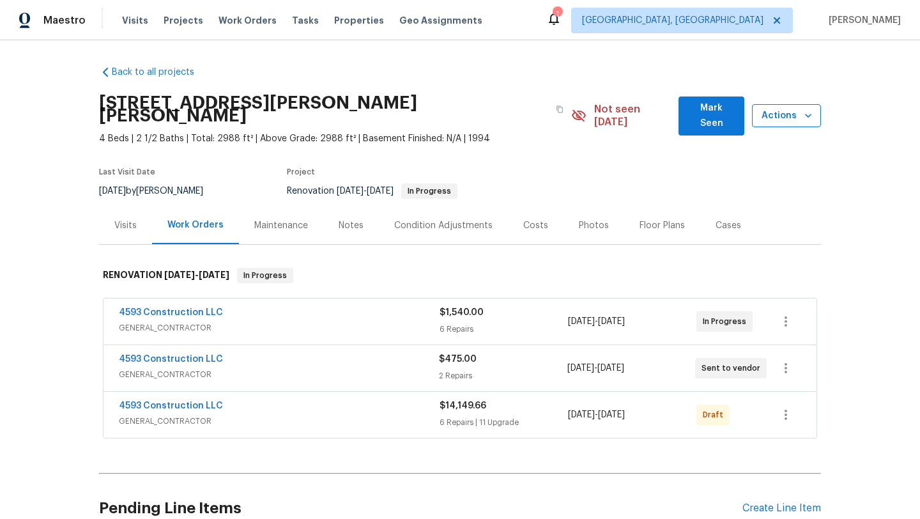
click at [792, 108] on span "Actions" at bounding box center [786, 116] width 49 height 16
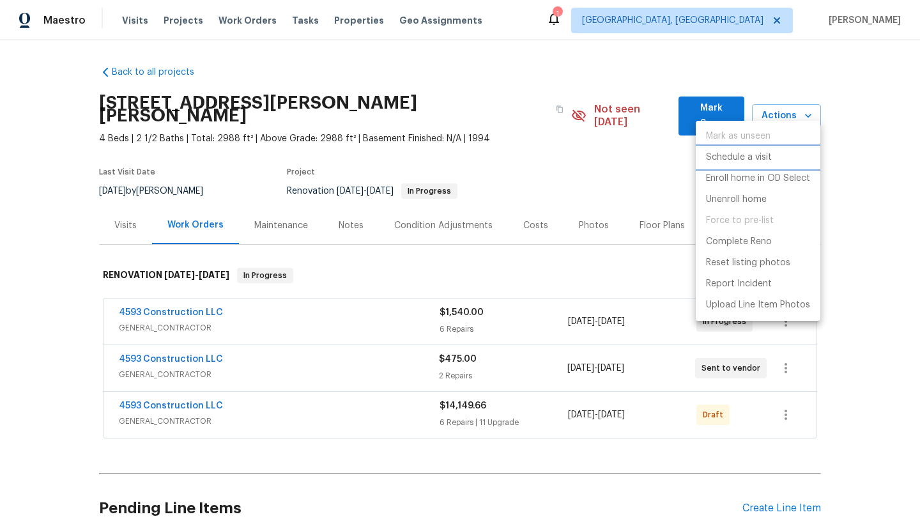
click at [756, 156] on p "Schedule a visit" at bounding box center [739, 157] width 66 height 13
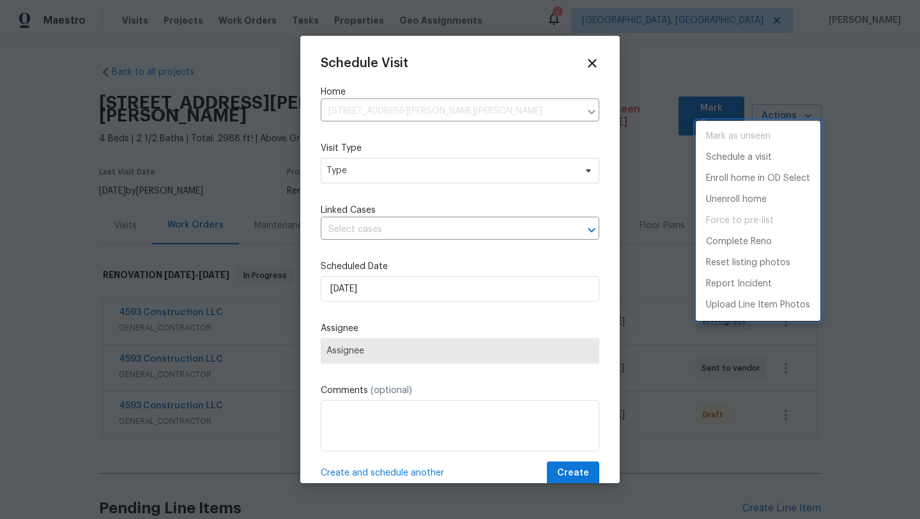
click at [339, 189] on div at bounding box center [460, 259] width 920 height 519
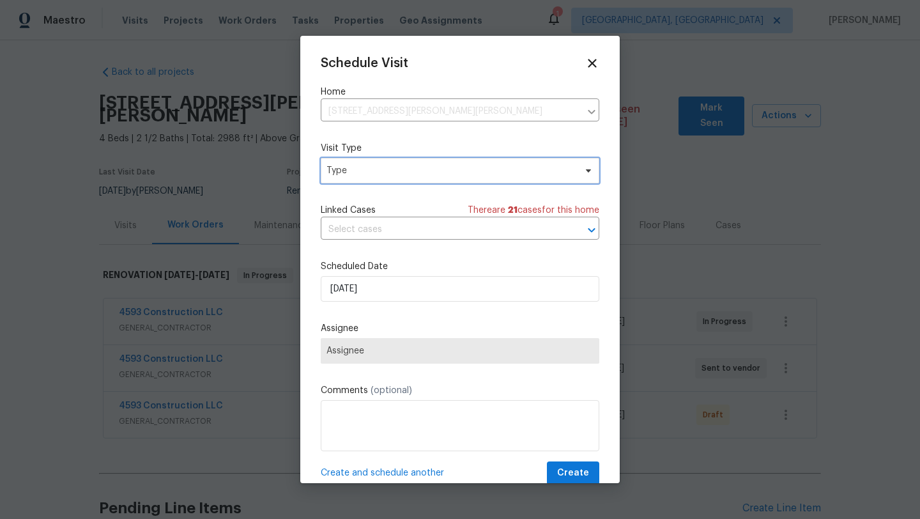
click at [342, 172] on span "Type" at bounding box center [450, 170] width 248 height 13
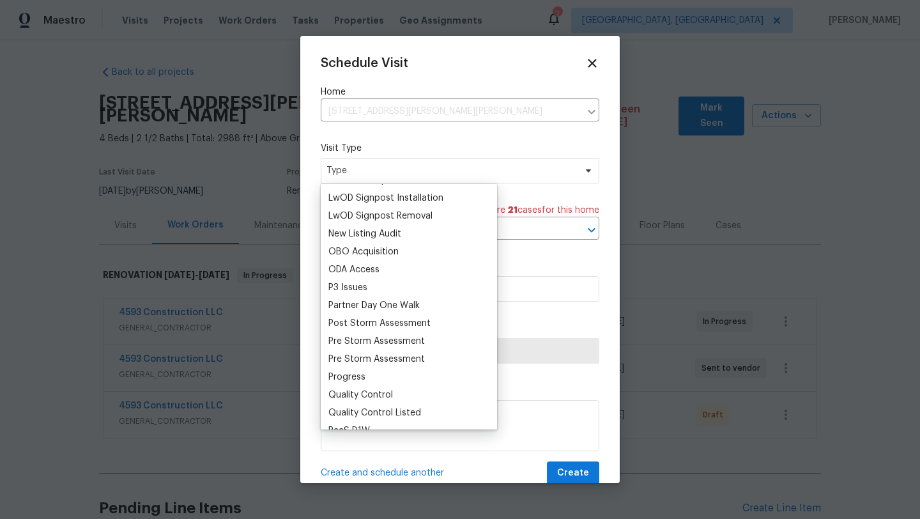
scroll to position [680, 0]
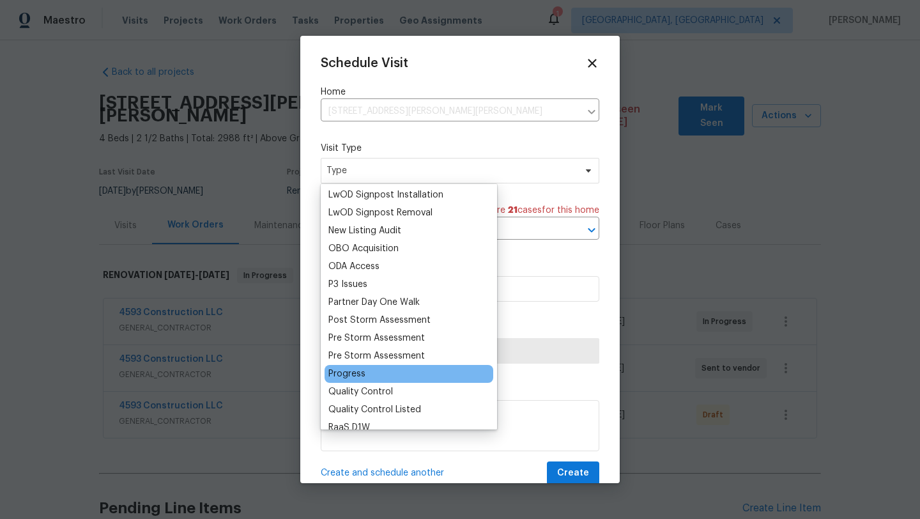
click at [355, 369] on div "Progress" at bounding box center [346, 373] width 37 height 13
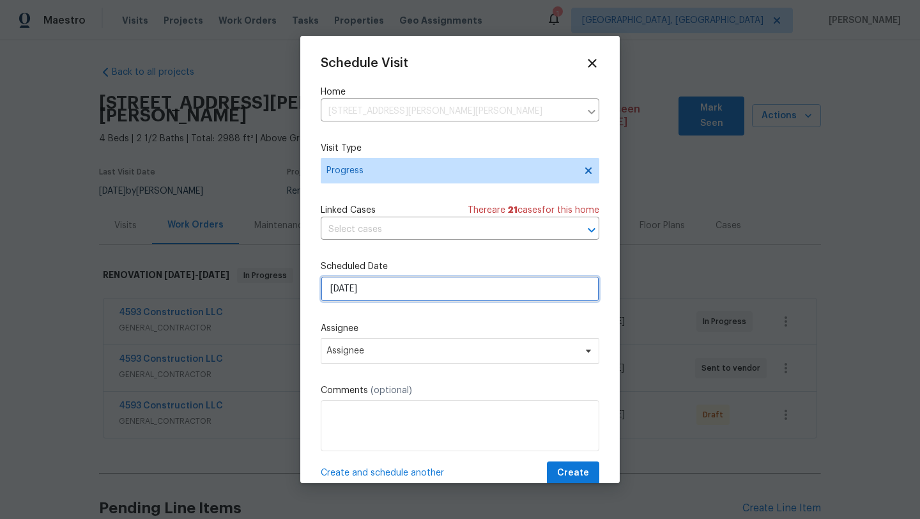
click at [386, 291] on input "[DATE]" at bounding box center [460, 289] width 278 height 26
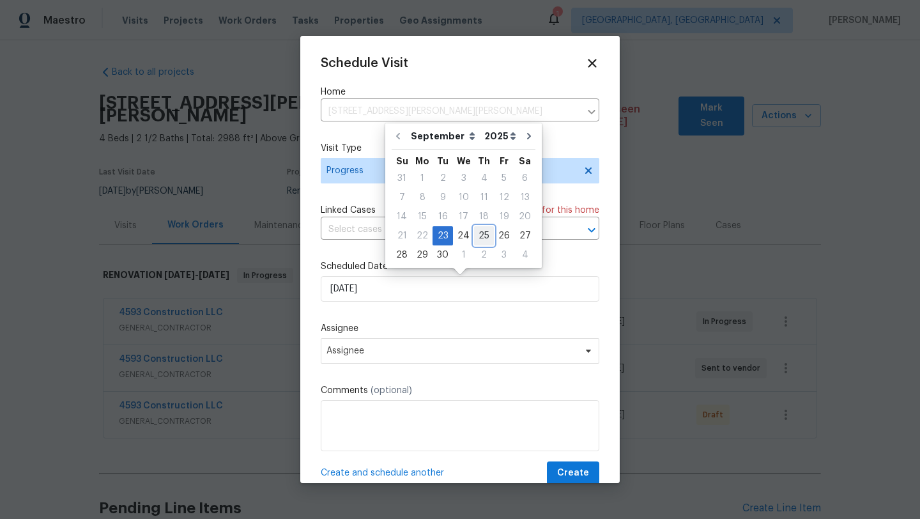
click at [480, 233] on div "25" at bounding box center [484, 236] width 20 height 18
type input "[DATE]"
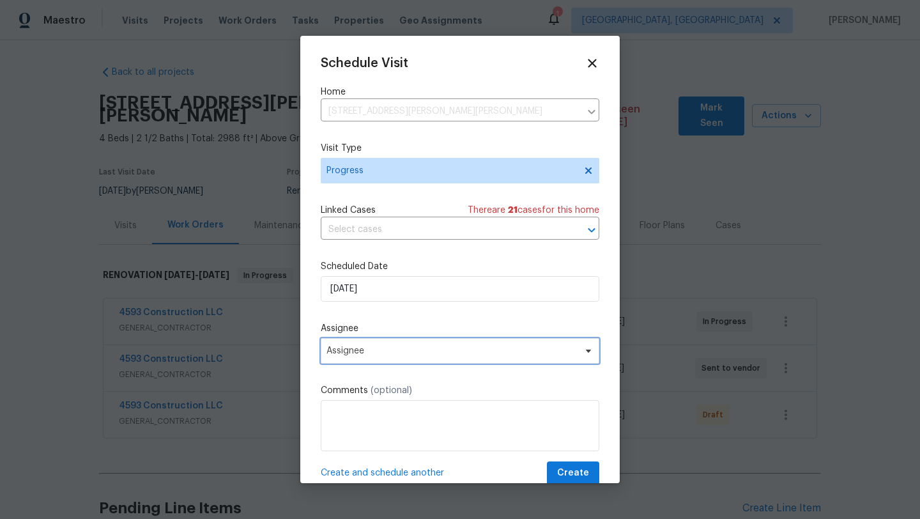
click at [373, 357] on span "Assignee" at bounding box center [460, 351] width 278 height 26
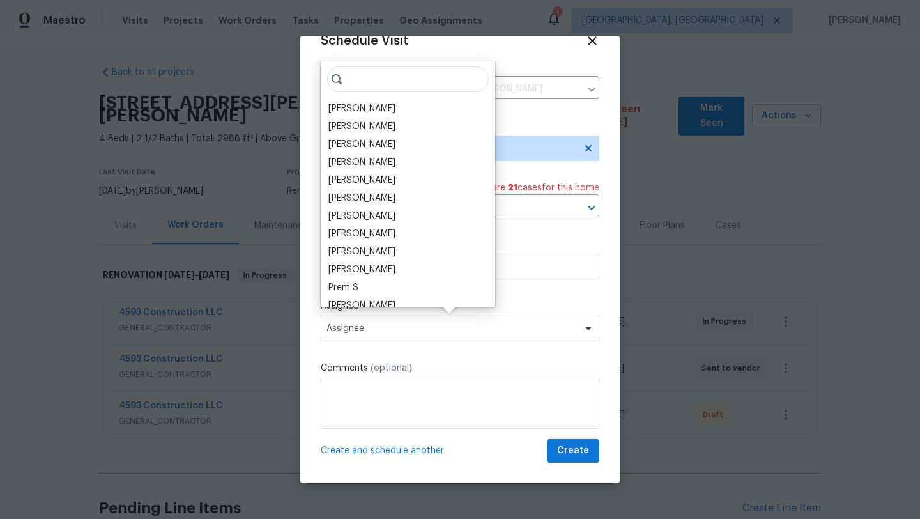
scroll to position [17, 0]
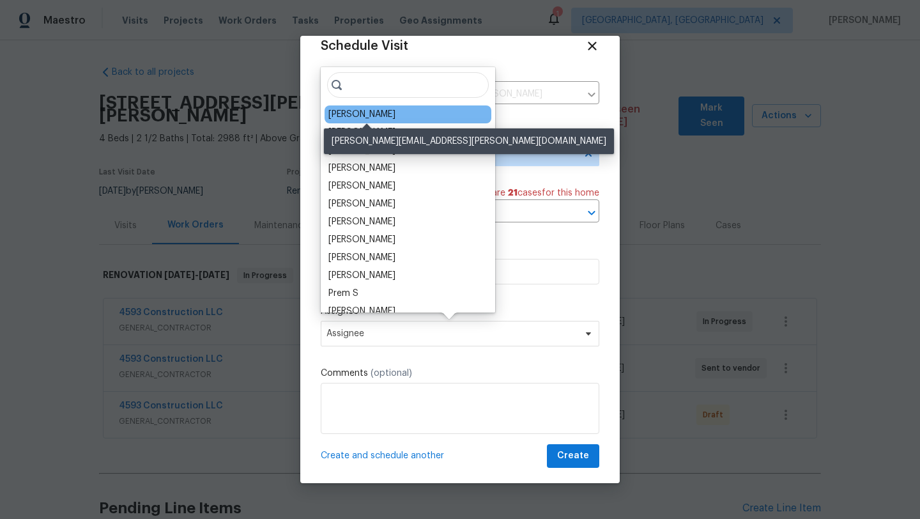
click at [370, 116] on div "[PERSON_NAME]" at bounding box center [361, 114] width 67 height 13
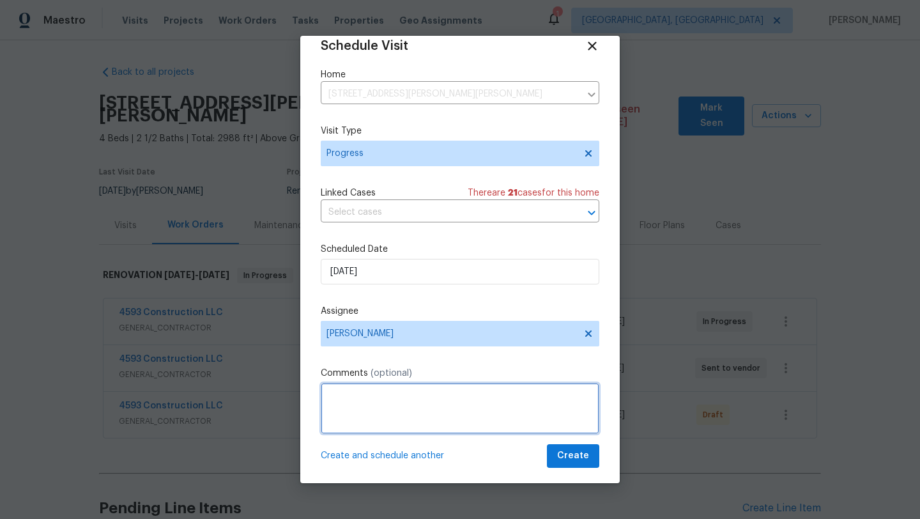
click at [344, 402] on textarea at bounding box center [460, 408] width 278 height 51
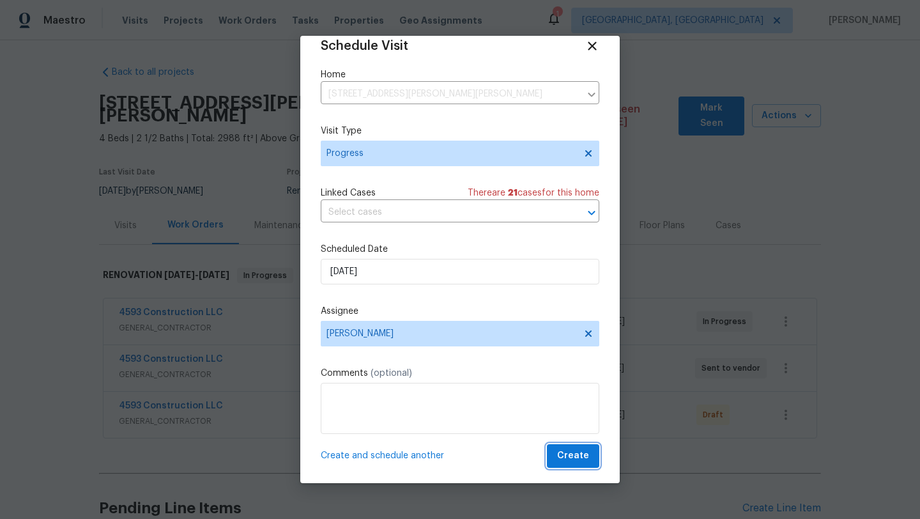
click at [570, 455] on span "Create" at bounding box center [573, 456] width 32 height 16
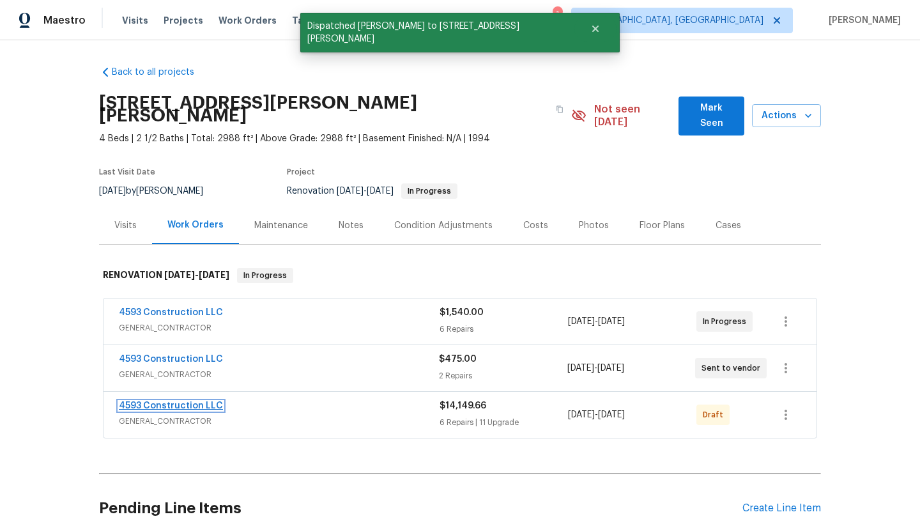
click at [153, 401] on link "4593 Construction LLC" at bounding box center [171, 405] width 104 height 9
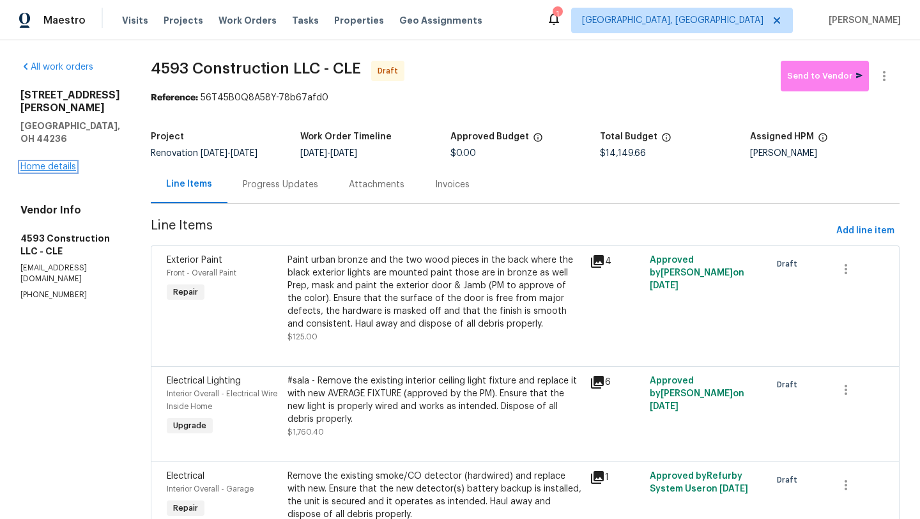
click at [36, 162] on link "Home details" at bounding box center [48, 166] width 56 height 9
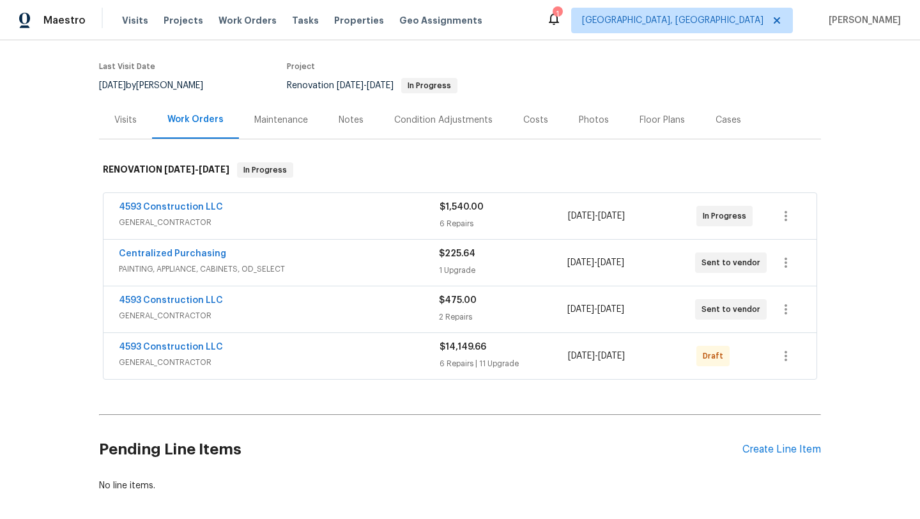
scroll to position [153, 0]
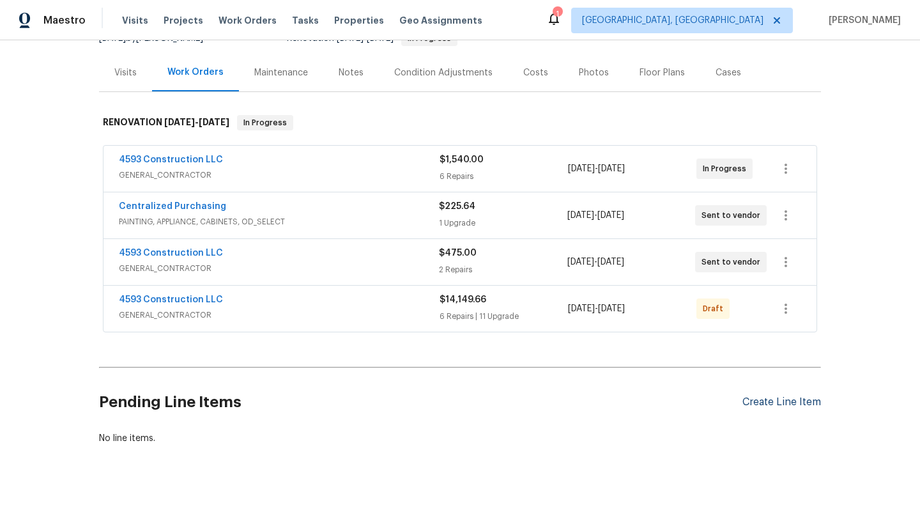
click at [796, 396] on div "Create Line Item" at bounding box center [781, 402] width 79 height 12
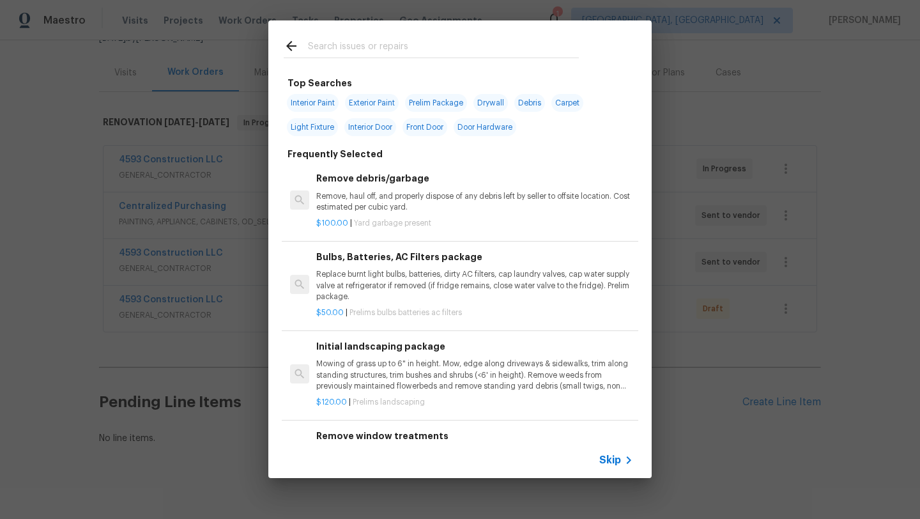
click at [319, 45] on input "text" at bounding box center [443, 47] width 271 height 19
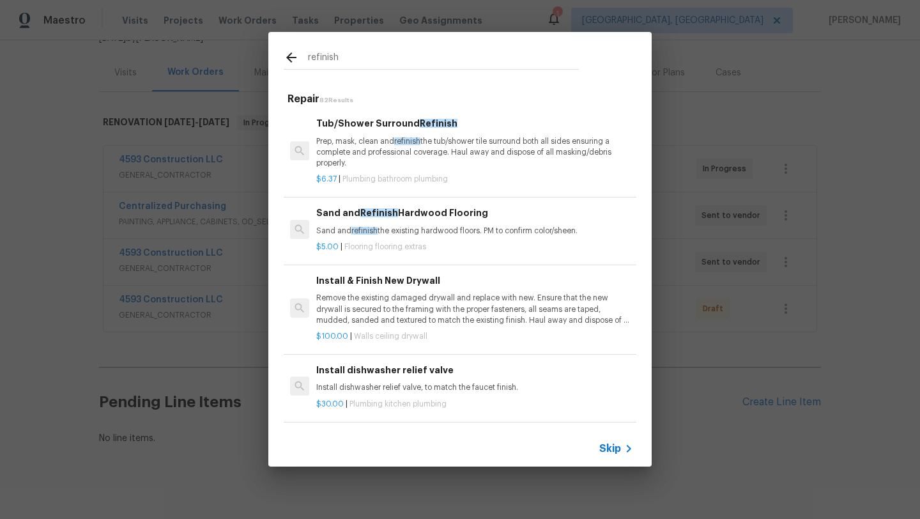
type input "refinish"
click at [455, 231] on p "Sand and refinish the existing hardwood floors. PM to confirm color/sheen." at bounding box center [474, 230] width 317 height 11
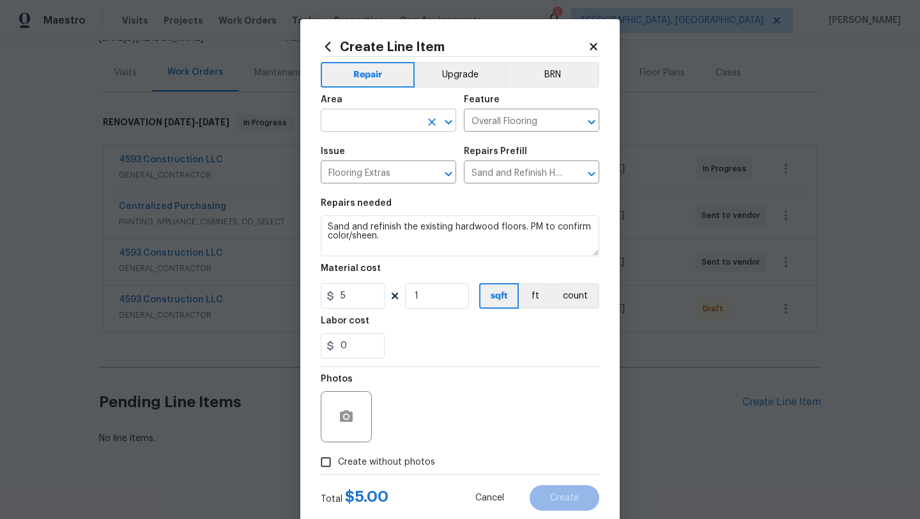
click at [355, 120] on input "text" at bounding box center [371, 122] width 100 height 20
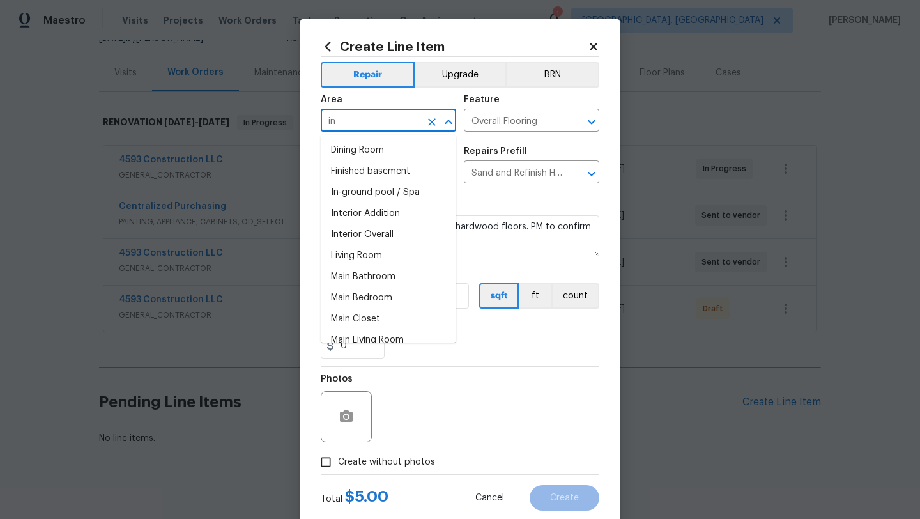
type input "i"
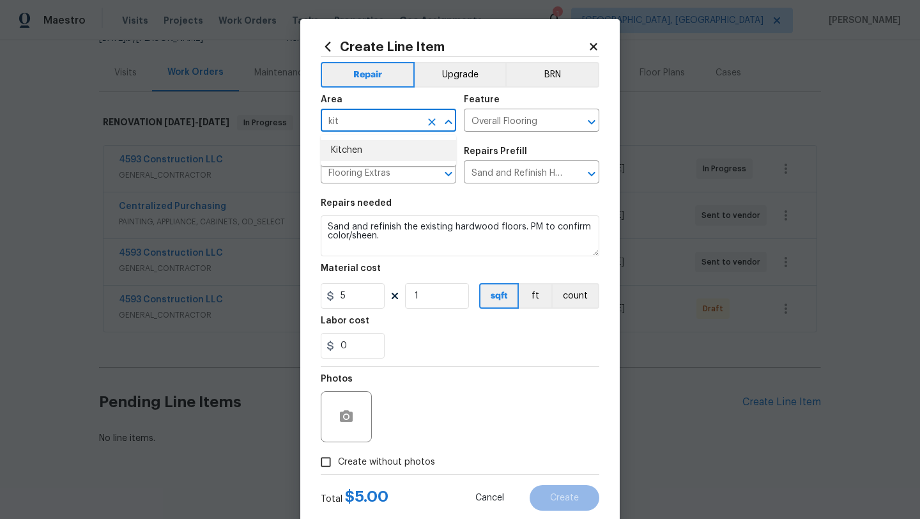
click at [362, 152] on li "Kitchen" at bounding box center [388, 150] width 135 height 21
type input "Kitchen"
click at [477, 70] on button "Upgrade" at bounding box center [460, 75] width 91 height 26
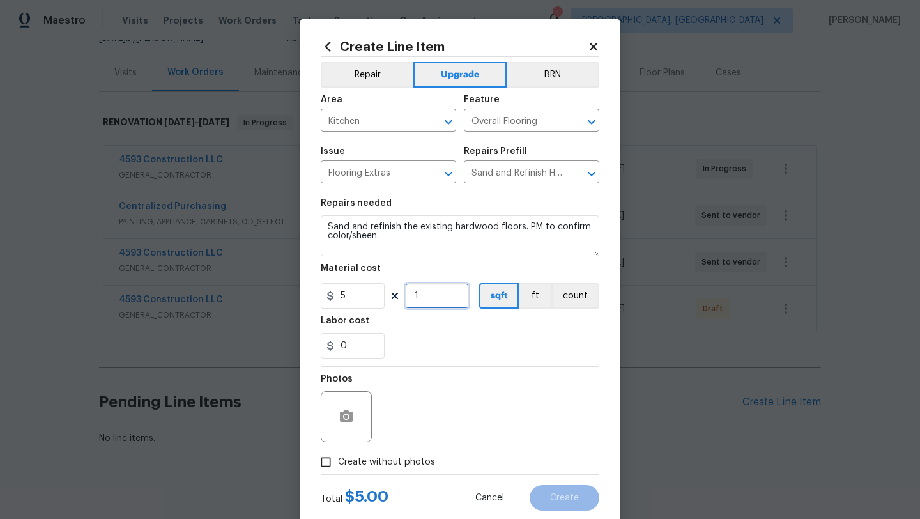
click at [434, 300] on input "1" at bounding box center [437, 296] width 64 height 26
type input "650"
drag, startPoint x: 362, startPoint y: 347, endPoint x: 333, endPoint y: 344, distance: 28.9
click at [333, 344] on div "0" at bounding box center [353, 346] width 64 height 26
type input "650"
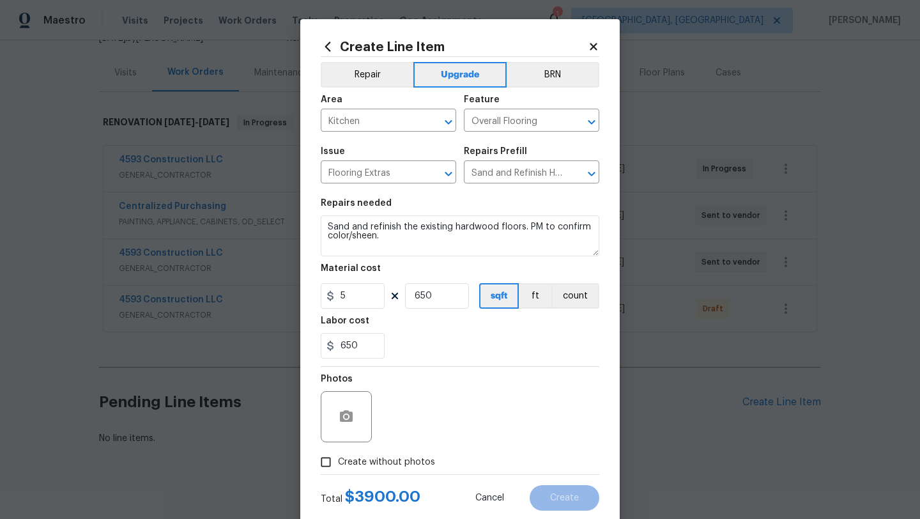
click at [440, 380] on div "Photos" at bounding box center [460, 408] width 278 height 83
click at [323, 229] on textarea "Sand and refinish the existing hardwood floors. PM to confirm color/sheen." at bounding box center [460, 235] width 278 height 41
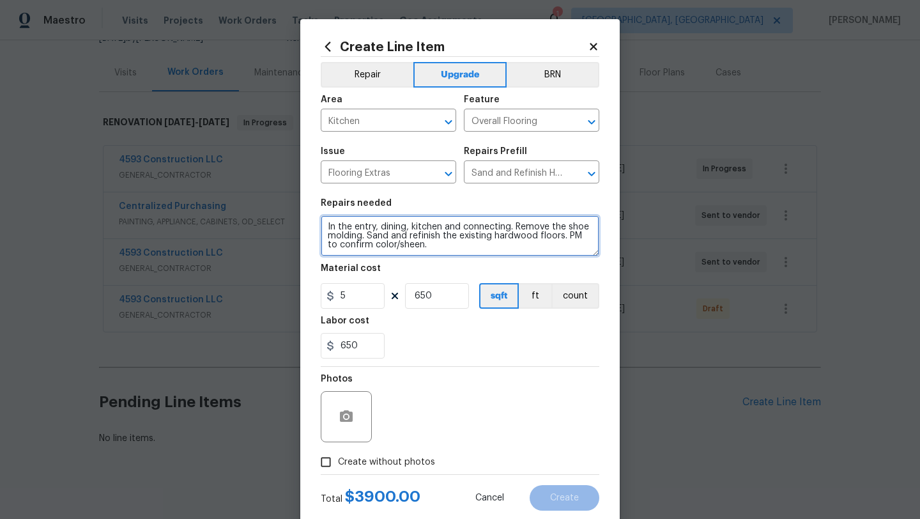
type textarea "In the entry, dining, kitchen and connecting. Remove the shoe molding. Sand and…"
click at [325, 464] on input "Create without photos" at bounding box center [326, 462] width 24 height 24
checkbox input "true"
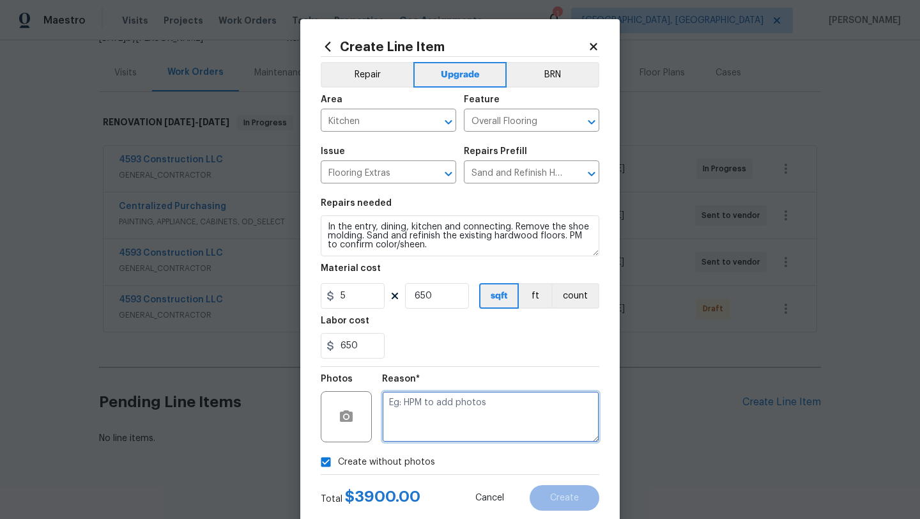
click at [457, 427] on textarea at bounding box center [490, 416] width 217 height 51
type textarea "desk"
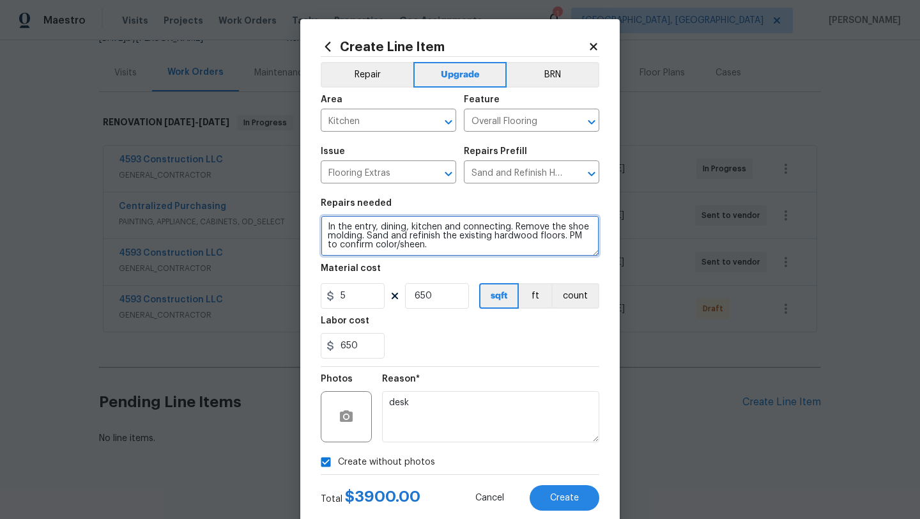
click at [326, 229] on textarea "In the entry, dining, kitchen and connecting. Remove the shoe molding. Sand and…" at bounding box center [460, 235] width 278 height 41
type textarea "#sala In the entry, dining, kitchen and connecting. Remove the shoe molding. Sa…"
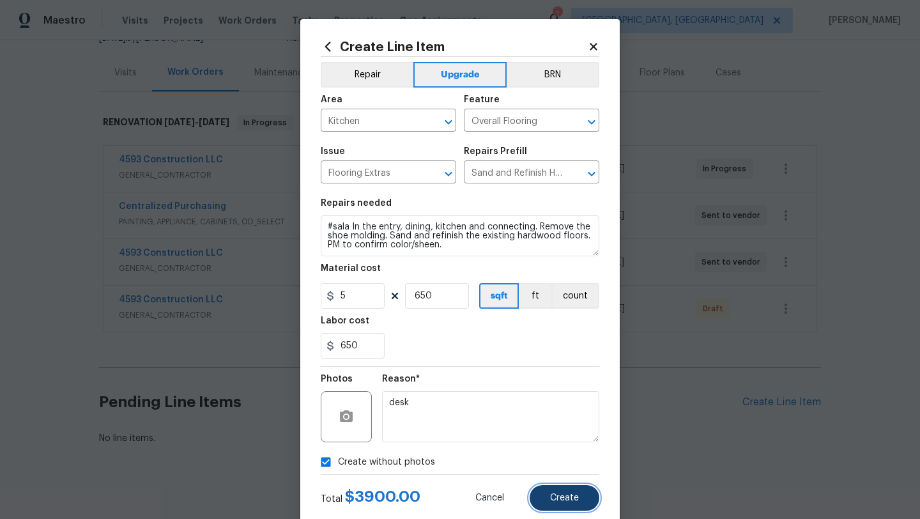
click at [585, 499] on button "Create" at bounding box center [565, 498] width 70 height 26
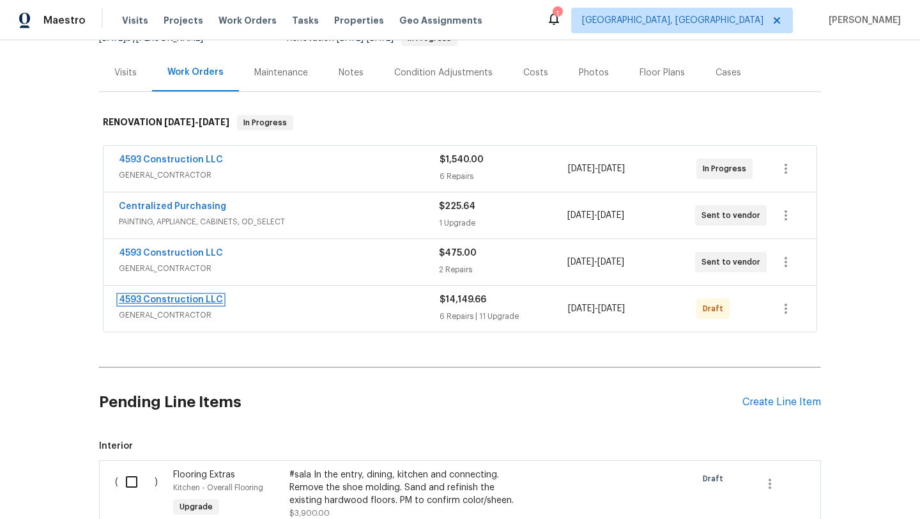
click at [182, 295] on link "4593 Construction LLC" at bounding box center [171, 299] width 104 height 9
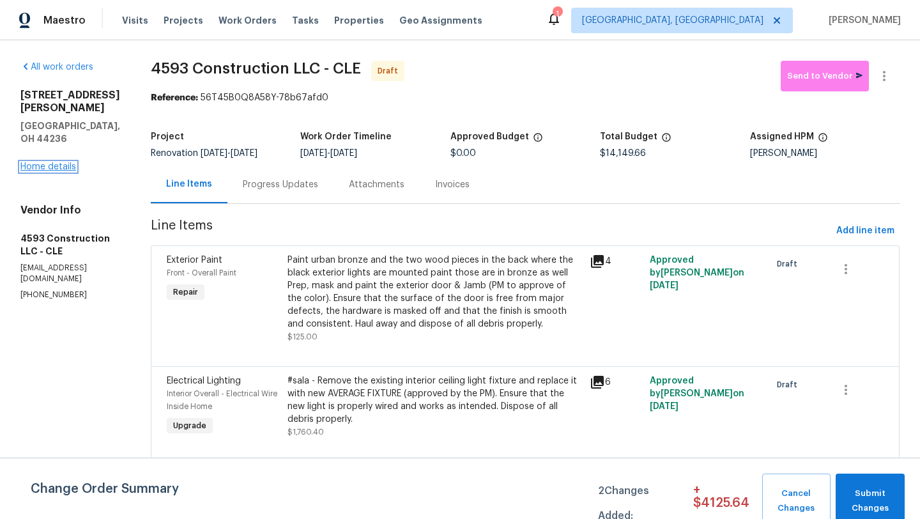
click at [58, 162] on link "Home details" at bounding box center [48, 166] width 56 height 9
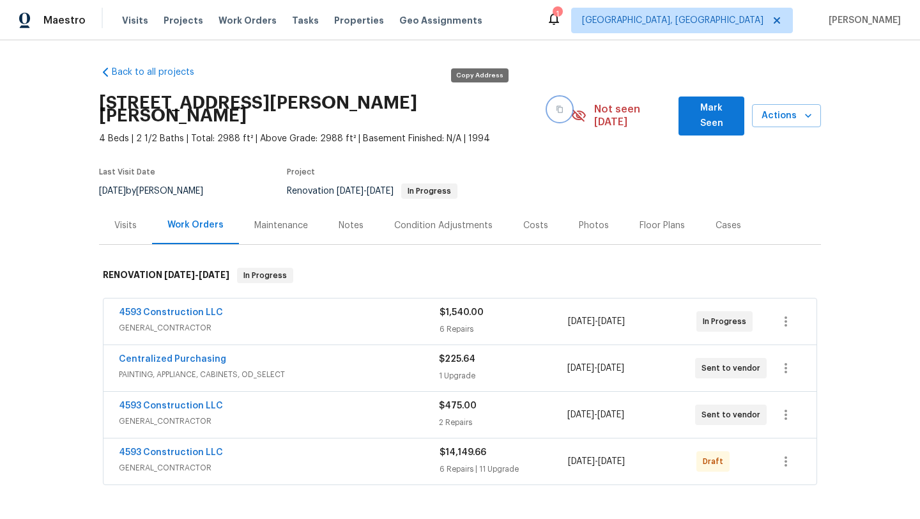
click at [548, 103] on button "button" at bounding box center [559, 109] width 23 height 23
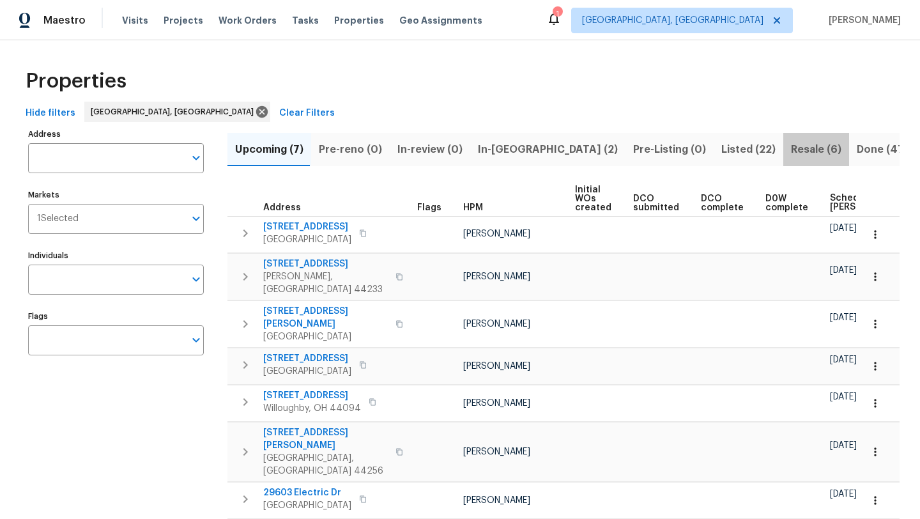
click at [791, 151] on span "Resale (6)" at bounding box center [816, 150] width 50 height 18
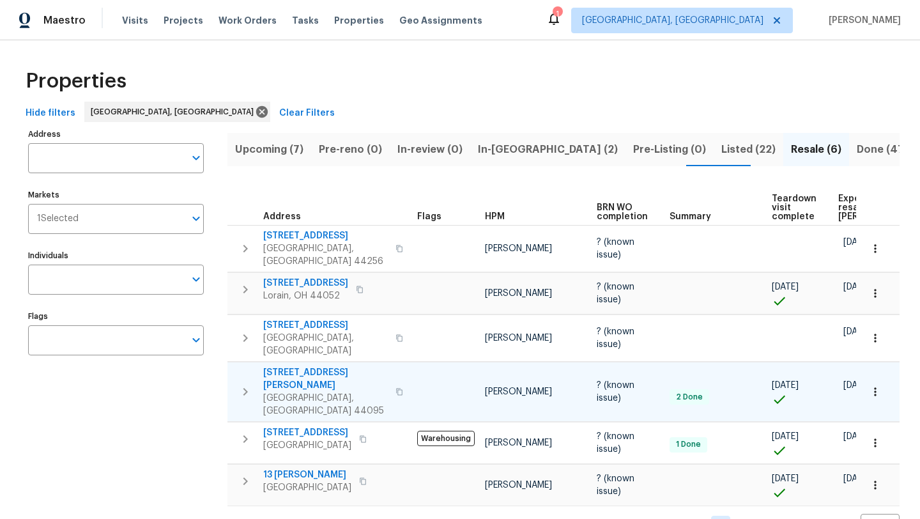
click at [304, 366] on span "[STREET_ADDRESS][PERSON_NAME]" at bounding box center [325, 379] width 125 height 26
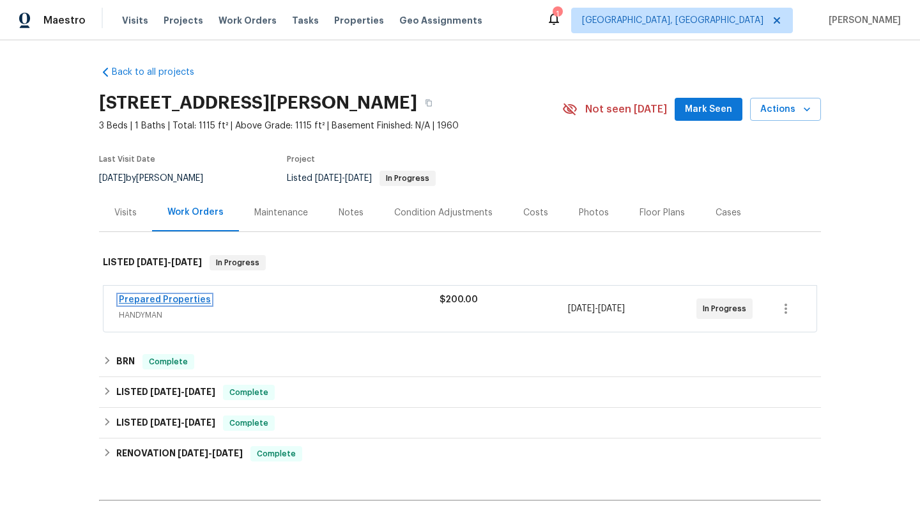
click at [155, 301] on link "Prepared Properties" at bounding box center [165, 299] width 92 height 9
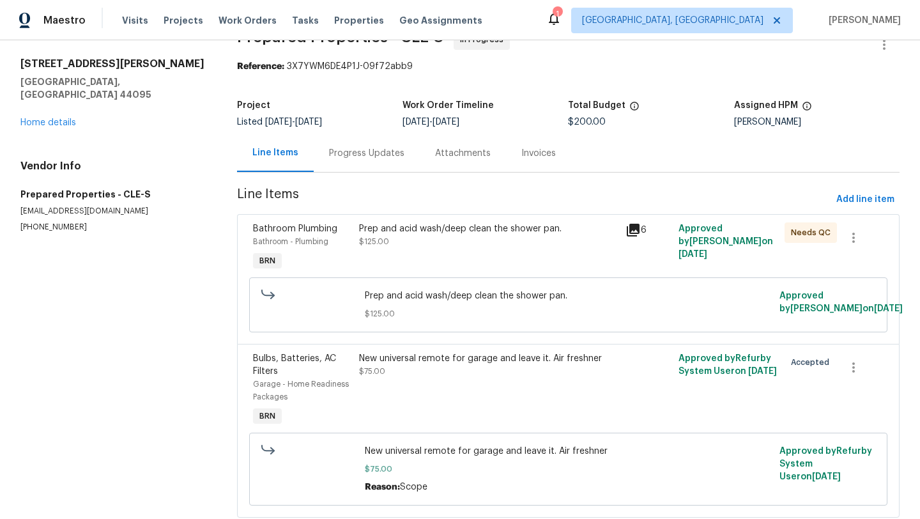
scroll to position [63, 0]
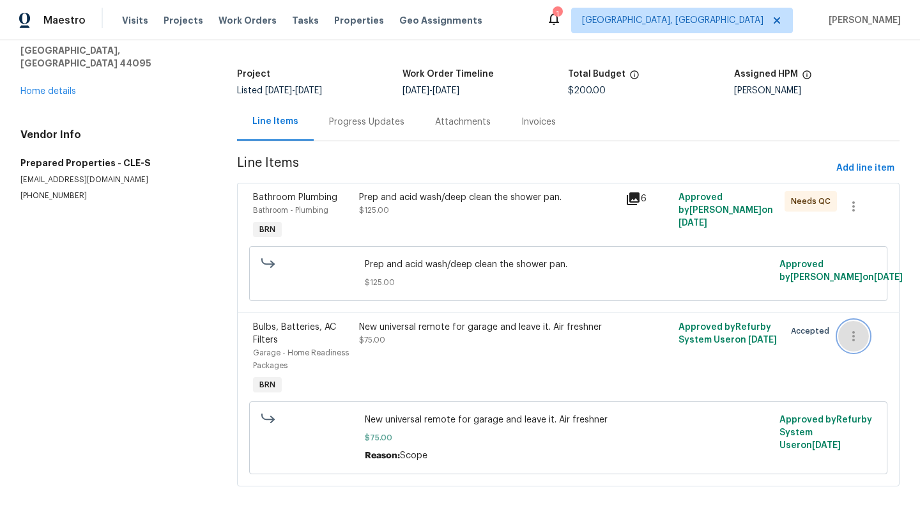
click at [852, 341] on icon "button" at bounding box center [853, 336] width 3 height 10
click at [621, 392] on div at bounding box center [460, 259] width 920 height 519
click at [485, 333] on div "New universal remote for garage and leave it. Air freshner" at bounding box center [488, 327] width 258 height 13
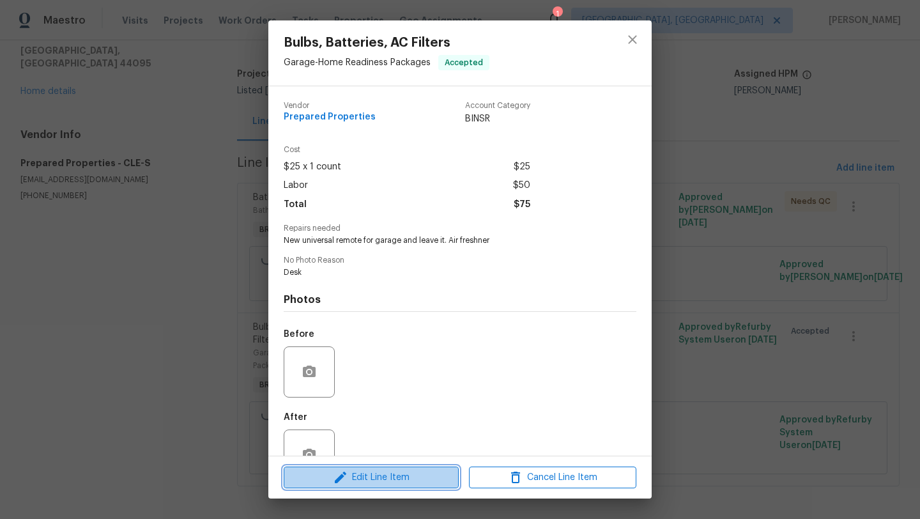
click at [330, 476] on span "Edit Line Item" at bounding box center [370, 477] width 167 height 16
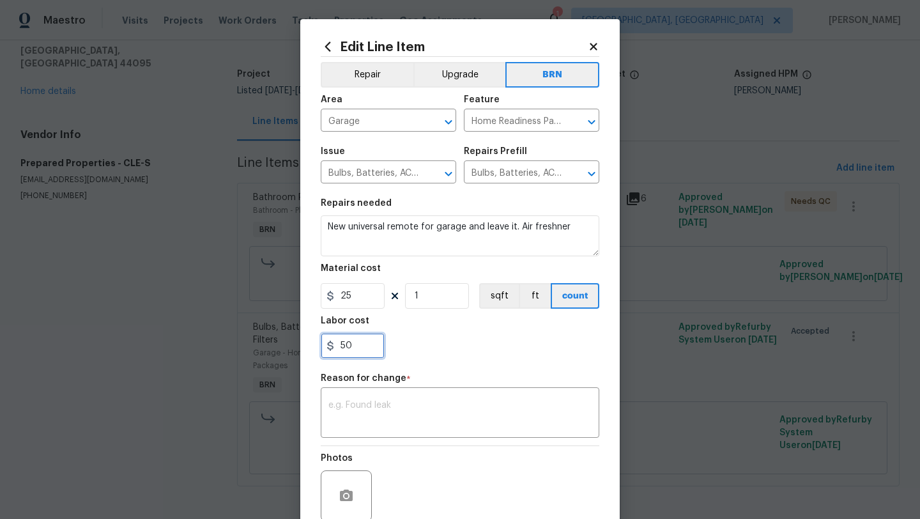
drag, startPoint x: 357, startPoint y: 346, endPoint x: 322, endPoint y: 341, distance: 35.4
click at [322, 342] on input "50" at bounding box center [353, 346] width 64 height 26
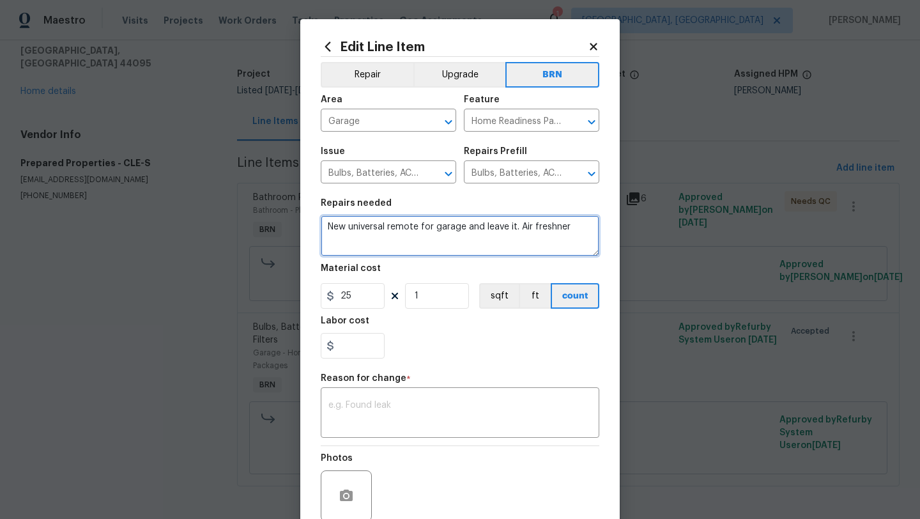
type input "0"
drag, startPoint x: 517, startPoint y: 227, endPoint x: 327, endPoint y: 220, distance: 189.9
click at [327, 220] on textarea "New universal remote for garage and leave it. Air freshner" at bounding box center [460, 235] width 278 height 41
type textarea "Air freshner"
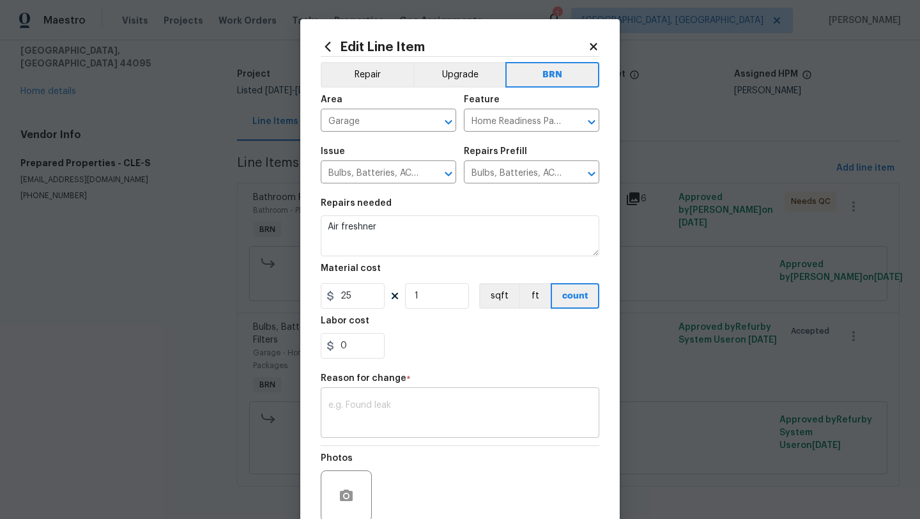
click at [365, 416] on textarea at bounding box center [459, 413] width 263 height 27
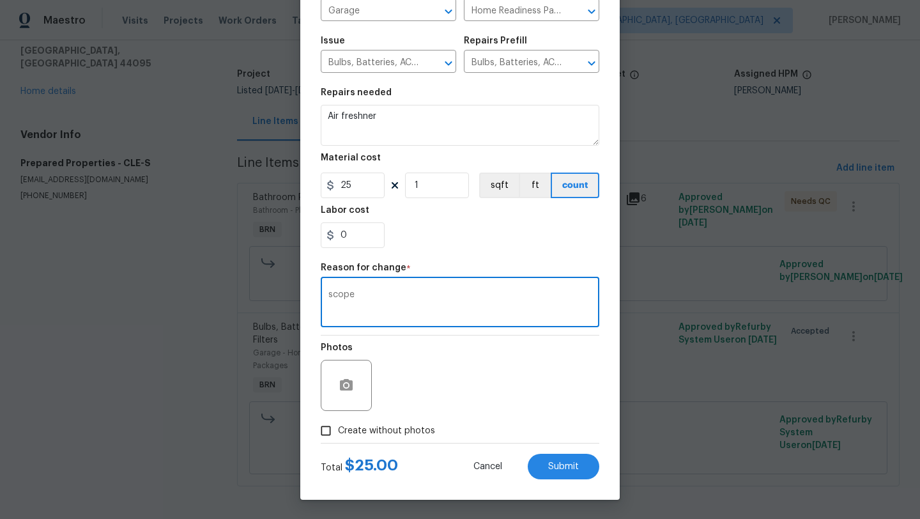
scroll to position [0, 0]
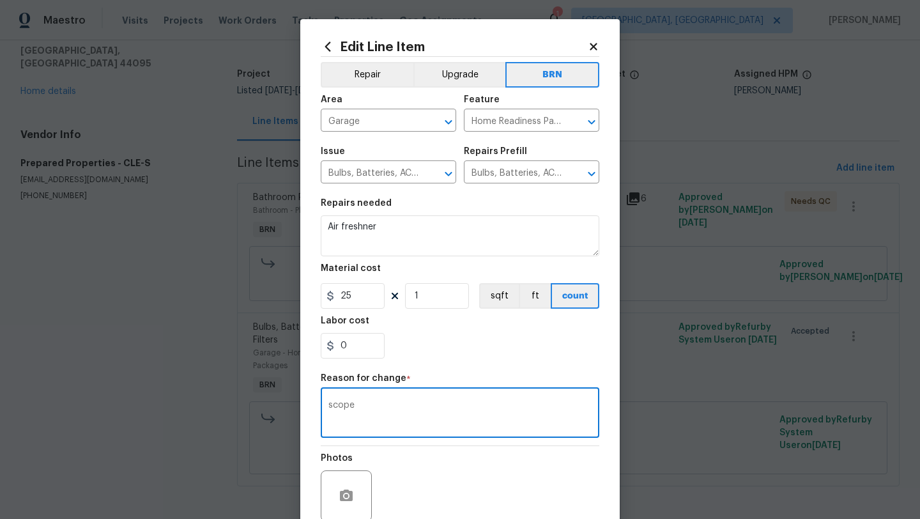
type textarea "scope"
click at [348, 132] on span "Area Garage ​" at bounding box center [388, 114] width 135 height 52
click at [350, 127] on input "Garage" at bounding box center [371, 122] width 100 height 20
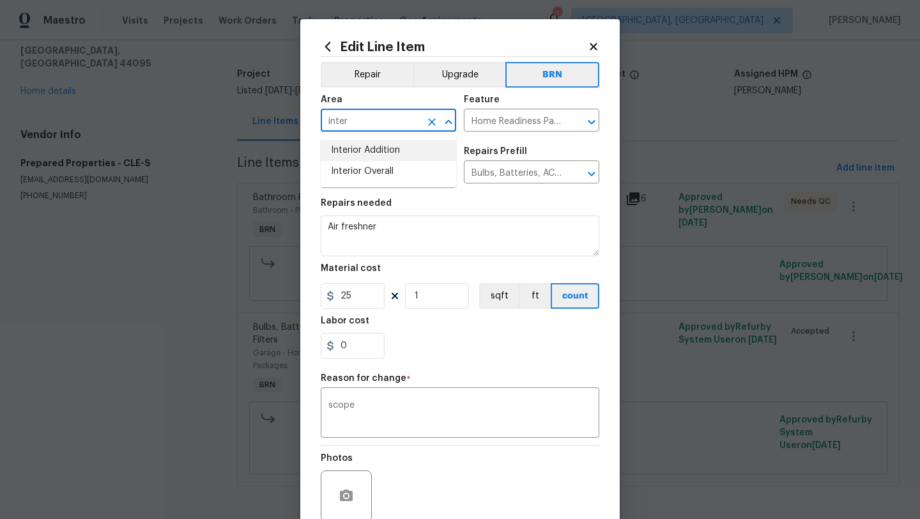
type input "Garage"
click at [588, 44] on icon at bounding box center [593, 46] width 11 height 11
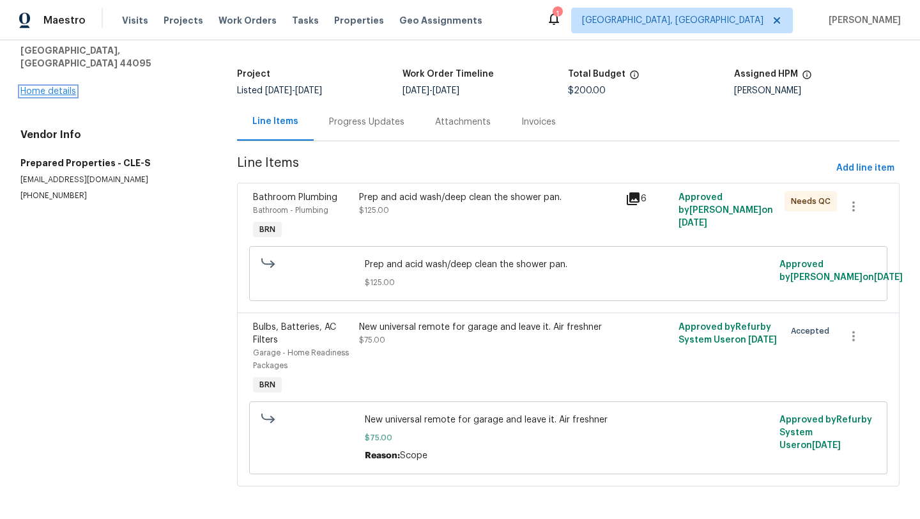
click at [57, 87] on link "Home details" at bounding box center [48, 91] width 56 height 9
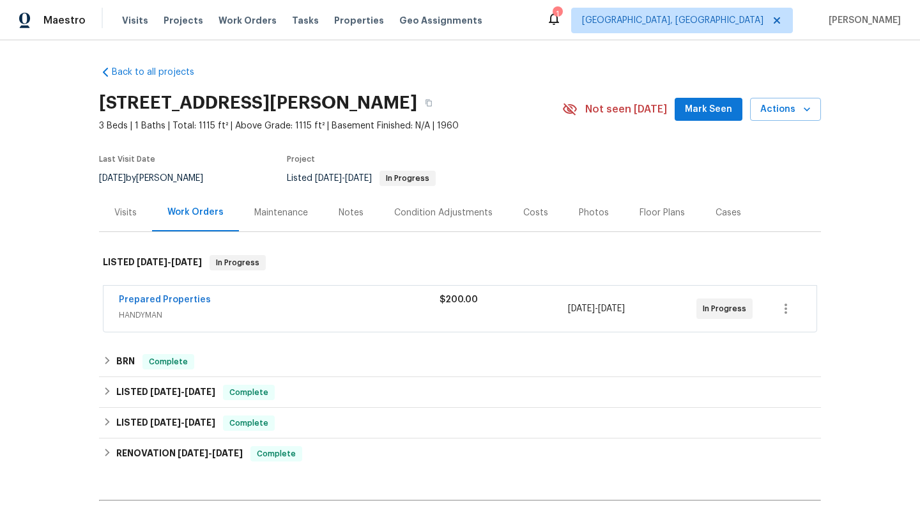
click at [346, 211] on div "Notes" at bounding box center [351, 212] width 25 height 13
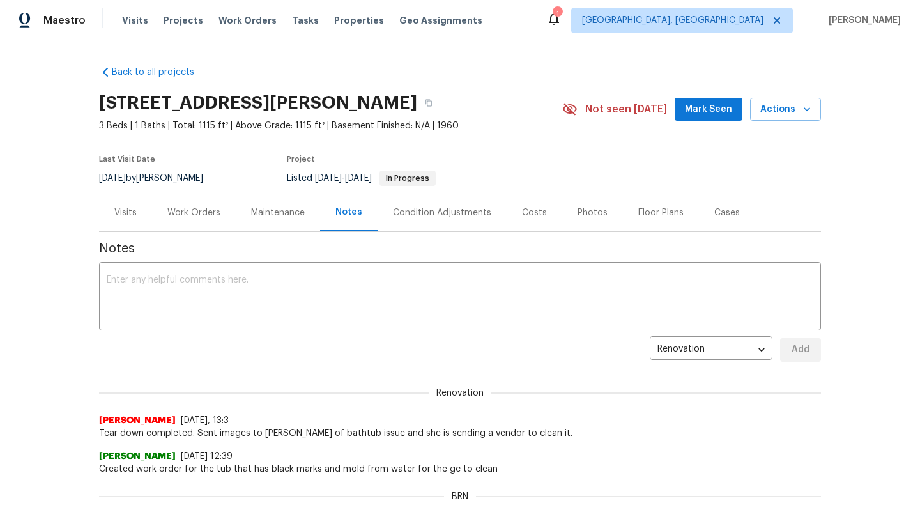
click at [191, 209] on div "Work Orders" at bounding box center [193, 212] width 53 height 13
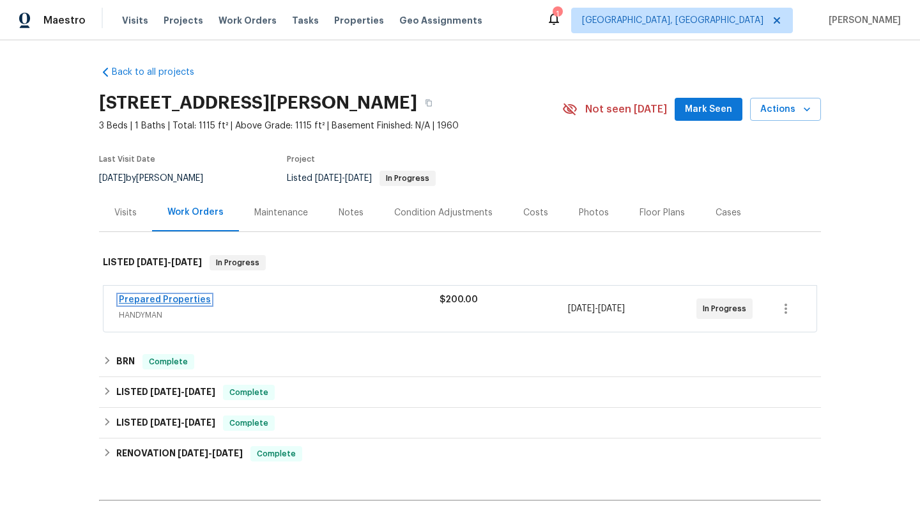
click at [187, 299] on link "Prepared Properties" at bounding box center [165, 299] width 92 height 9
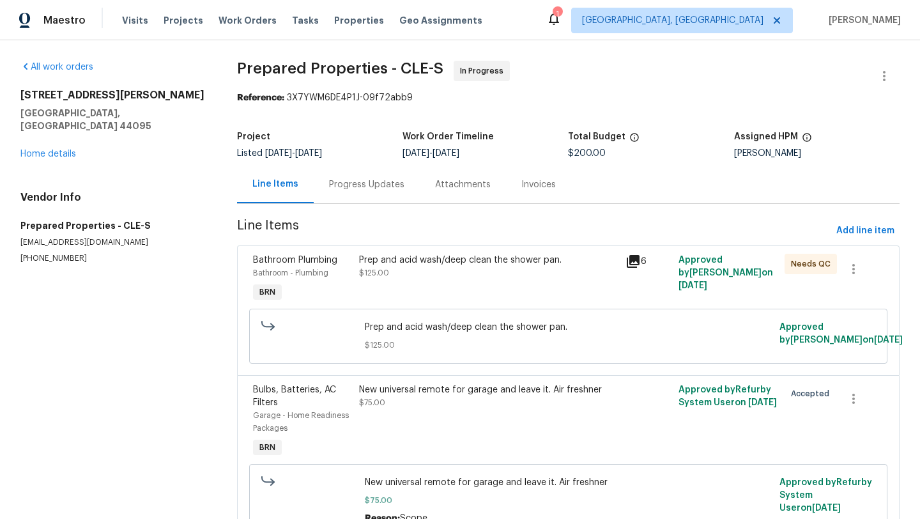
click at [430, 408] on div "New universal remote for garage and leave it. Air freshner $75.00" at bounding box center [488, 396] width 258 height 26
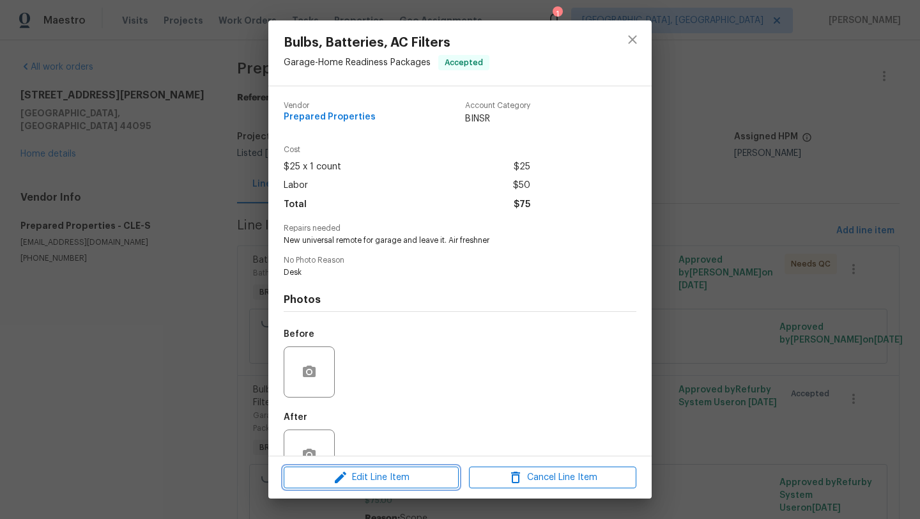
click at [342, 479] on icon "button" at bounding box center [340, 476] width 15 height 15
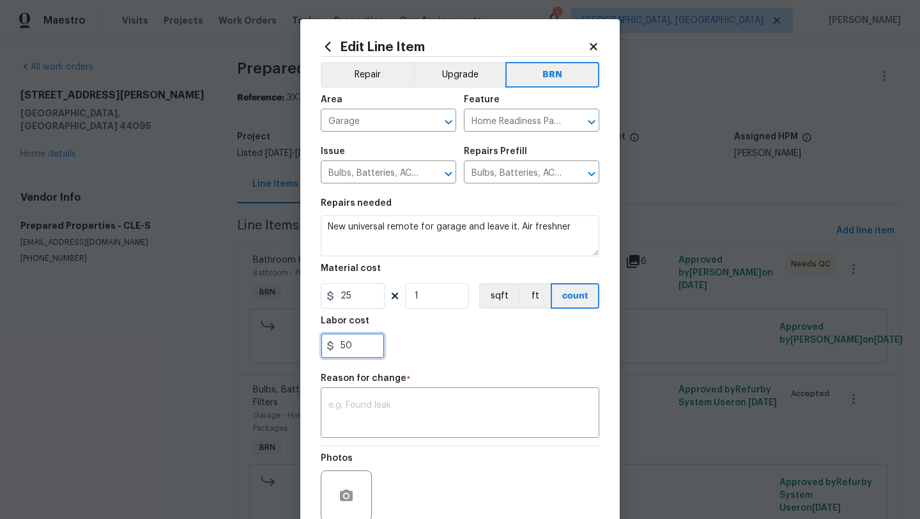
drag, startPoint x: 360, startPoint y: 346, endPoint x: 324, endPoint y: 344, distance: 35.2
click at [324, 344] on input "50" at bounding box center [353, 346] width 64 height 26
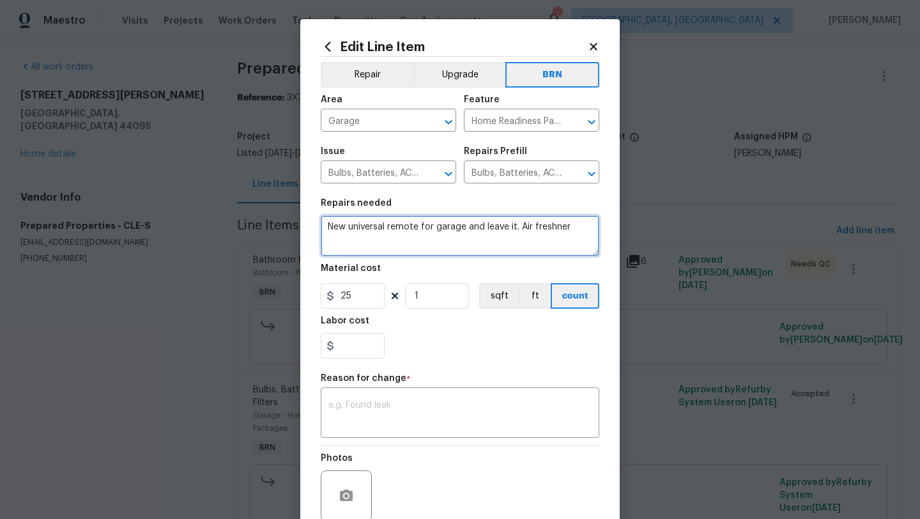
type input "0"
drag, startPoint x: 516, startPoint y: 226, endPoint x: 335, endPoint y: 213, distance: 181.2
click at [335, 213] on figure "Repairs needed New universal remote for garage and leave it. Air freshner" at bounding box center [460, 227] width 278 height 57
type textarea "Air freshner"
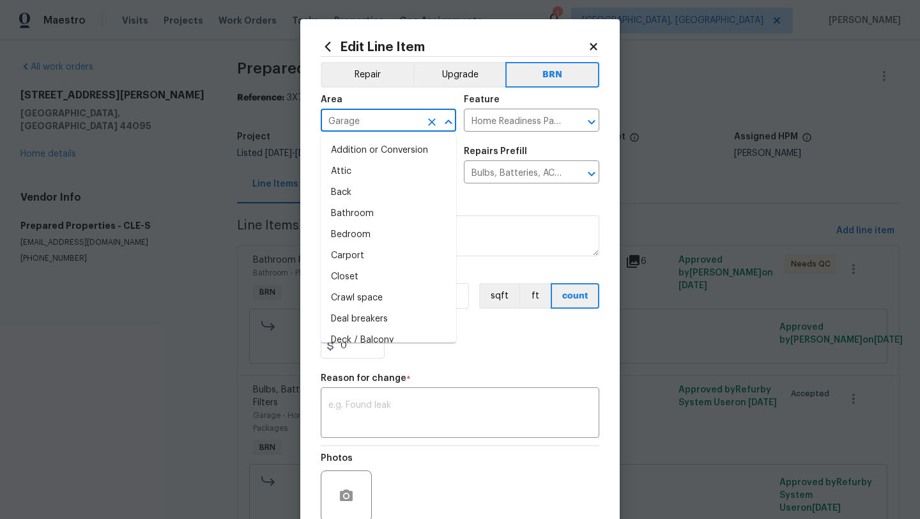
click at [356, 127] on input "Garage" at bounding box center [371, 122] width 100 height 20
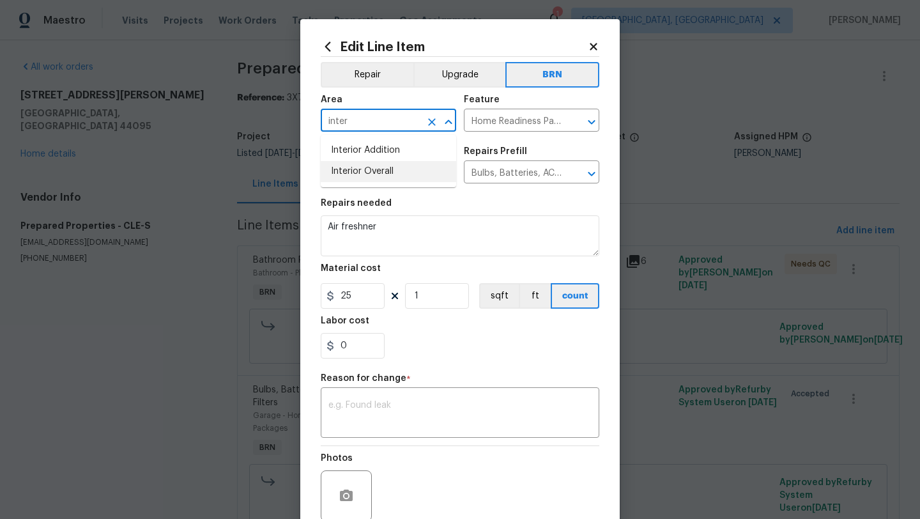
click at [363, 177] on li "Interior Overall" at bounding box center [388, 171] width 135 height 21
type input "Interior Overall"
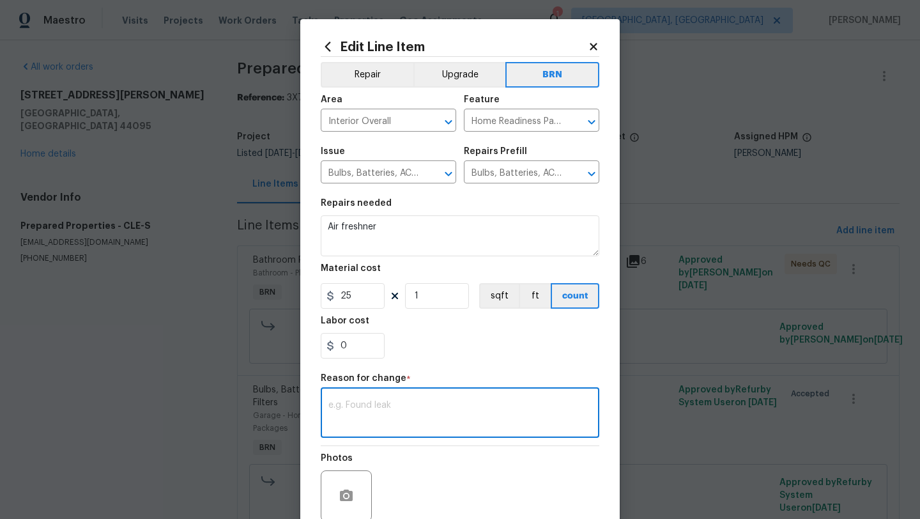
click at [347, 413] on textarea at bounding box center [459, 413] width 263 height 27
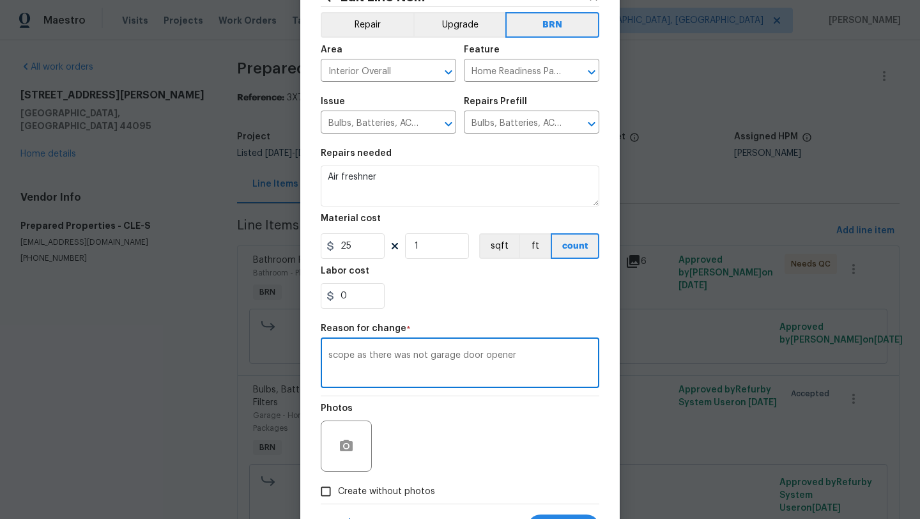
scroll to position [111, 0]
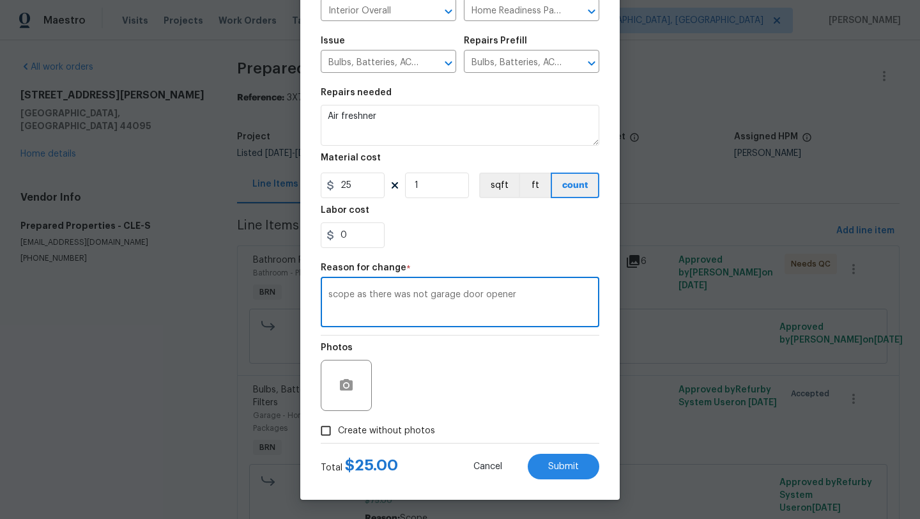
drag, startPoint x: 365, startPoint y: 293, endPoint x: 516, endPoint y: 298, distance: 151.5
click at [516, 299] on textarea "scope as there was not garage door opener" at bounding box center [459, 303] width 263 height 27
type textarea "scope"
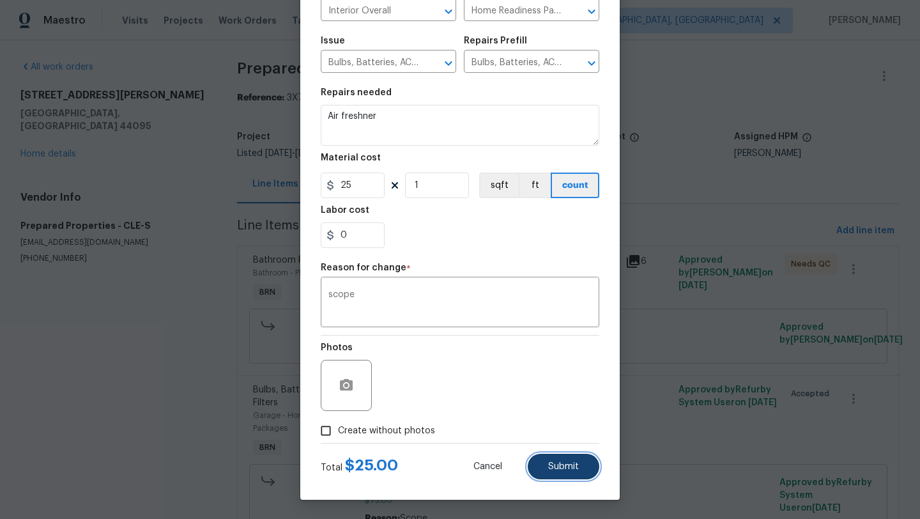
click at [556, 472] on button "Submit" at bounding box center [564, 466] width 72 height 26
type input "Garage"
type textarea "New universal remote for garage and leave it. Air freshner"
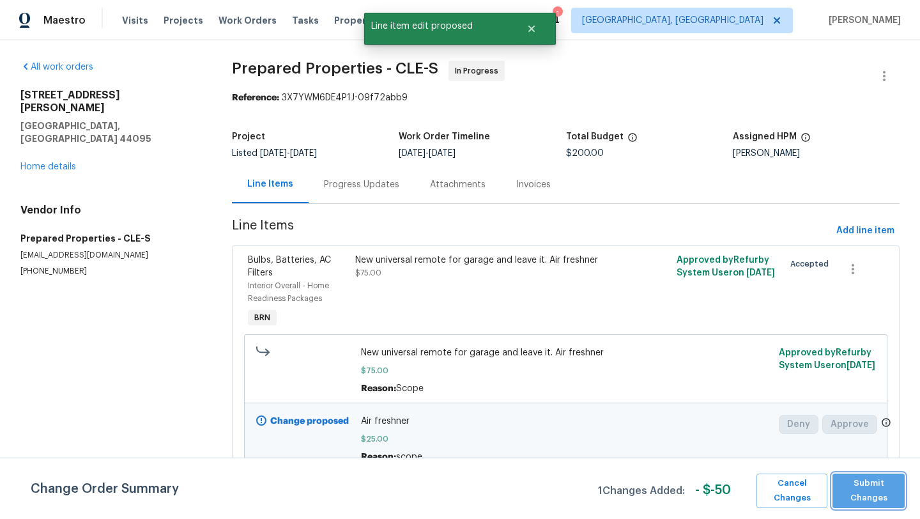
click at [864, 495] on span "Submit Changes" at bounding box center [868, 490] width 59 height 29
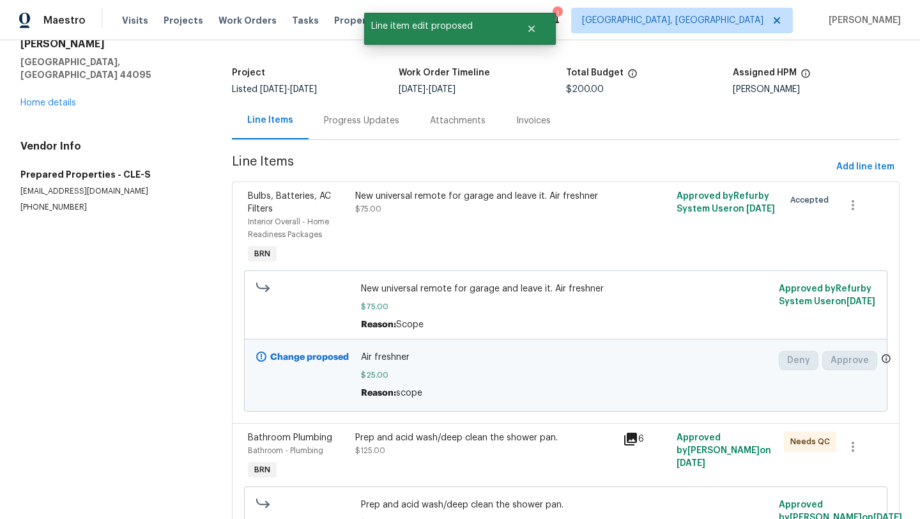
scroll to position [143, 0]
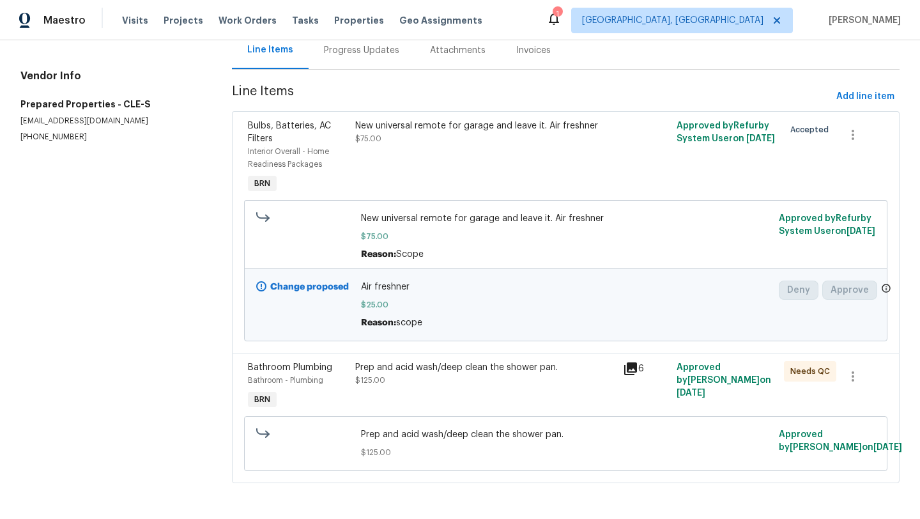
click at [627, 362] on icon at bounding box center [630, 368] width 13 height 13
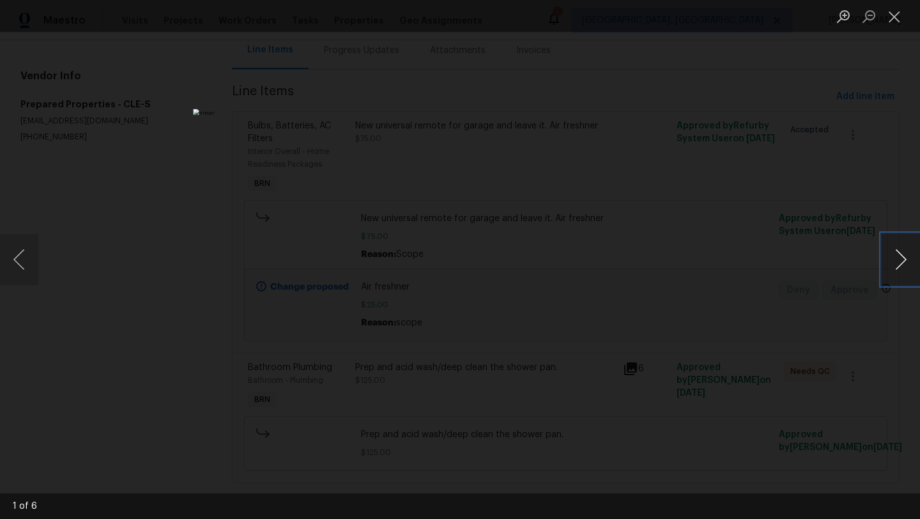
click at [897, 266] on button "Next image" at bounding box center [900, 259] width 38 height 51
click at [897, 17] on button "Close lightbox" at bounding box center [894, 16] width 26 height 22
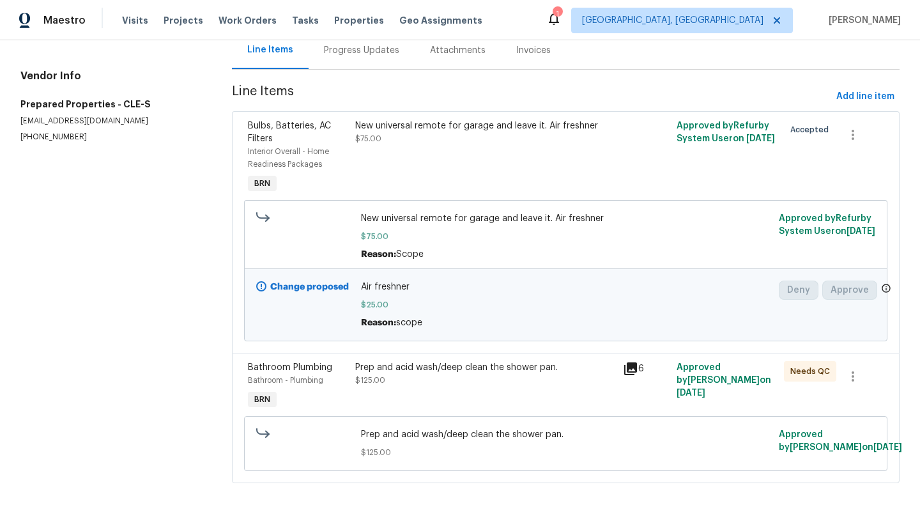
click at [512, 164] on div "New universal remote for garage and leave it. Air freshner $75.00" at bounding box center [485, 158] width 268 height 84
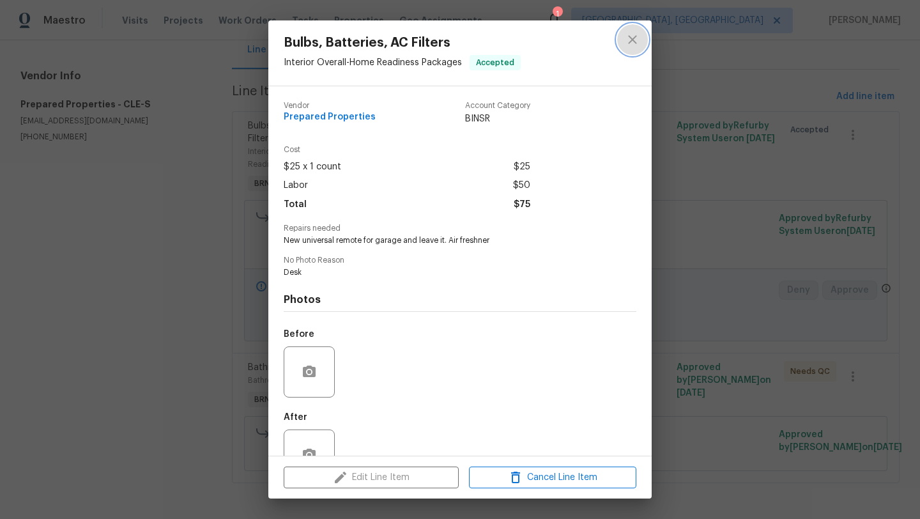
click at [631, 37] on icon "close" at bounding box center [632, 39] width 15 height 15
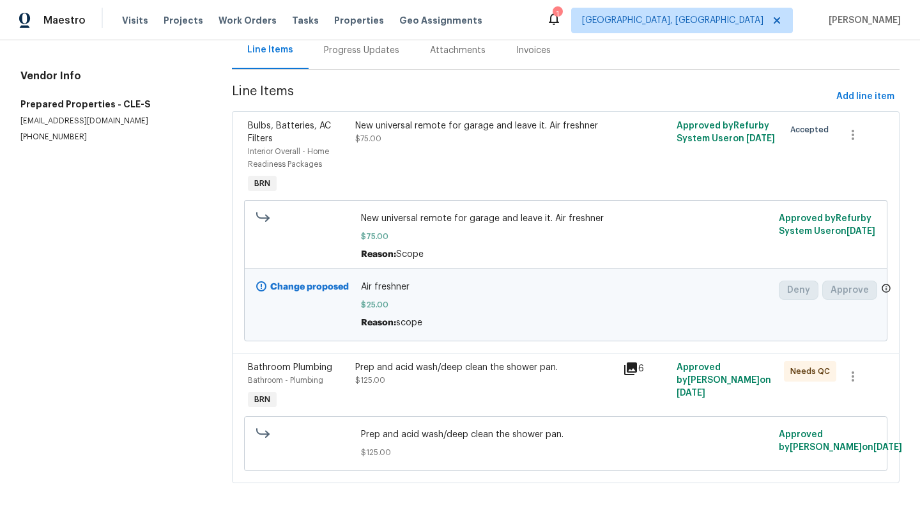
click at [393, 382] on div "Prep and acid wash/deep clean the shower pan. $125.00" at bounding box center [485, 386] width 268 height 59
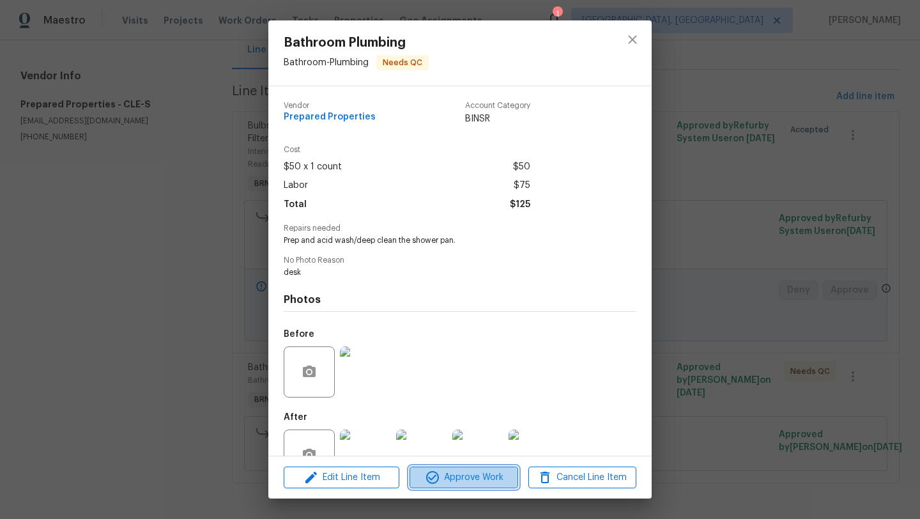
click at [431, 478] on icon "button" at bounding box center [432, 477] width 13 height 13
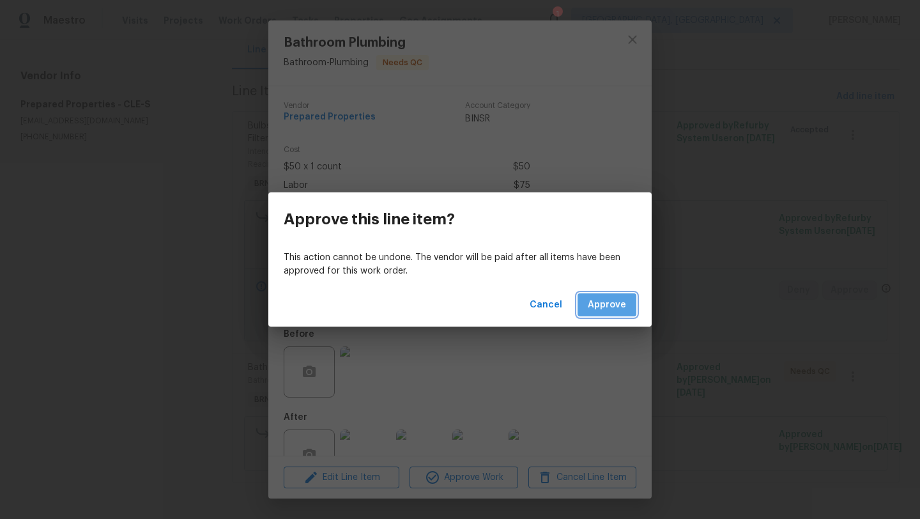
click at [618, 300] on span "Approve" at bounding box center [607, 305] width 38 height 16
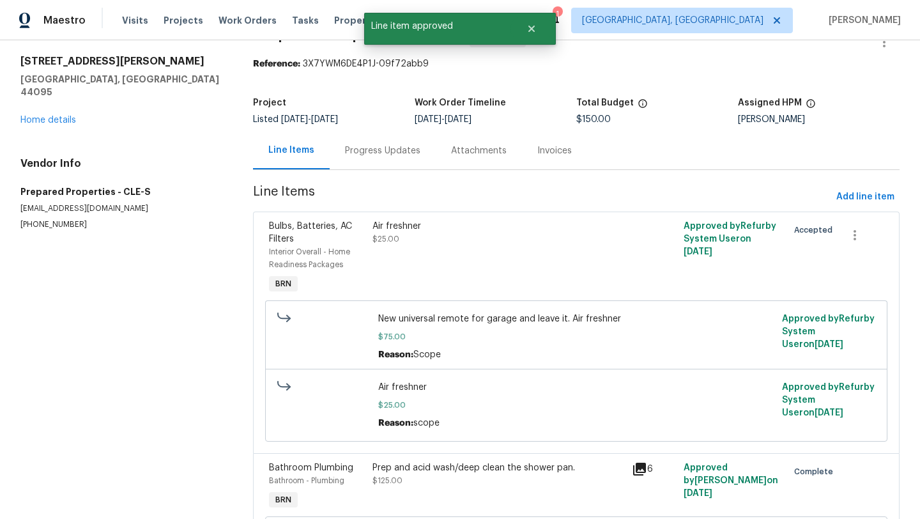
scroll to position [17, 0]
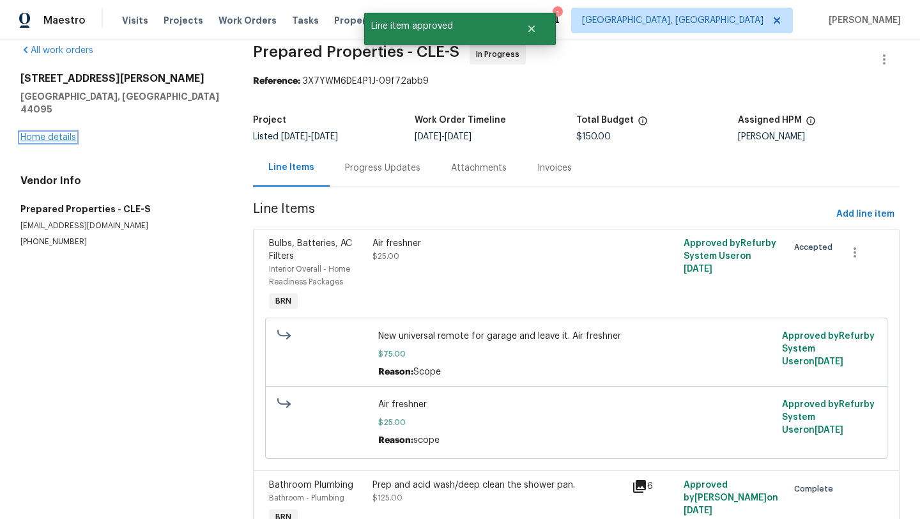
click at [50, 133] on link "Home details" at bounding box center [48, 137] width 56 height 9
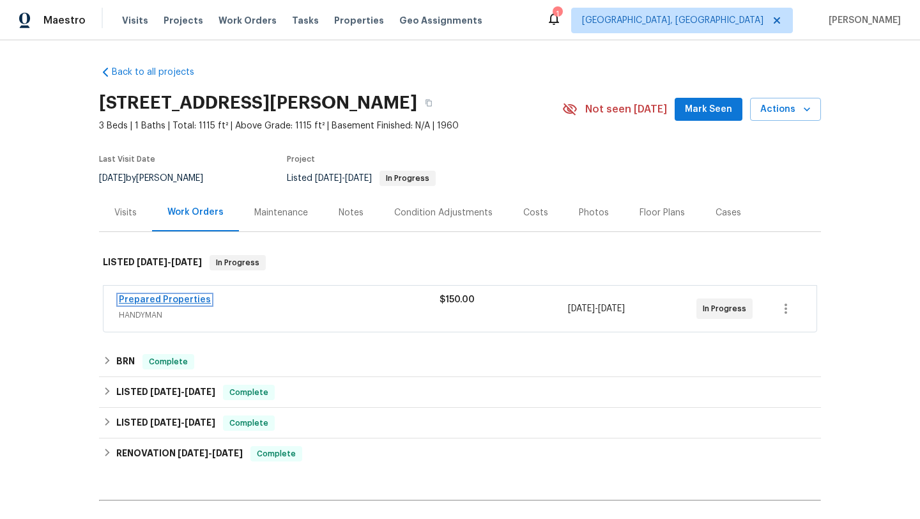
click at [155, 297] on link "Prepared Properties" at bounding box center [165, 299] width 92 height 9
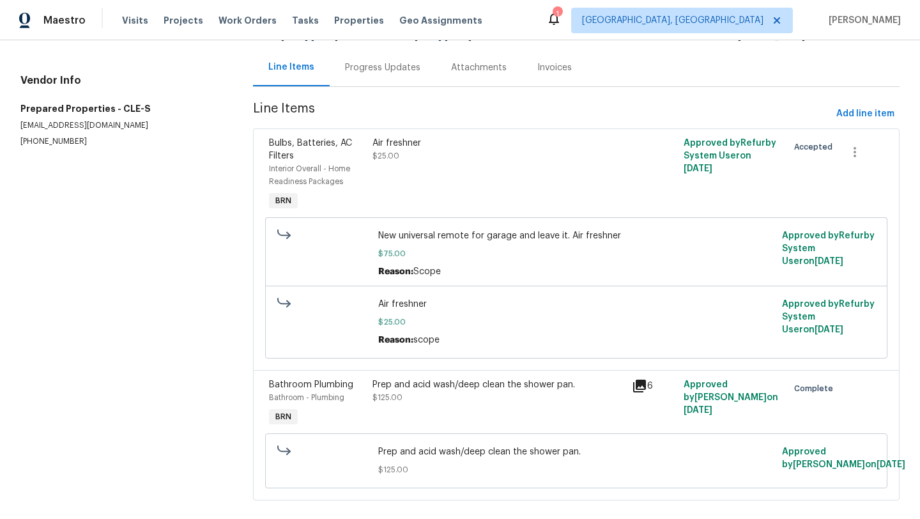
scroll to position [143, 0]
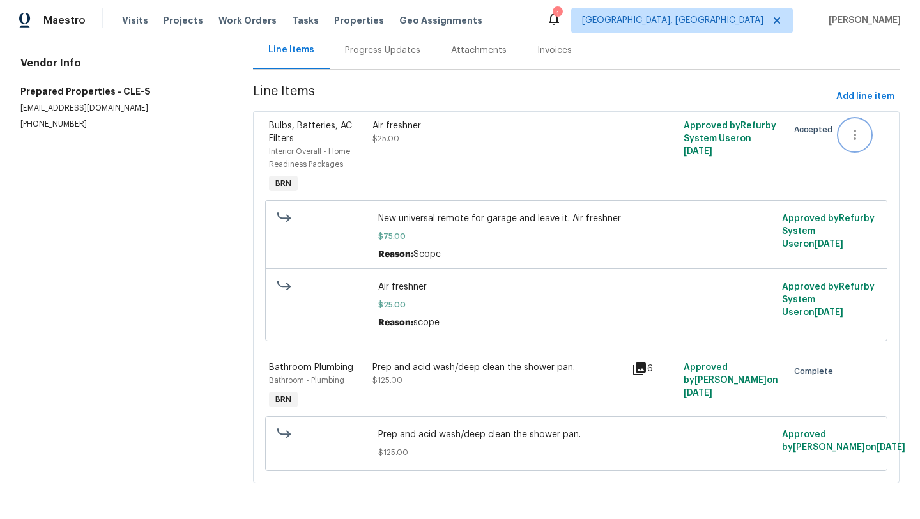
click at [854, 127] on icon "button" at bounding box center [854, 134] width 15 height 15
click at [854, 123] on li "Cancel" at bounding box center [863, 125] width 49 height 21
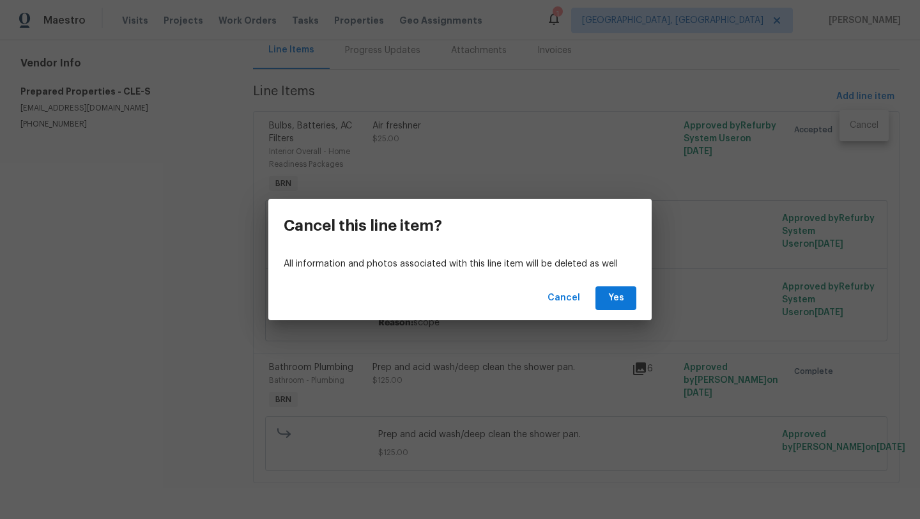
click at [615, 310] on div "Cancel Yes" at bounding box center [459, 298] width 383 height 44
click at [616, 296] on span "Yes" at bounding box center [616, 298] width 20 height 16
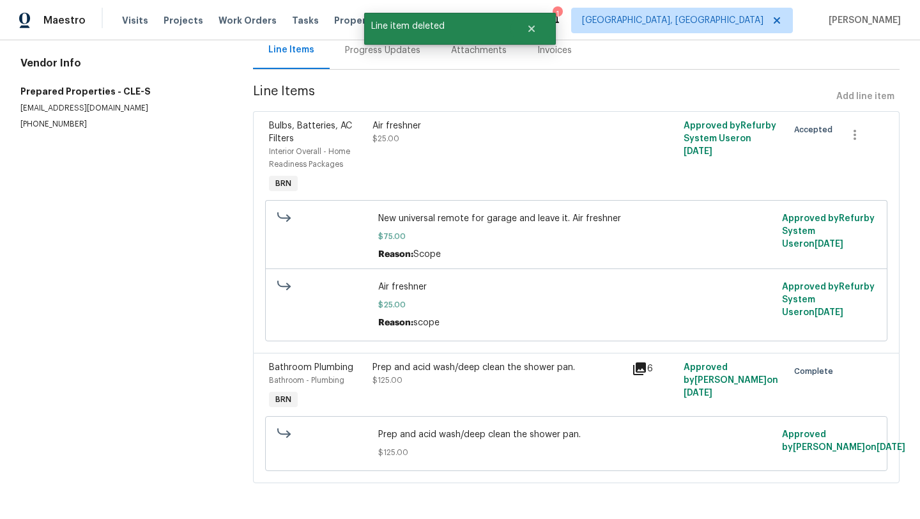
scroll to position [0, 0]
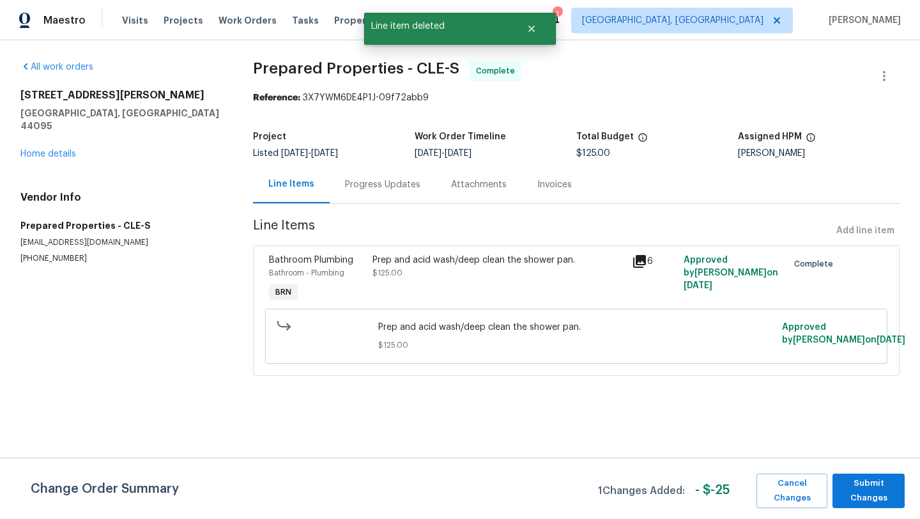
click at [855, 231] on div "Line Items Add line item" at bounding box center [576, 231] width 646 height 24
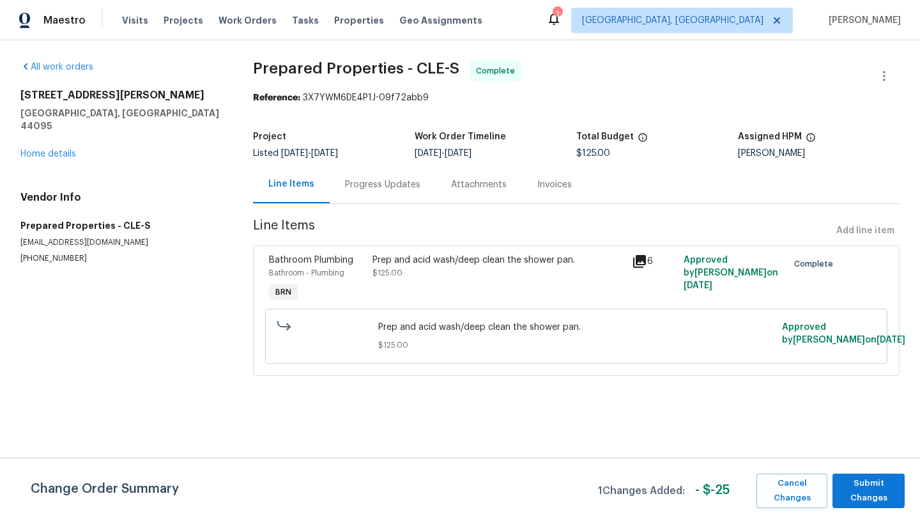
click at [699, 221] on span "Line Items" at bounding box center [542, 231] width 578 height 24
click at [850, 234] on div "Line Items Add line item" at bounding box center [576, 231] width 646 height 24
click at [71, 149] on link "Home details" at bounding box center [48, 153] width 56 height 9
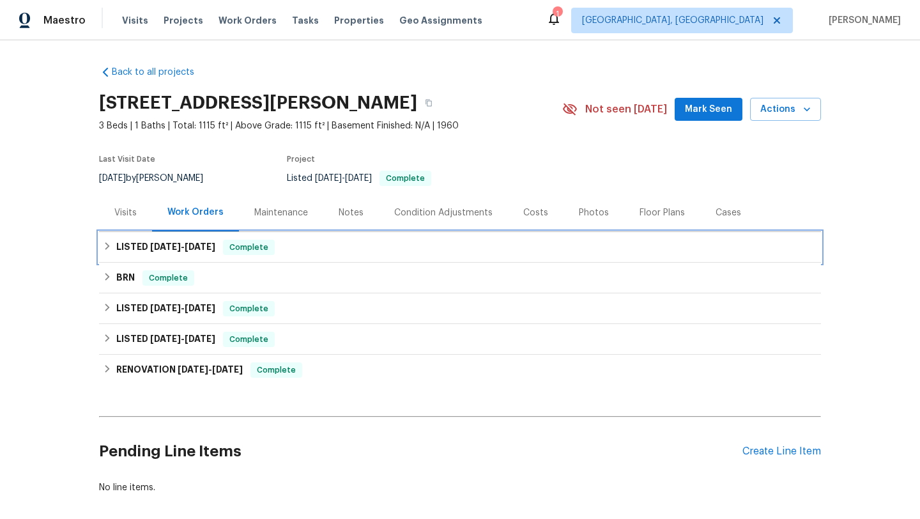
click at [109, 245] on icon at bounding box center [107, 246] width 4 height 8
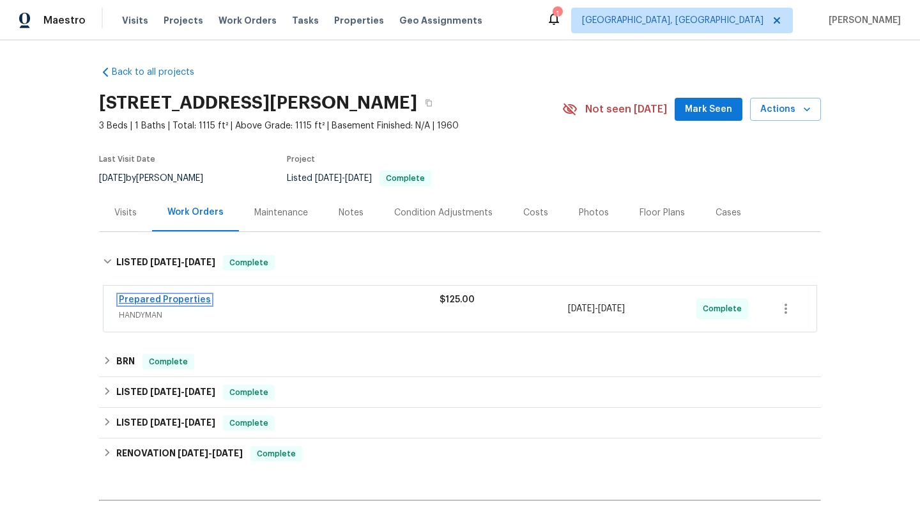
click at [146, 299] on link "Prepared Properties" at bounding box center [165, 299] width 92 height 9
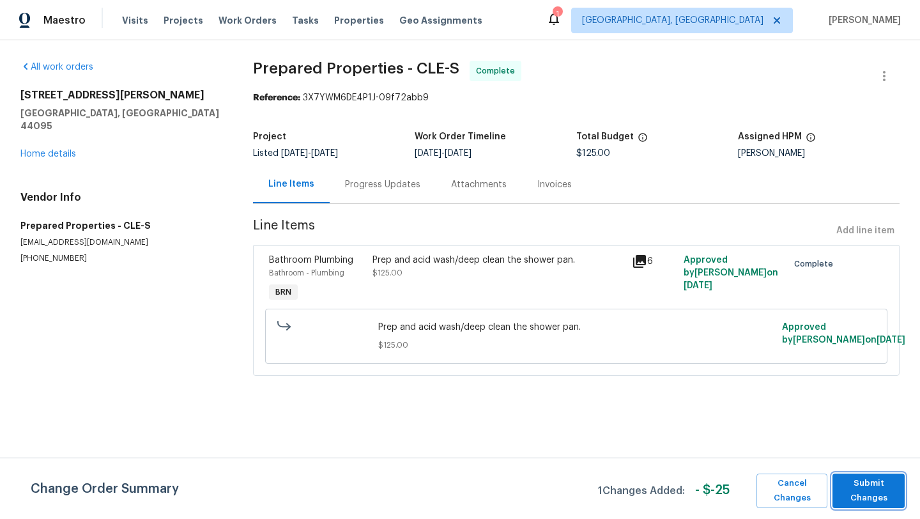
click at [862, 487] on span "Submit Changes" at bounding box center [868, 490] width 59 height 29
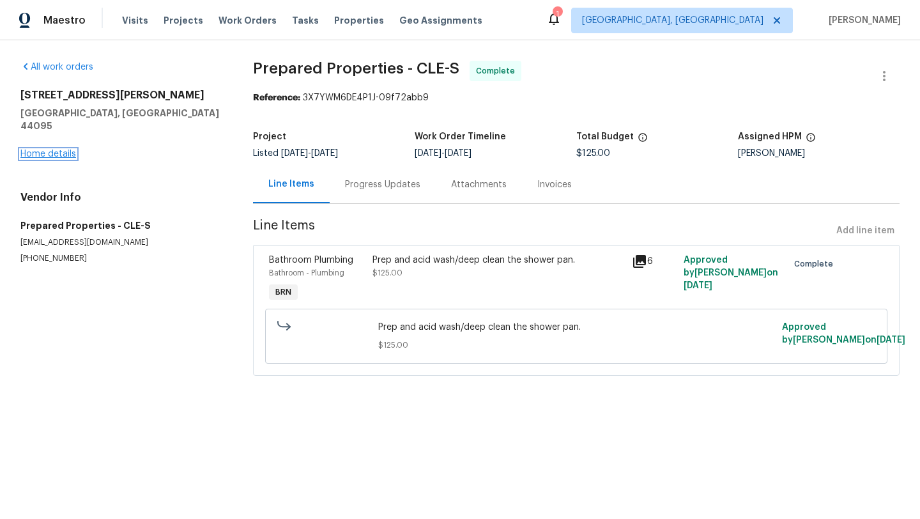
click at [41, 149] on link "Home details" at bounding box center [48, 153] width 56 height 9
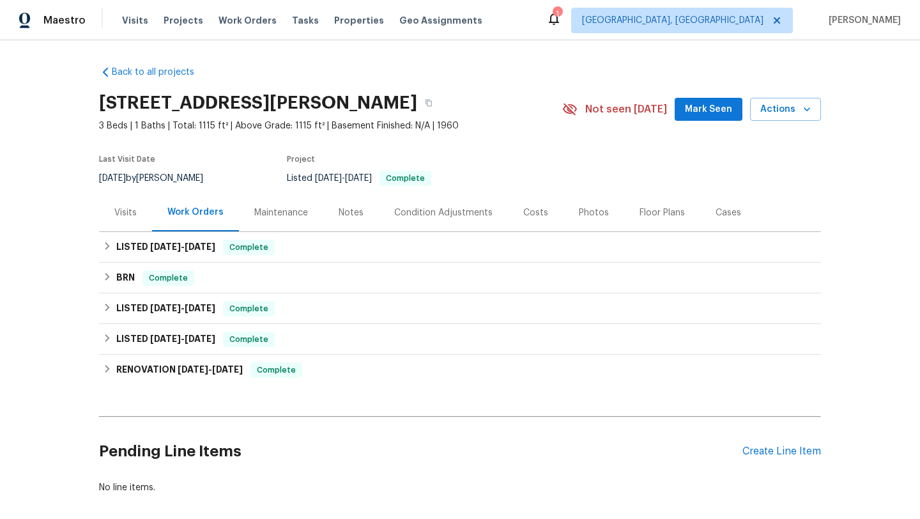
click at [713, 112] on span "Mark Seen" at bounding box center [708, 110] width 47 height 16
click at [349, 215] on div "Notes" at bounding box center [351, 212] width 25 height 13
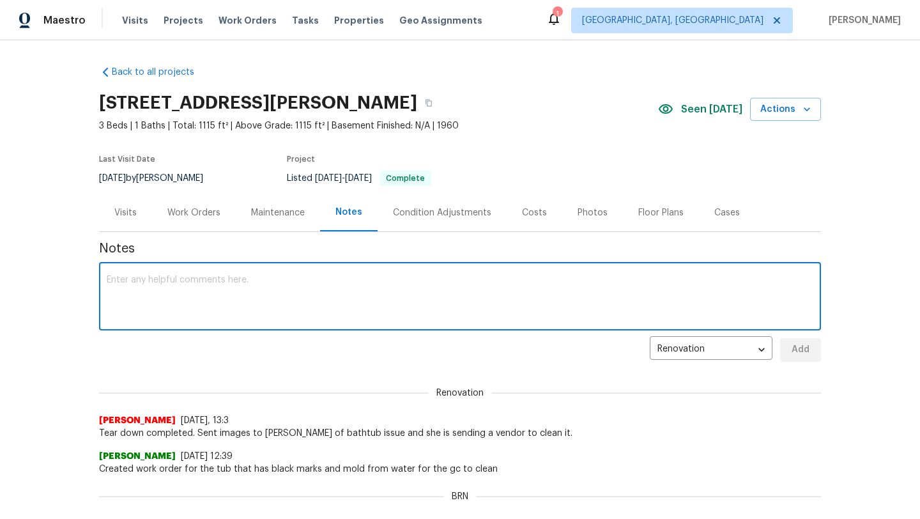
click at [201, 284] on textarea at bounding box center [460, 297] width 706 height 45
click at [126, 203] on div "Visits" at bounding box center [125, 213] width 53 height 38
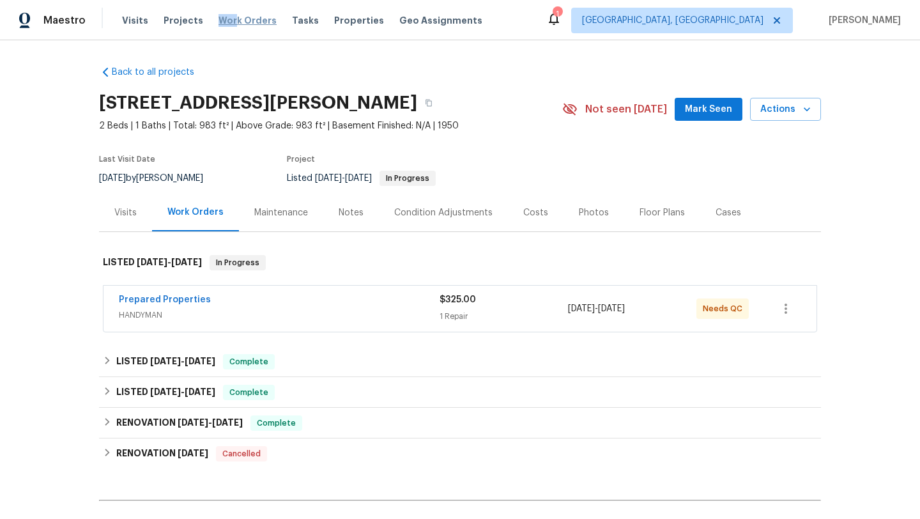
click at [227, 14] on span "Work Orders" at bounding box center [247, 20] width 58 height 13
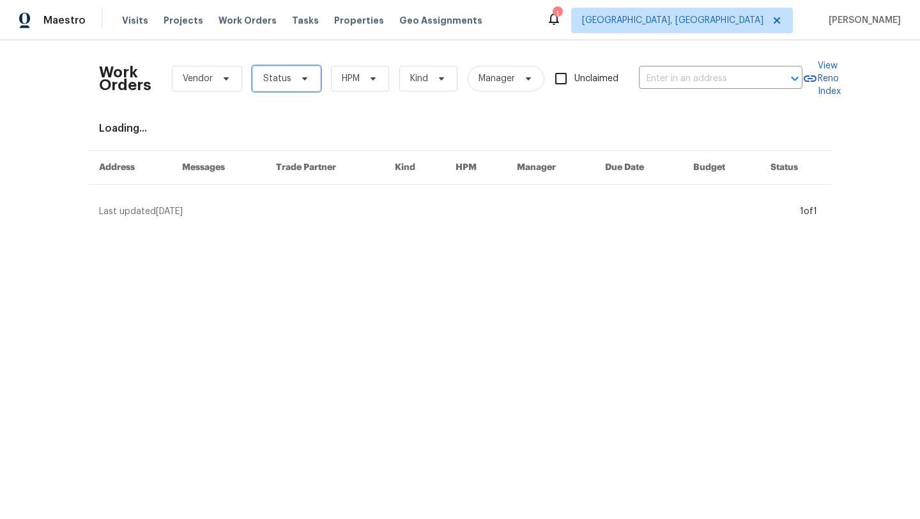
click at [296, 73] on span "Status" at bounding box center [286, 79] width 68 height 26
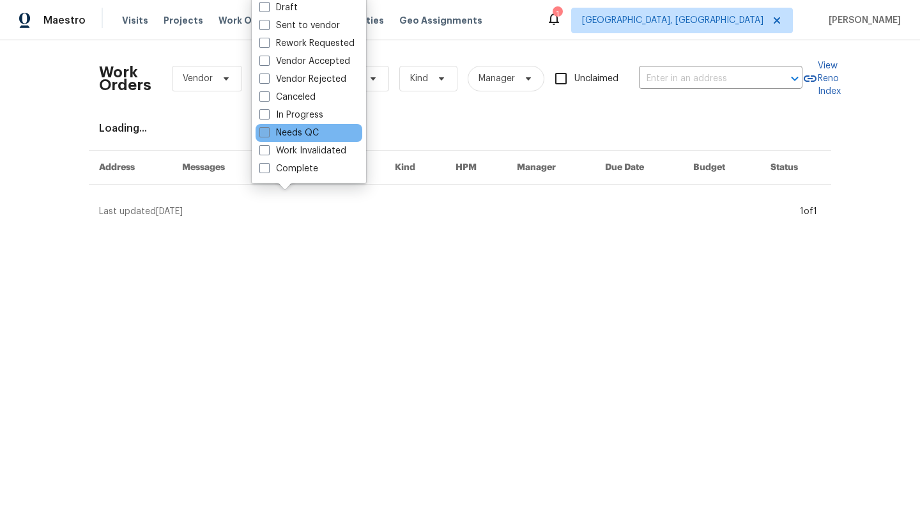
click at [278, 130] on label "Needs QC" at bounding box center [288, 132] width 59 height 13
click at [268, 130] on input "Needs QC" at bounding box center [263, 130] width 8 height 8
checkbox input "true"
